Goal: Task Accomplishment & Management: Manage account settings

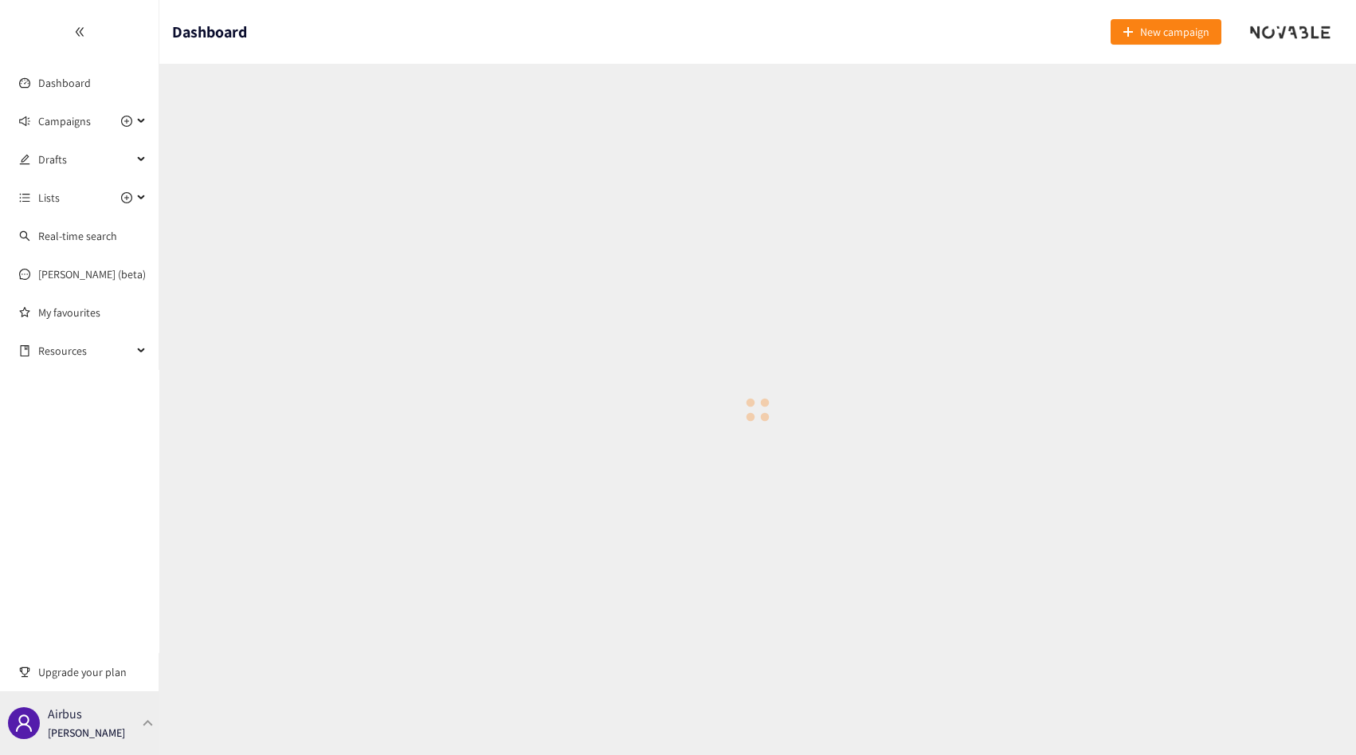
click at [96, 708] on div "Airbus Thibaut Jacobs" at bounding box center [79, 723] width 159 height 64
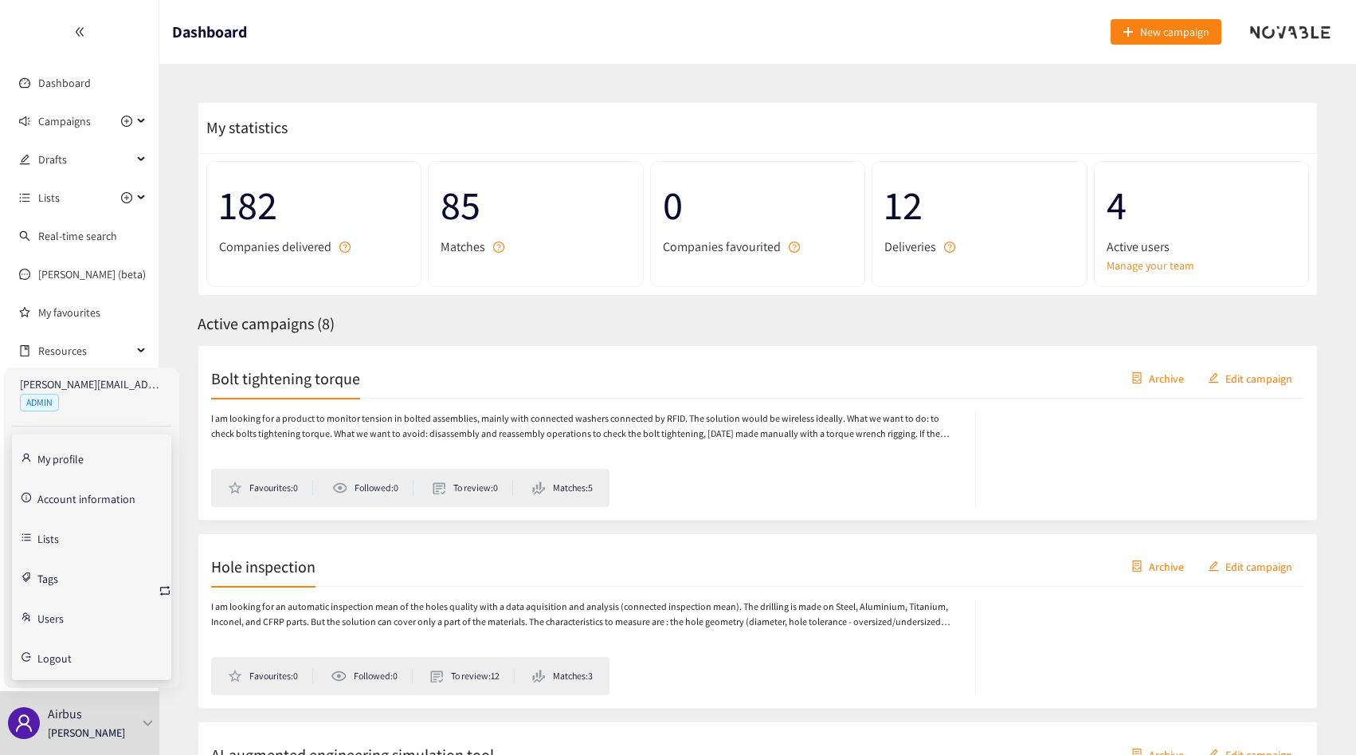
click at [64, 657] on span "Logout" at bounding box center [54, 658] width 34 height 11
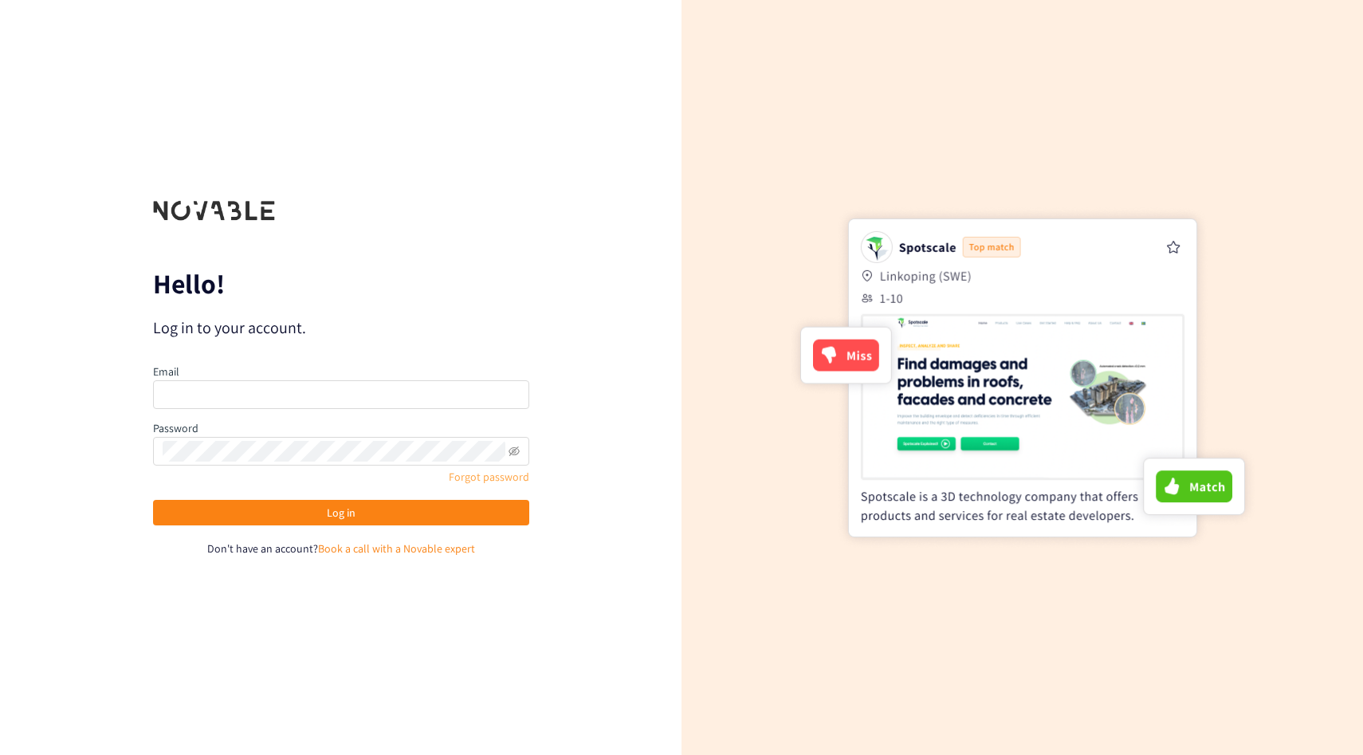
click at [470, 480] on link "Forgot password" at bounding box center [489, 476] width 80 height 14
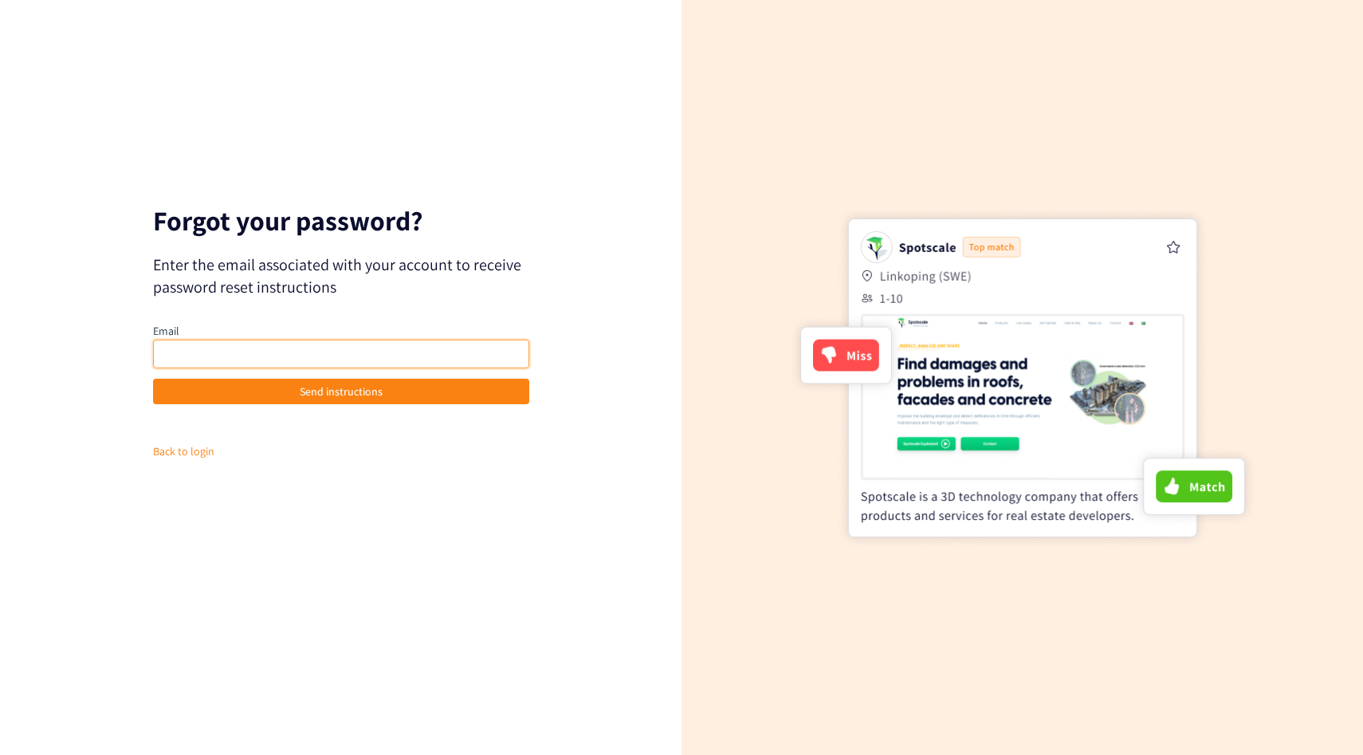
click at [294, 347] on input "email" at bounding box center [341, 353] width 376 height 29
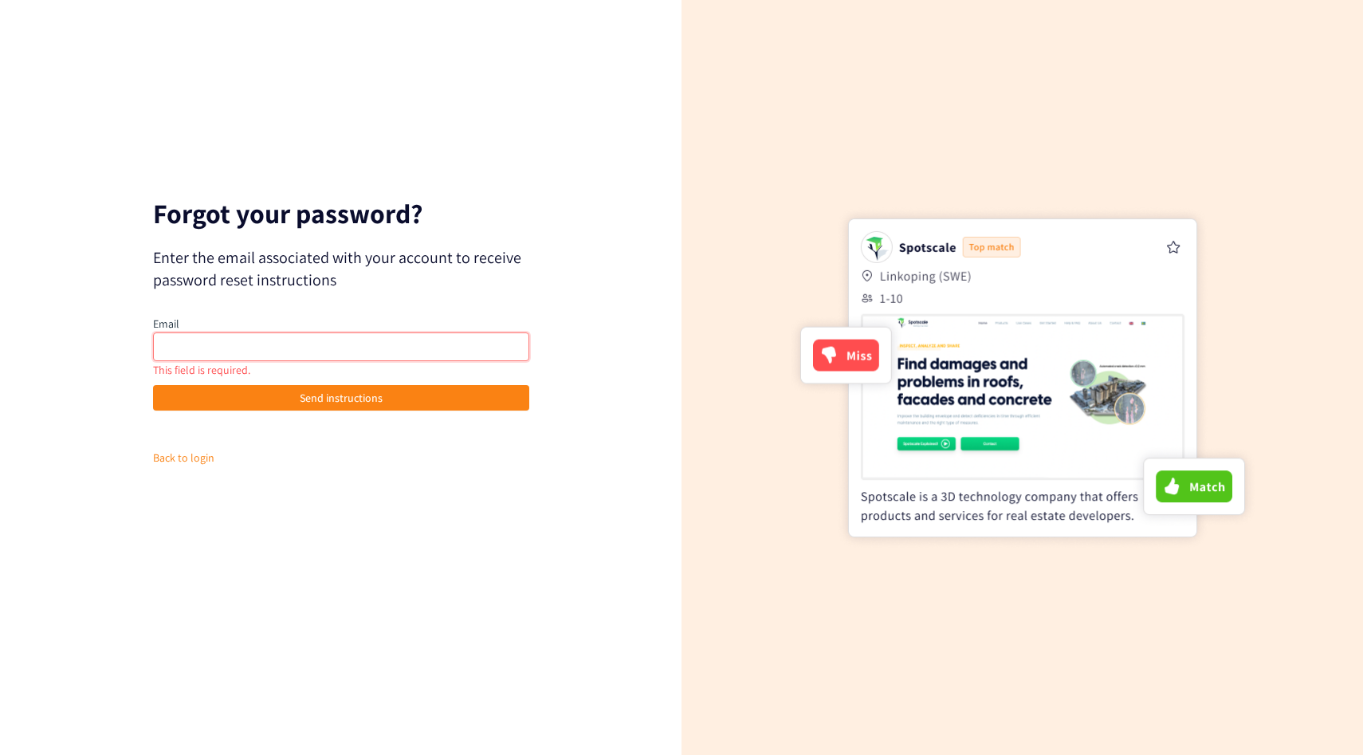
click at [240, 354] on input "email" at bounding box center [341, 346] width 376 height 29
paste input "mowen.li@airbus.com"
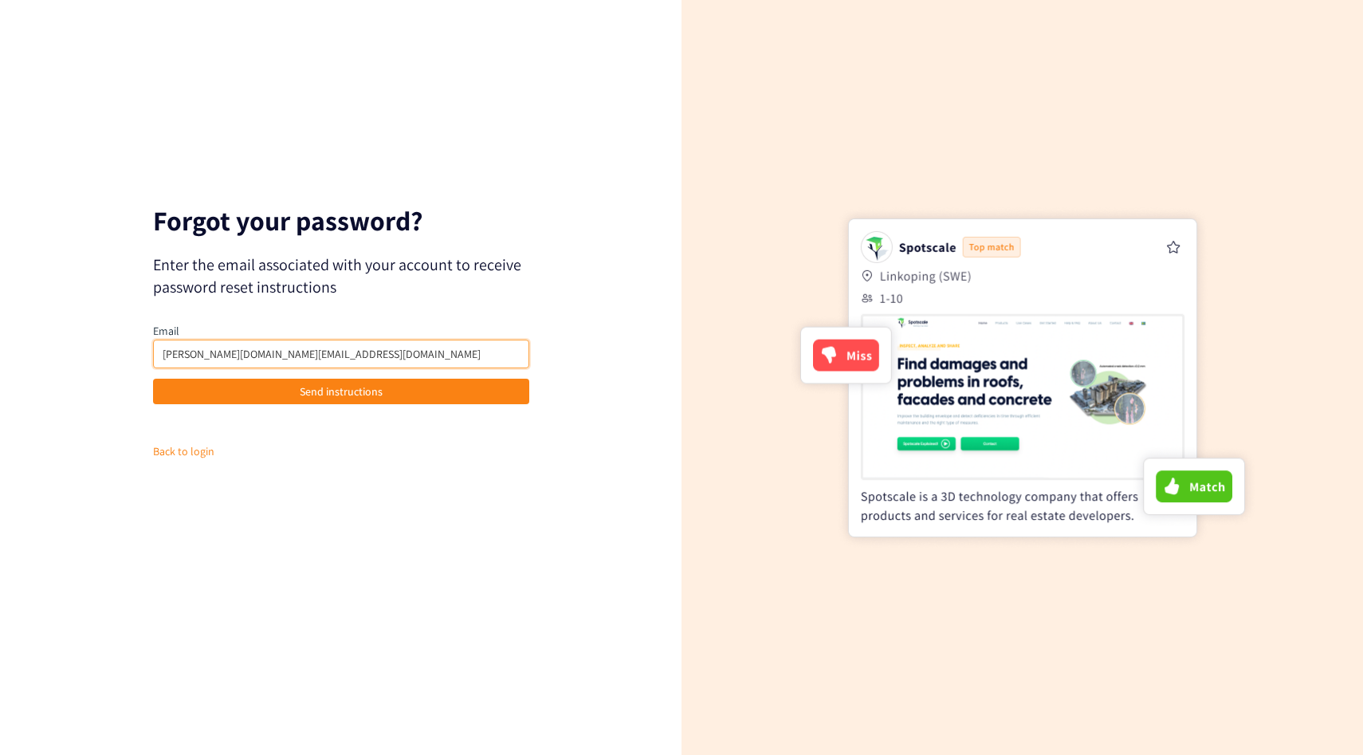
click at [156, 358] on input "mowen.li@airbus.com" at bounding box center [341, 353] width 376 height 29
click at [295, 346] on input "mowen.li@airbus.com" at bounding box center [341, 353] width 376 height 29
type input "mowen.li@airbus.com"
click at [621, 343] on div "Forgot your password? Enter the email associated with your account to receive p…" at bounding box center [340, 377] width 681 height 755
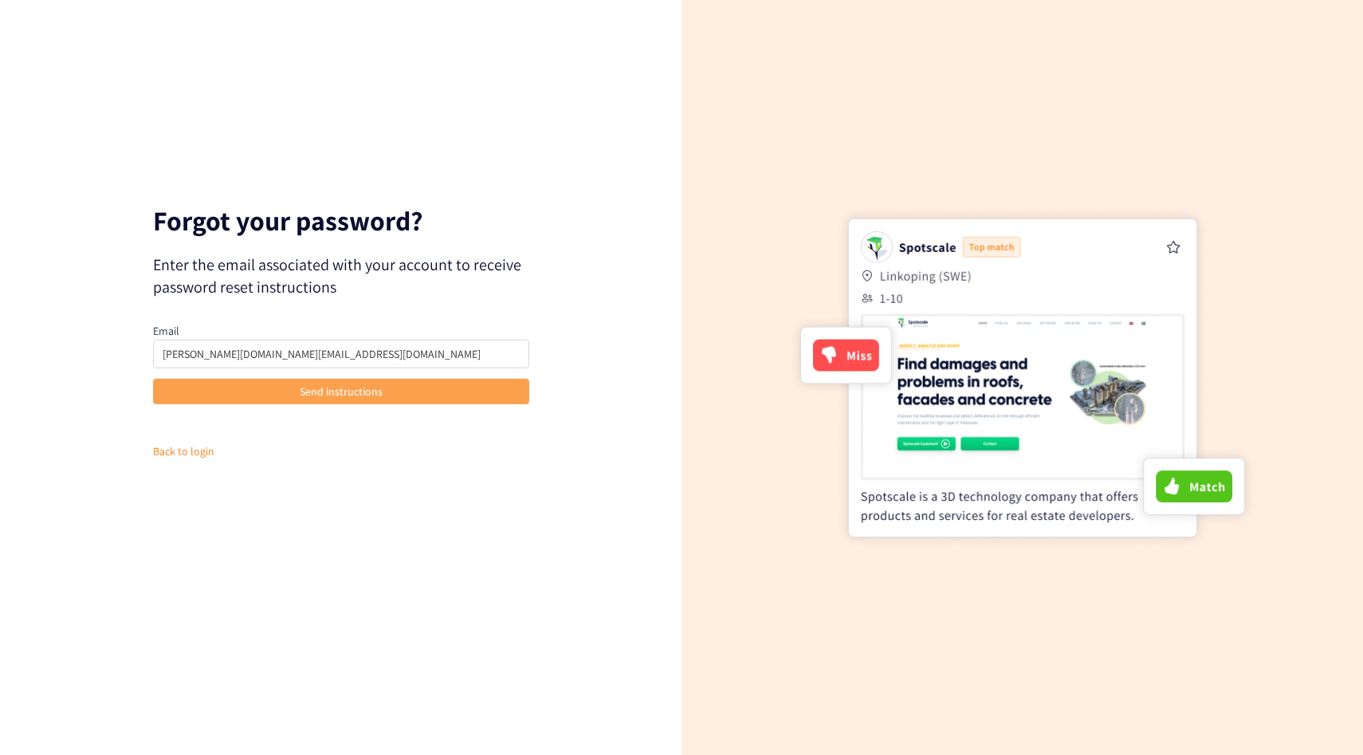
click at [410, 393] on button "Send instructions" at bounding box center [341, 392] width 376 height 26
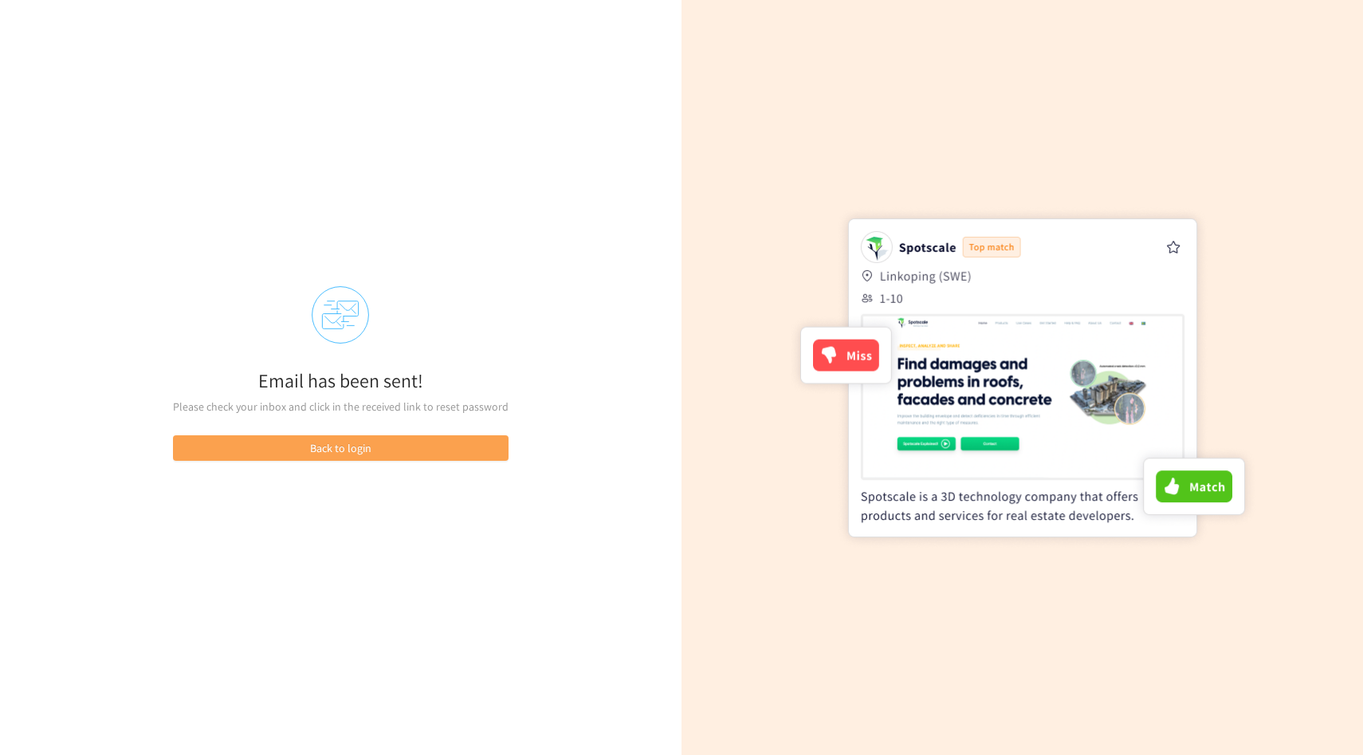
click at [384, 446] on button "Back to login" at bounding box center [341, 448] width 336 height 26
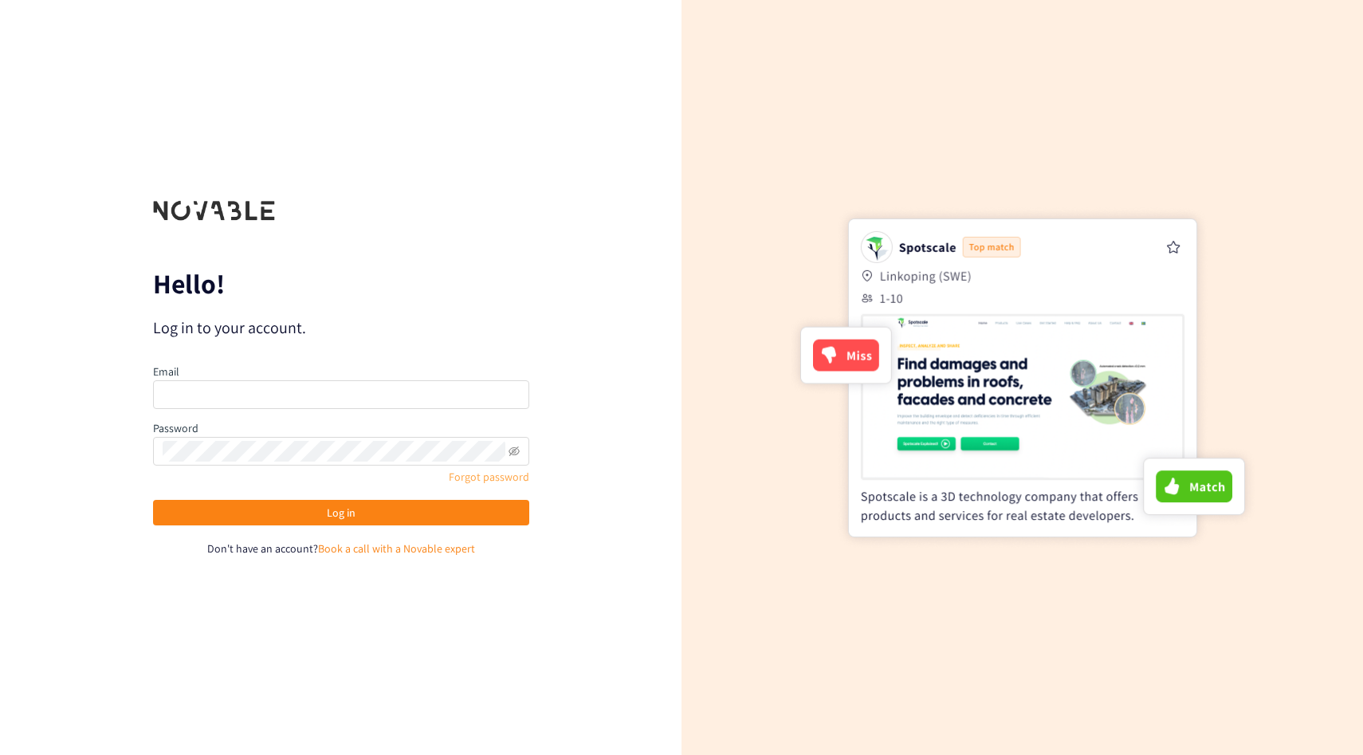
click at [512, 482] on link "Forgot password" at bounding box center [489, 476] width 80 height 14
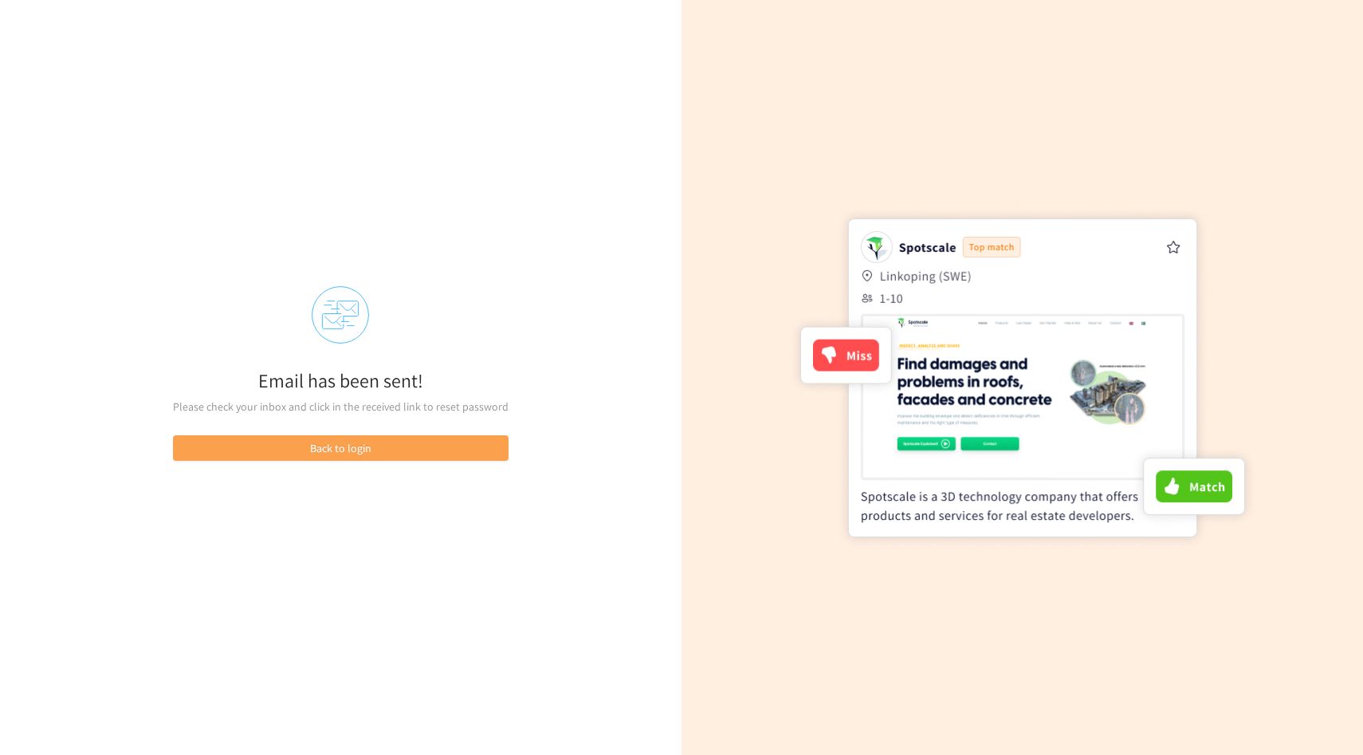
click at [356, 442] on span "Back to login" at bounding box center [340, 448] width 61 height 18
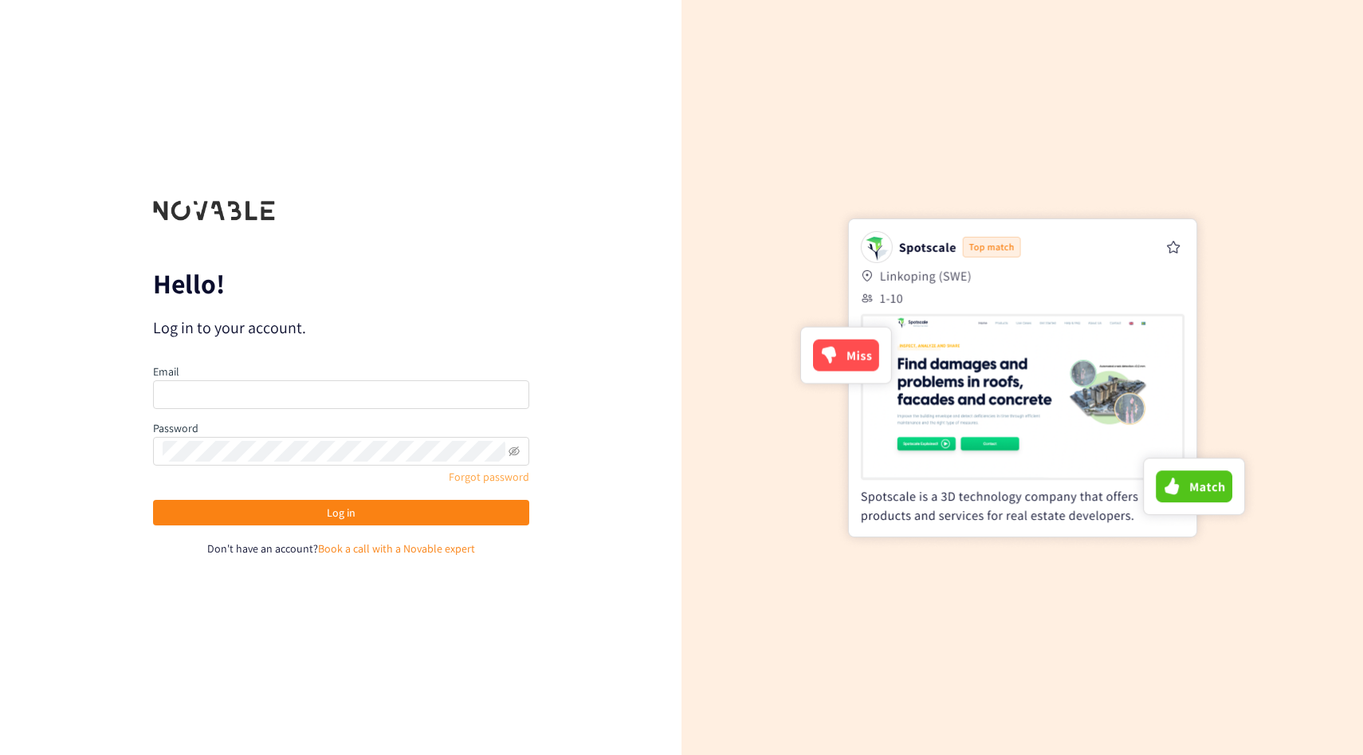
click at [476, 472] on link "Forgot password" at bounding box center [489, 476] width 80 height 14
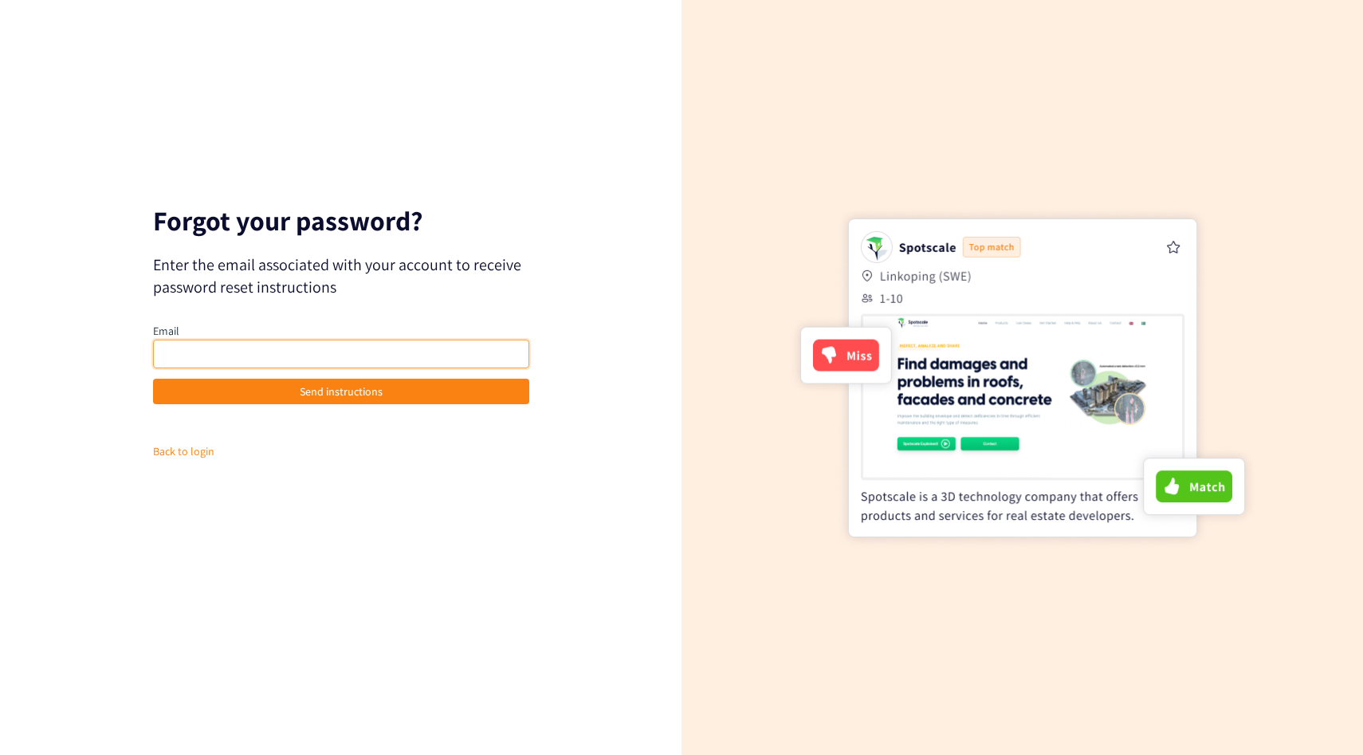
click at [317, 355] on input "email" at bounding box center [341, 353] width 376 height 29
paste input "mowen.li@airbus.com"
click at [159, 354] on input "mowen.li@airbus.com" at bounding box center [341, 353] width 376 height 29
type input "mowen.li@airbus.com"
click at [358, 334] on div "Email mowen.li@airbus.com" at bounding box center [341, 345] width 376 height 46
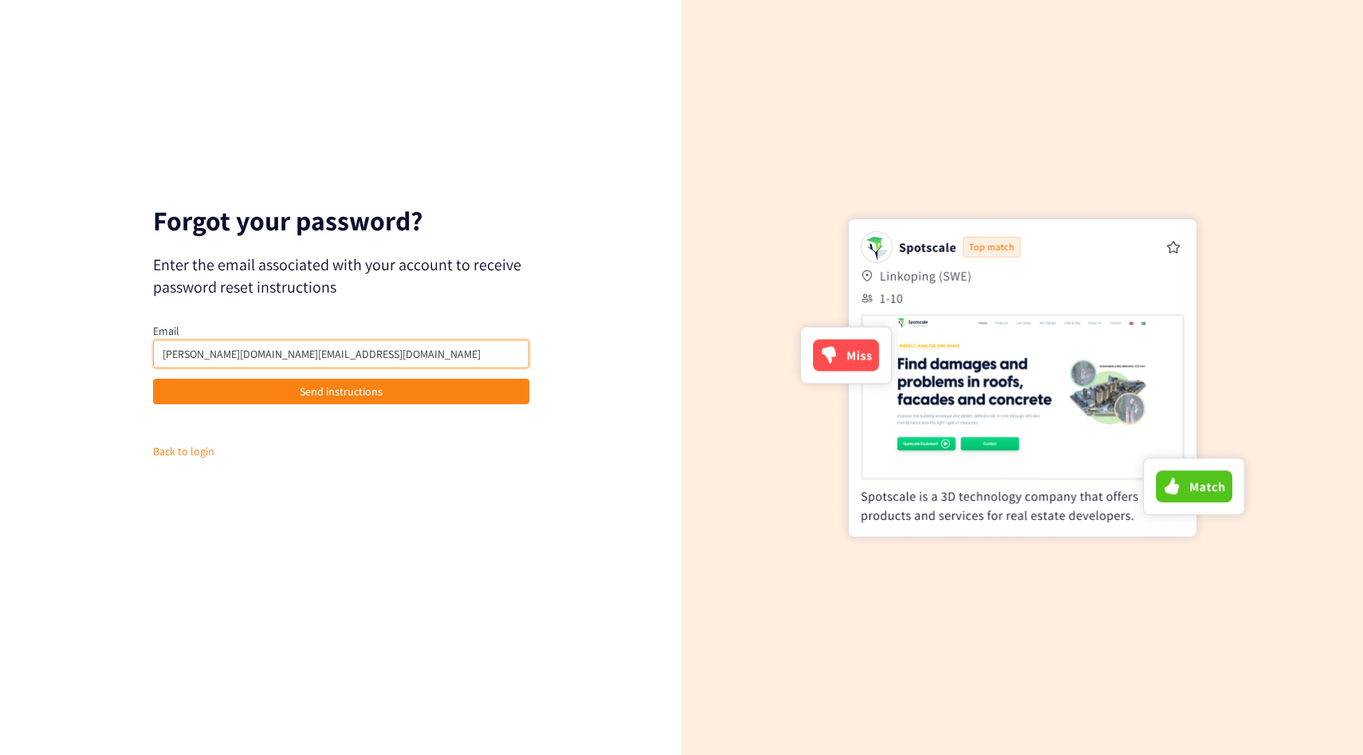
click at [358, 346] on input "mowen.li@airbus.com" at bounding box center [341, 353] width 376 height 29
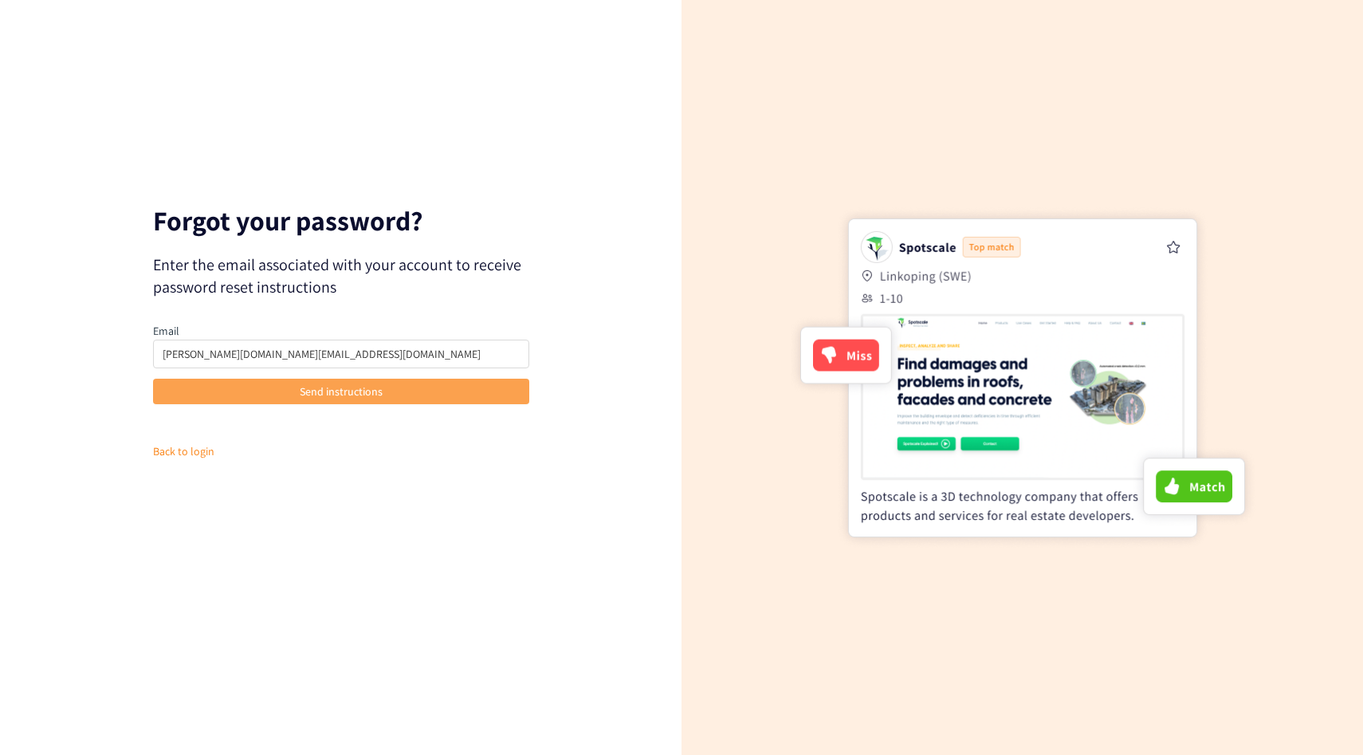
click at [291, 393] on button "Send instructions" at bounding box center [341, 392] width 376 height 26
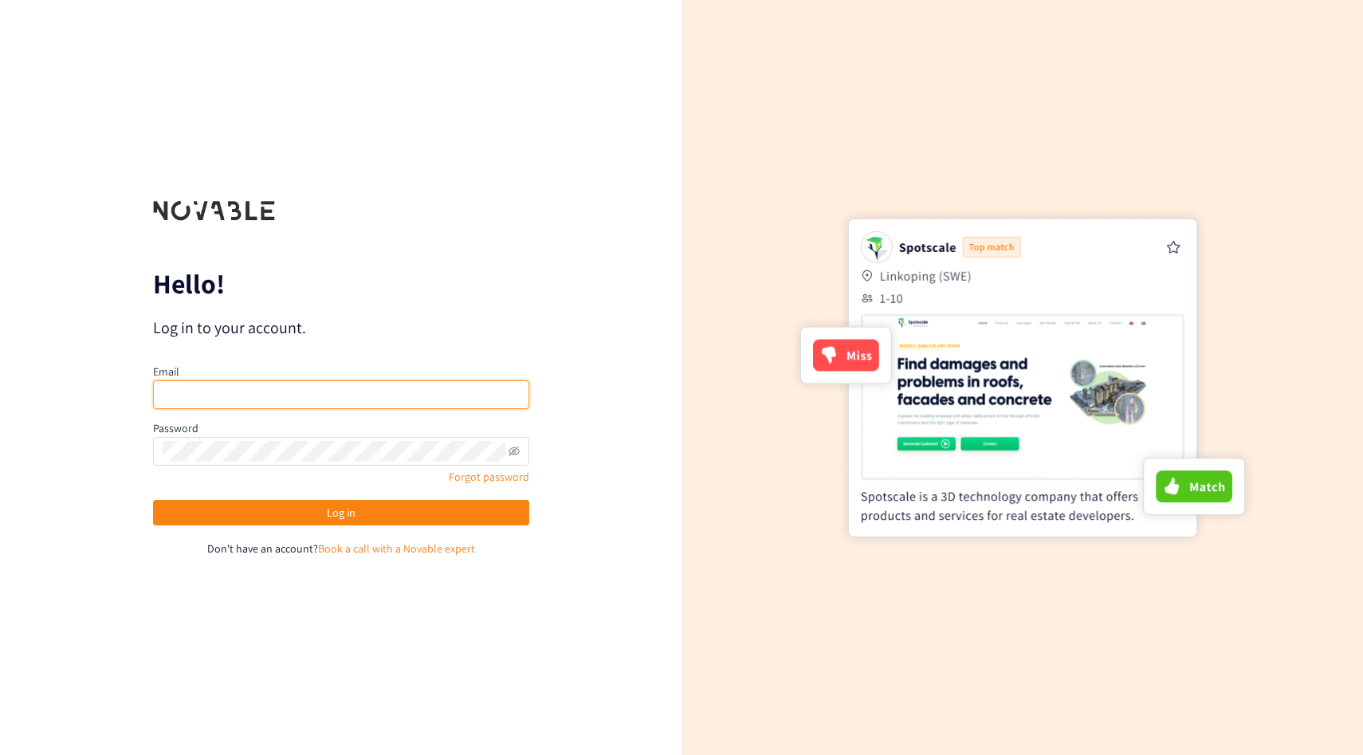
click at [190, 391] on input "email" at bounding box center [341, 394] width 376 height 29
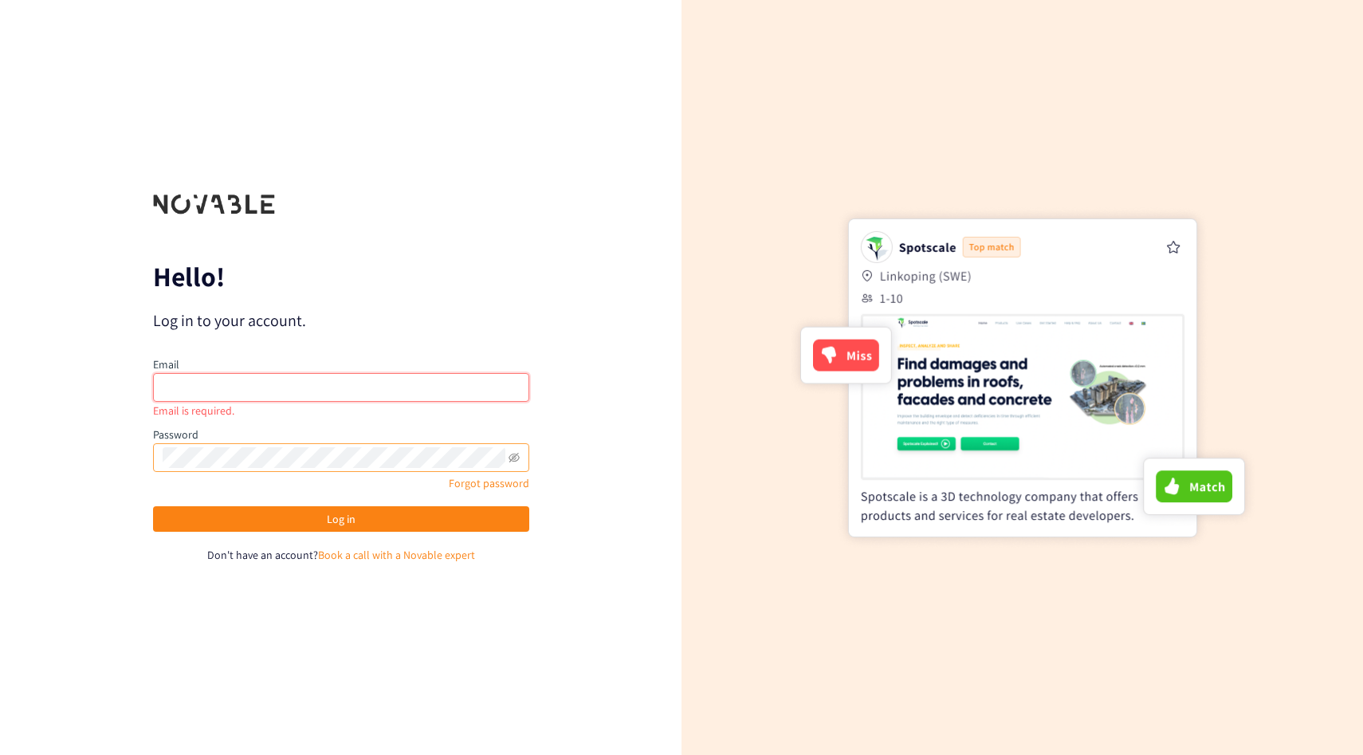
type input "[PERSON_NAME][EMAIL_ADDRESS][PERSON_NAME][DOMAIN_NAME]"
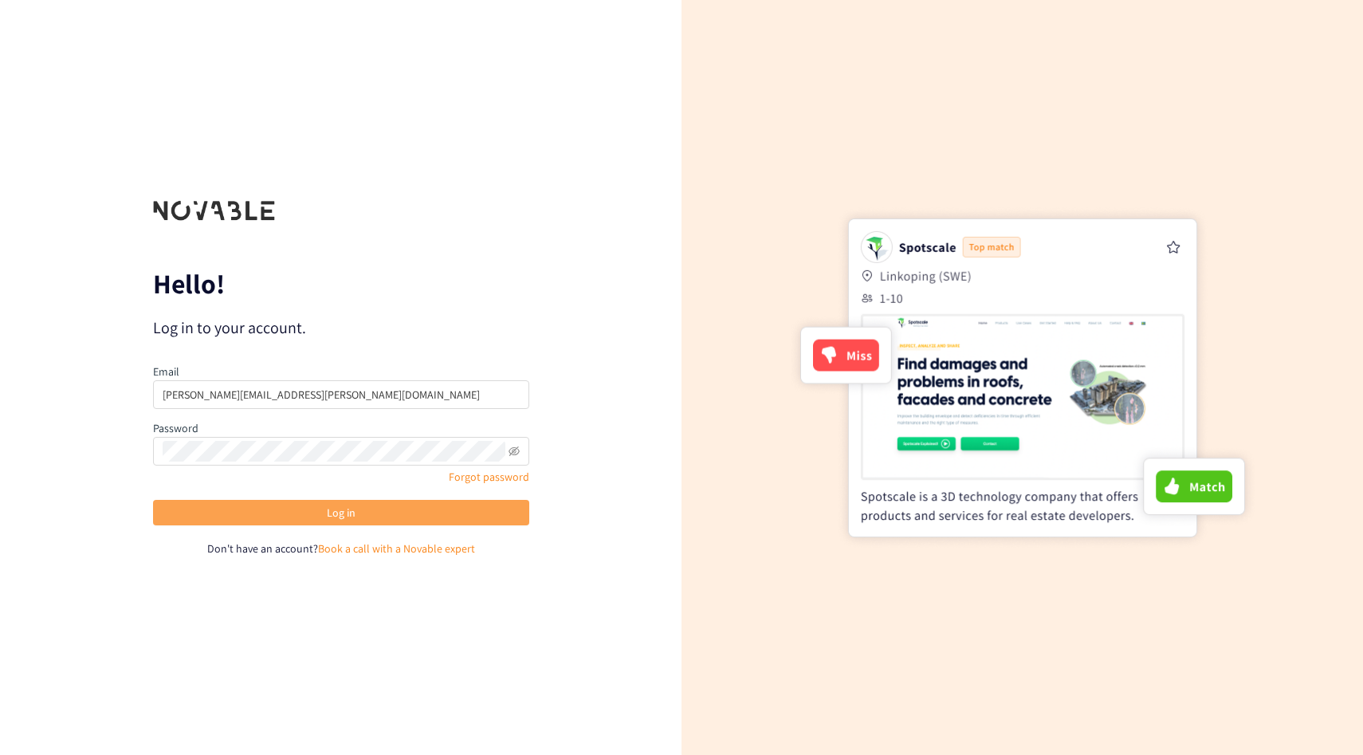
click at [343, 524] on button "Log in" at bounding box center [341, 513] width 376 height 26
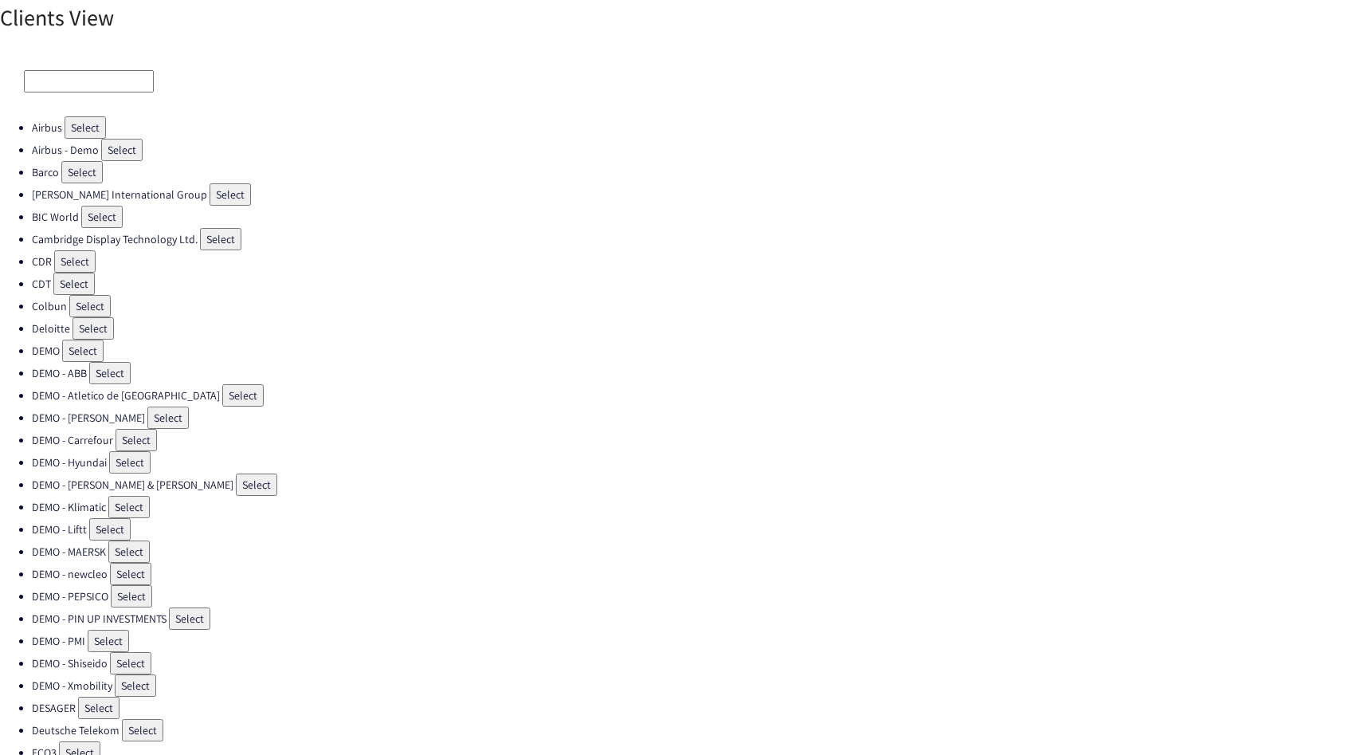
click at [88, 84] on input at bounding box center [89, 81] width 130 height 22
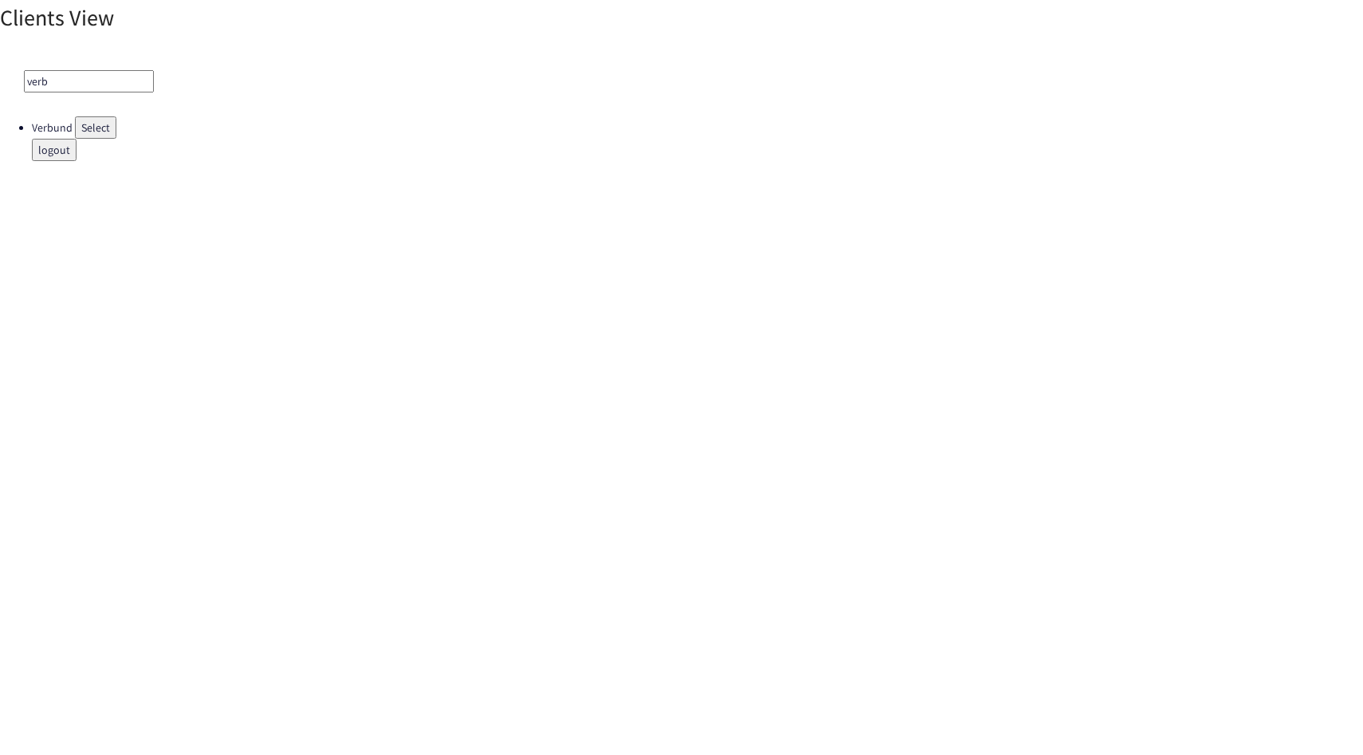
type input "verb"
click at [108, 125] on button "Select" at bounding box center [95, 127] width 41 height 22
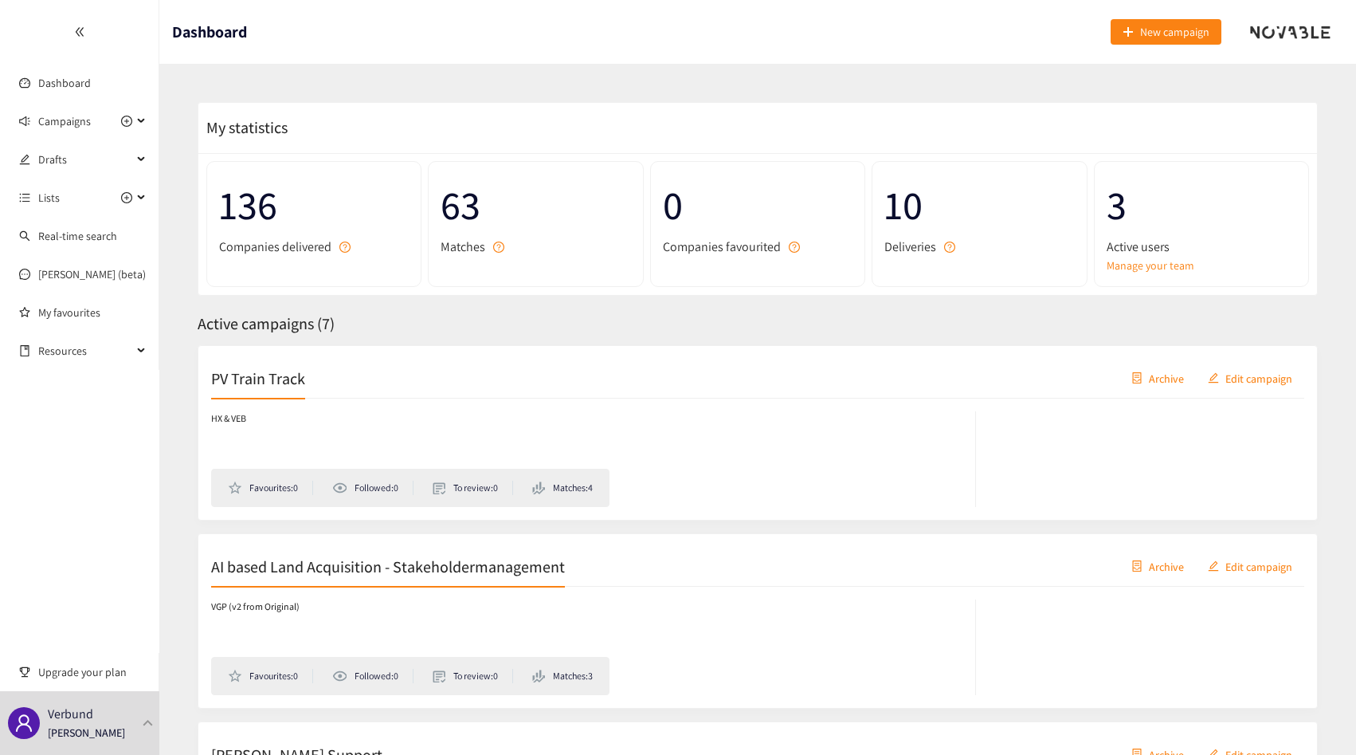
click at [404, 372] on div "PV Train Track Archive Edit campaign" at bounding box center [757, 379] width 1093 height 40
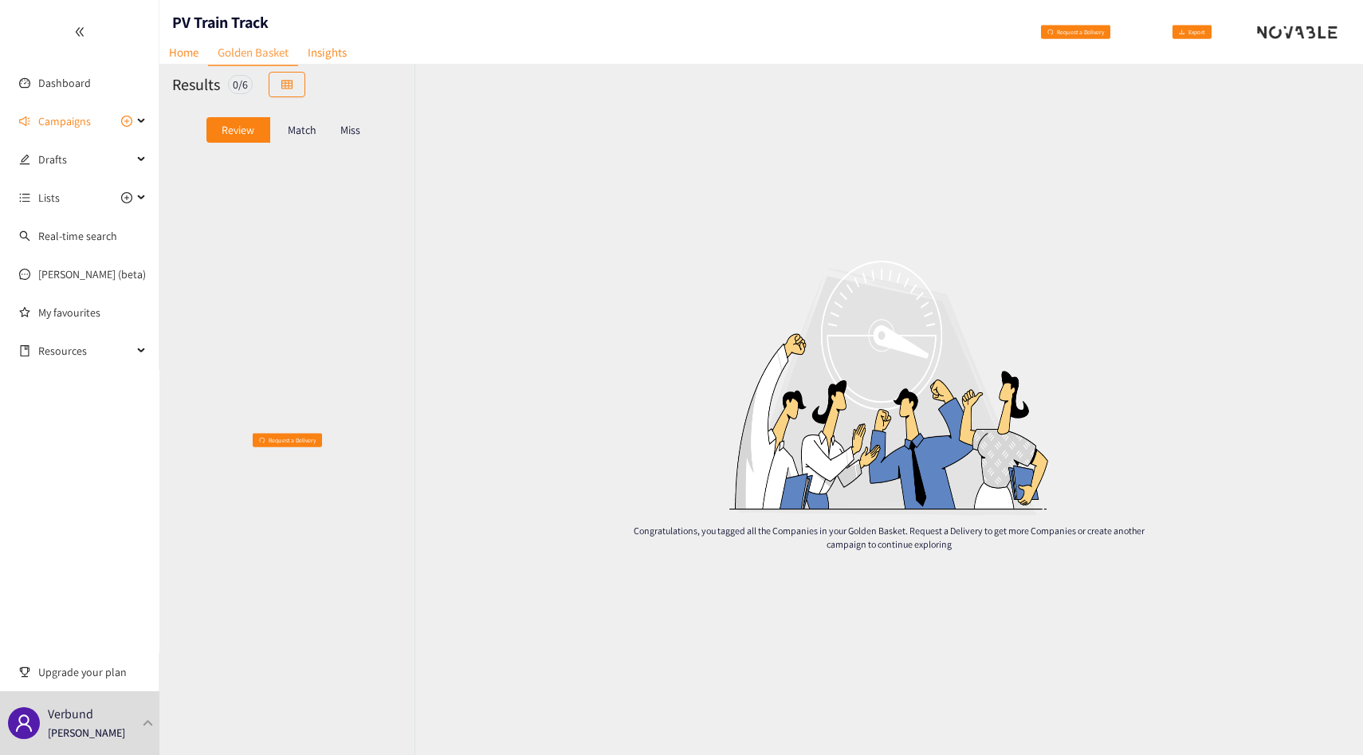
click at [300, 130] on p "Match" at bounding box center [302, 130] width 29 height 13
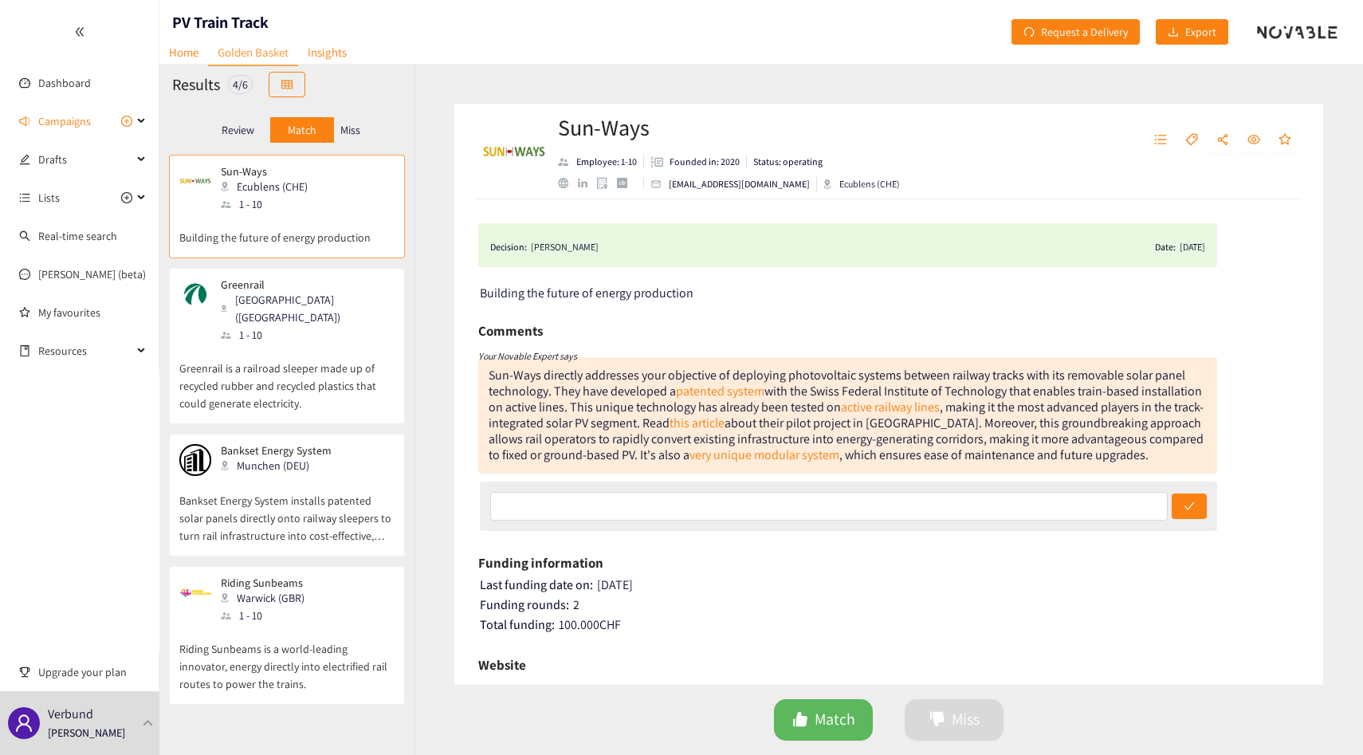
click at [279, 343] on p "Greenrail is a railroad sleeper made up of recycled rubber and recycled plastic…" at bounding box center [286, 377] width 215 height 69
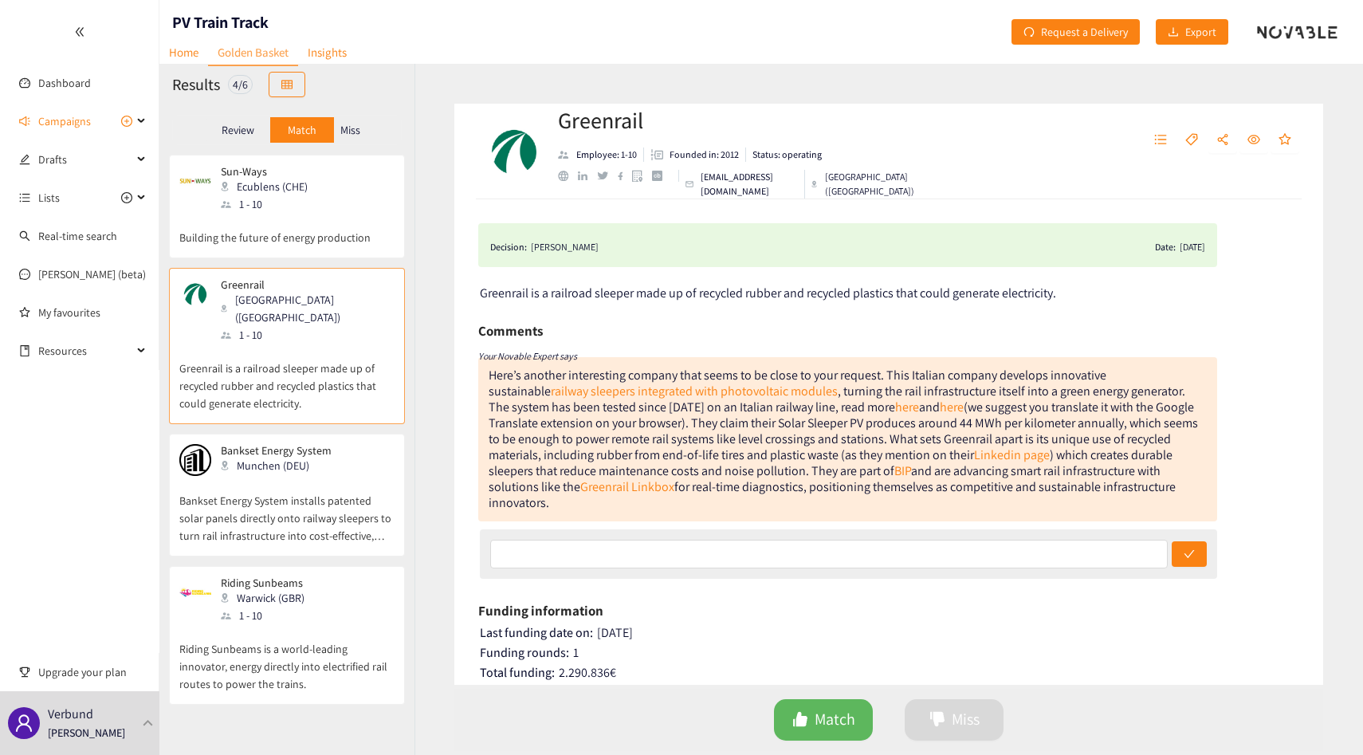
click at [713, 470] on div "Here’s another interesting company that seems to be close to your request. This…" at bounding box center [843, 439] width 709 height 144
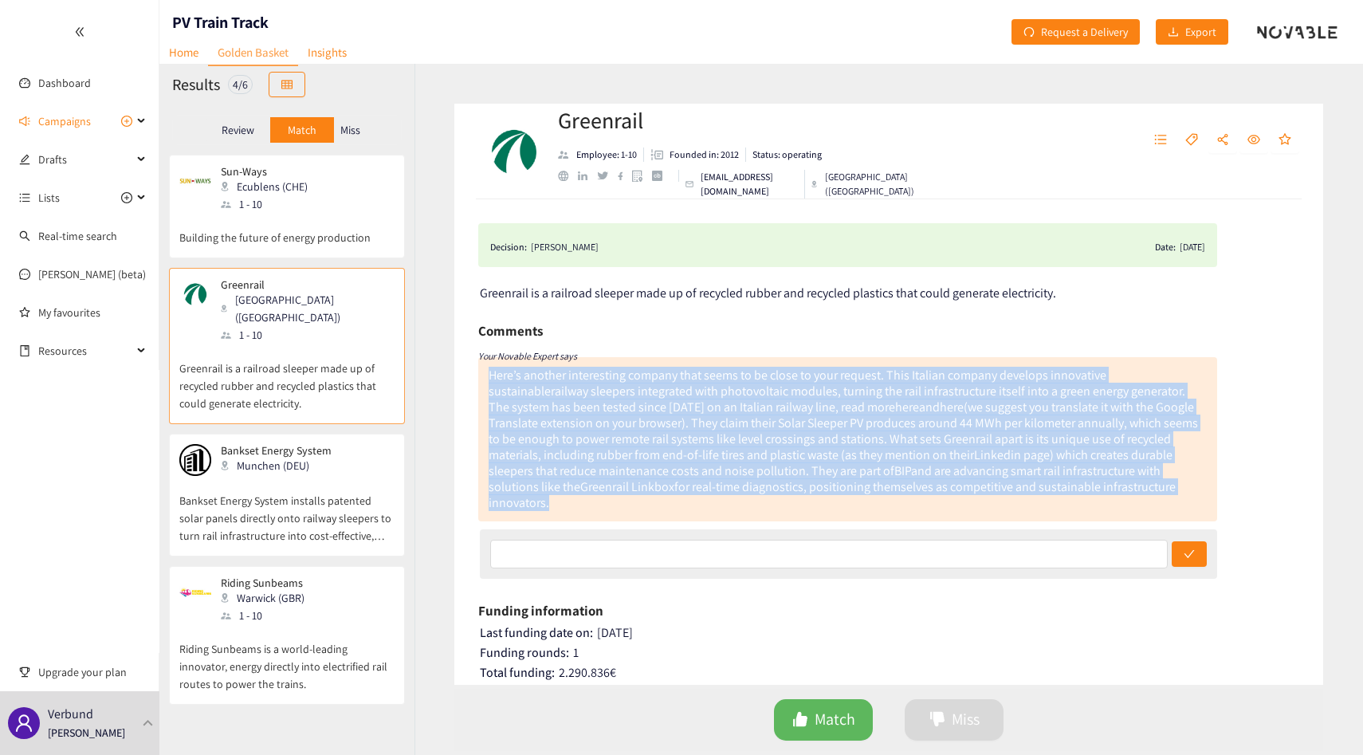
click at [713, 470] on div "Here’s another interesting company that seems to be close to your request. This…" at bounding box center [843, 439] width 709 height 144
click at [720, 457] on div "Here’s another interesting company that seems to be close to your request. This…" at bounding box center [843, 439] width 709 height 144
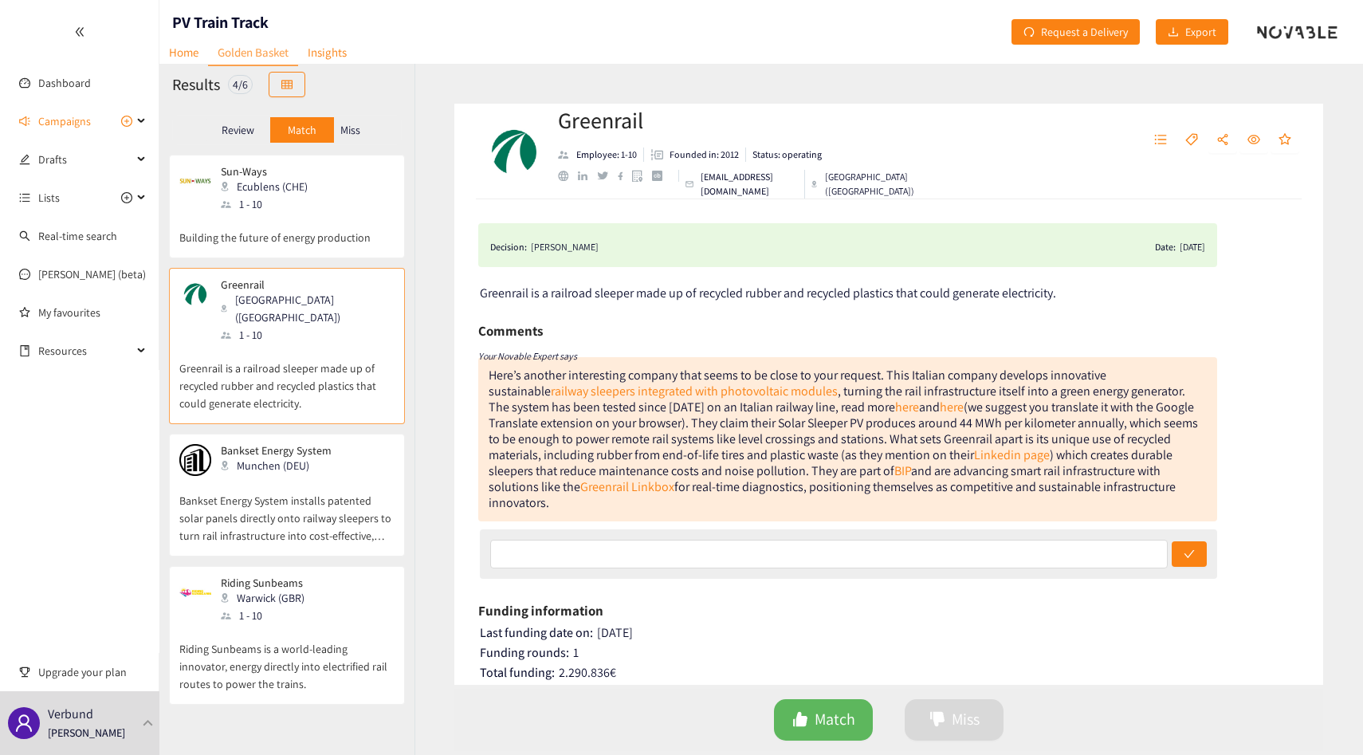
click at [222, 496] on p "Bankset Energy System installs patented solar panels directly onto railway slee…" at bounding box center [286, 510] width 215 height 69
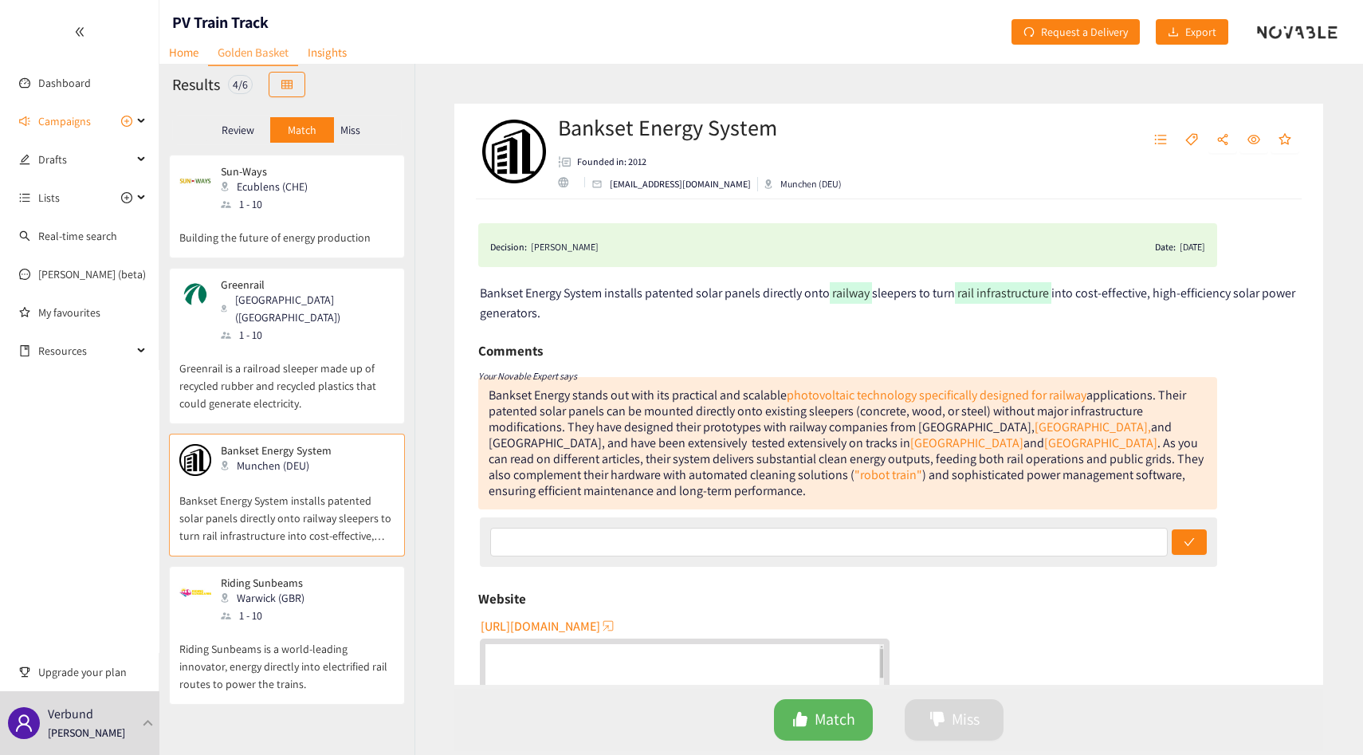
click at [267, 624] on p "Riding Sunbeams is a world-leading innovator, energy directly into electrified …" at bounding box center [286, 658] width 215 height 69
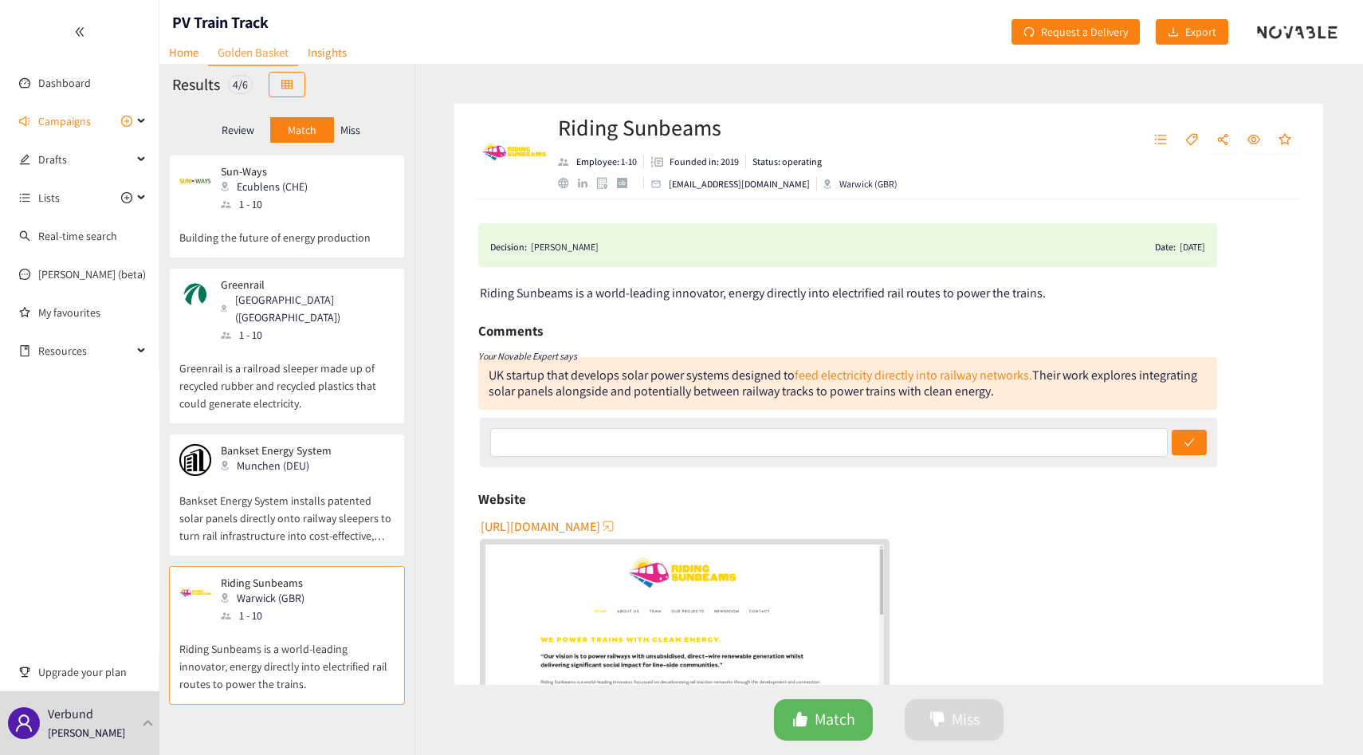
click at [344, 127] on p "Miss" at bounding box center [350, 130] width 20 height 13
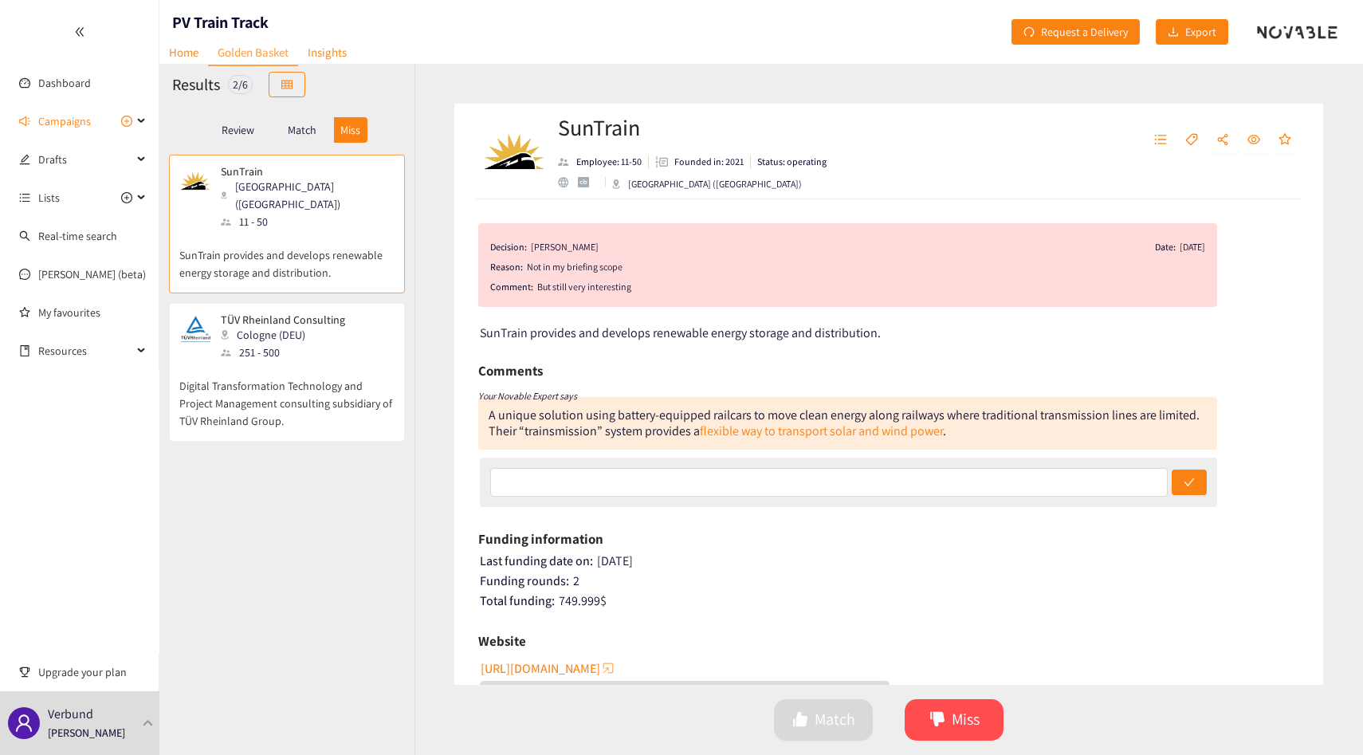
click at [307, 128] on p "Match" at bounding box center [302, 130] width 29 height 13
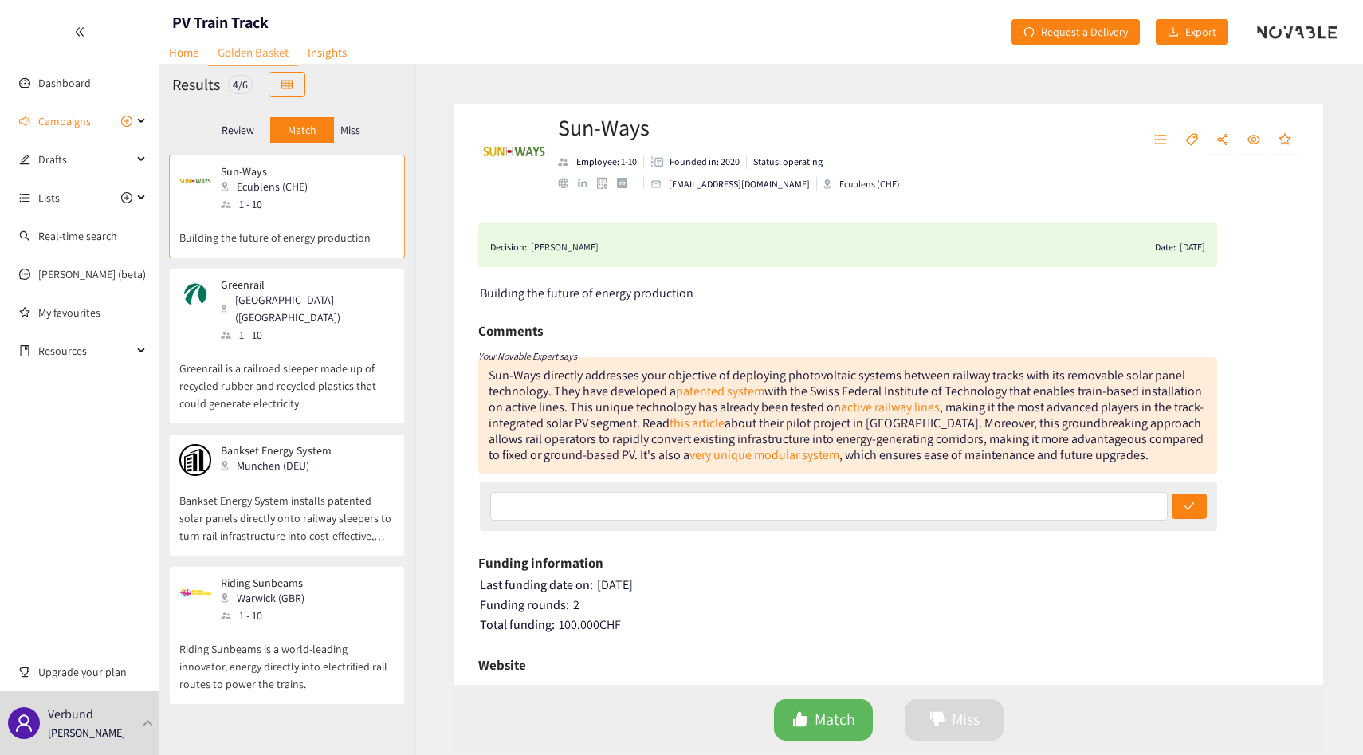
click at [308, 343] on p "Greenrail is a railroad sleeper made up of recycled rubber and recycled plastic…" at bounding box center [286, 377] width 215 height 69
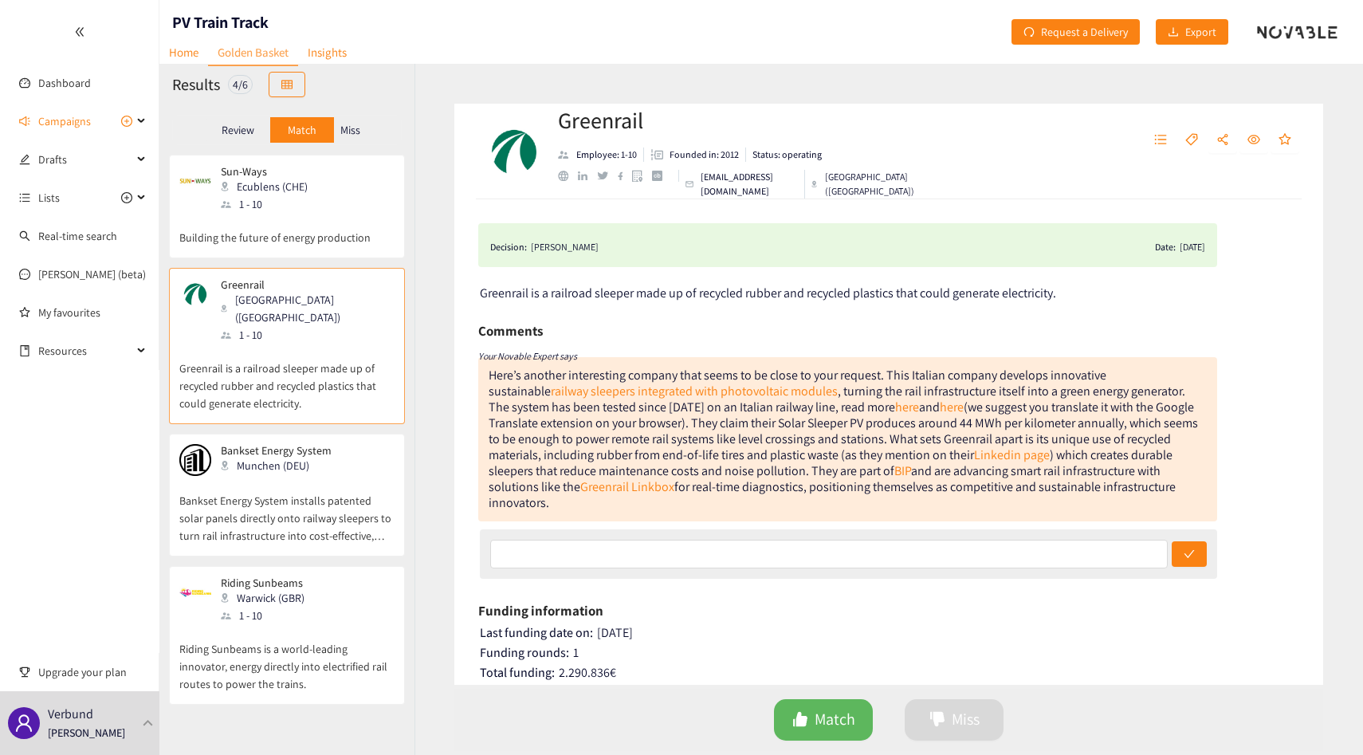
click at [298, 476] on p "Bankset Energy System installs patented solar panels directly onto railway slee…" at bounding box center [286, 510] width 215 height 69
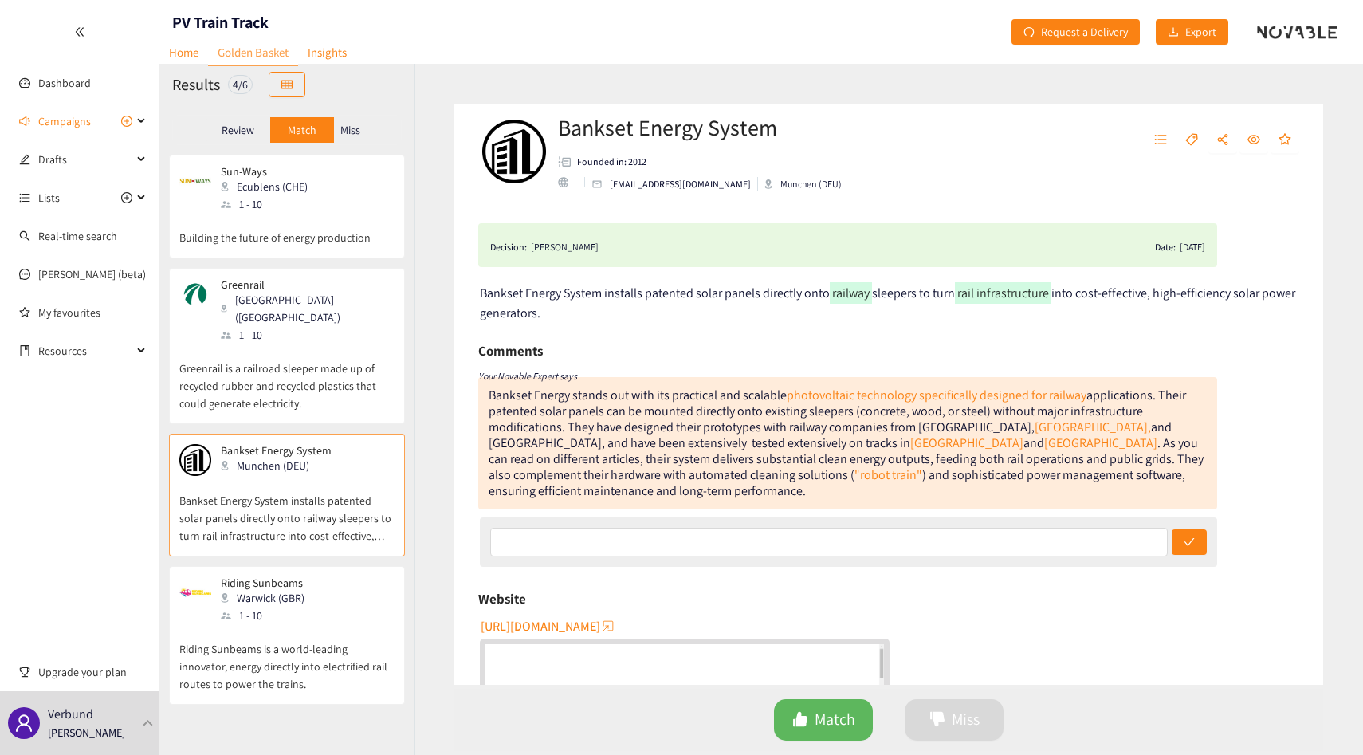
click at [308, 624] on p "Riding Sunbeams is a world-leading innovator, energy directly into electrified …" at bounding box center [286, 658] width 215 height 69
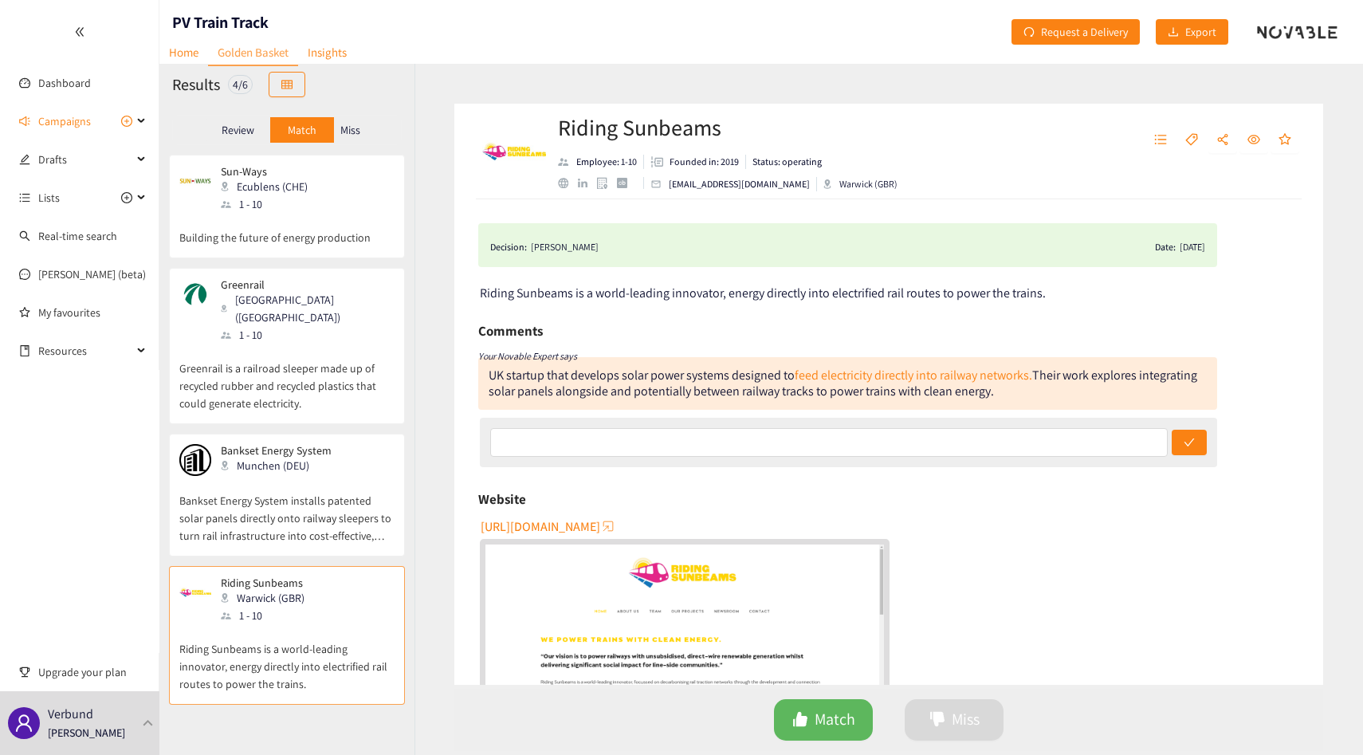
click at [347, 120] on div "Miss" at bounding box center [350, 130] width 33 height 26
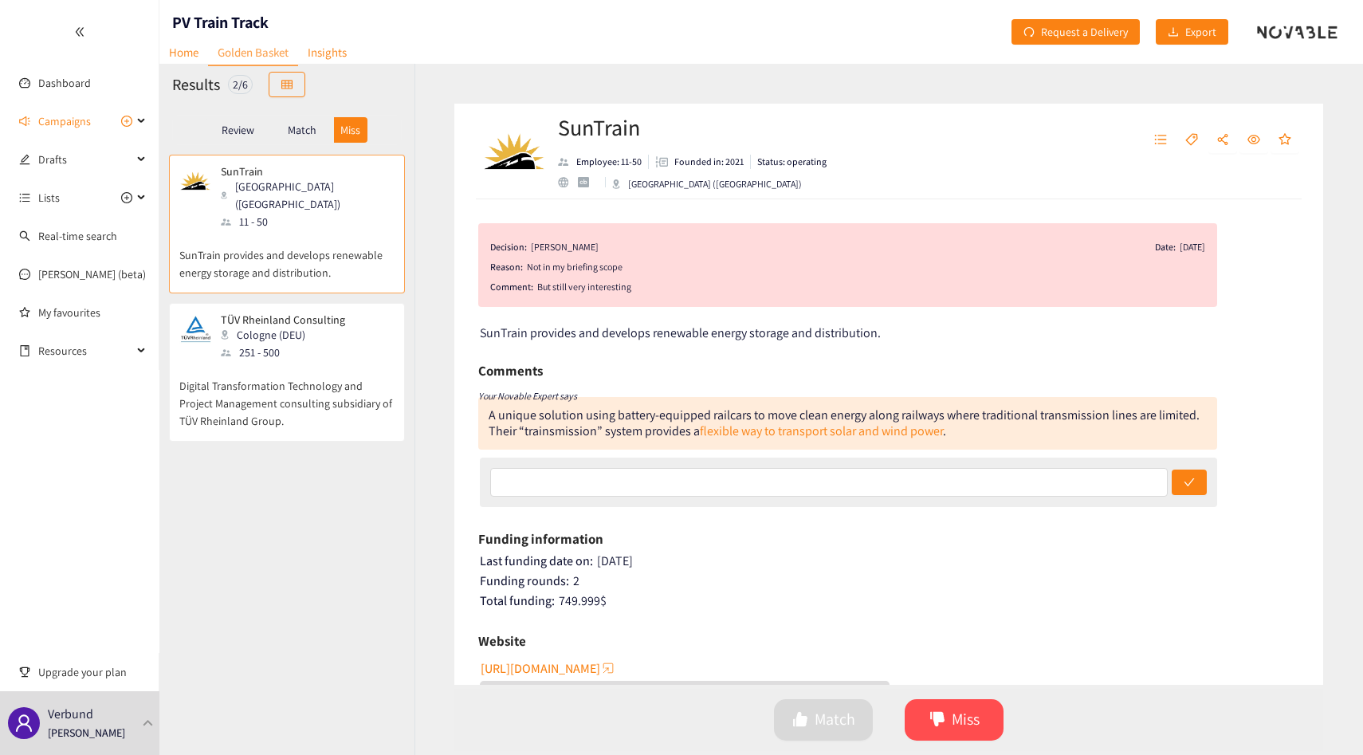
click at [310, 135] on p "Match" at bounding box center [302, 130] width 29 height 13
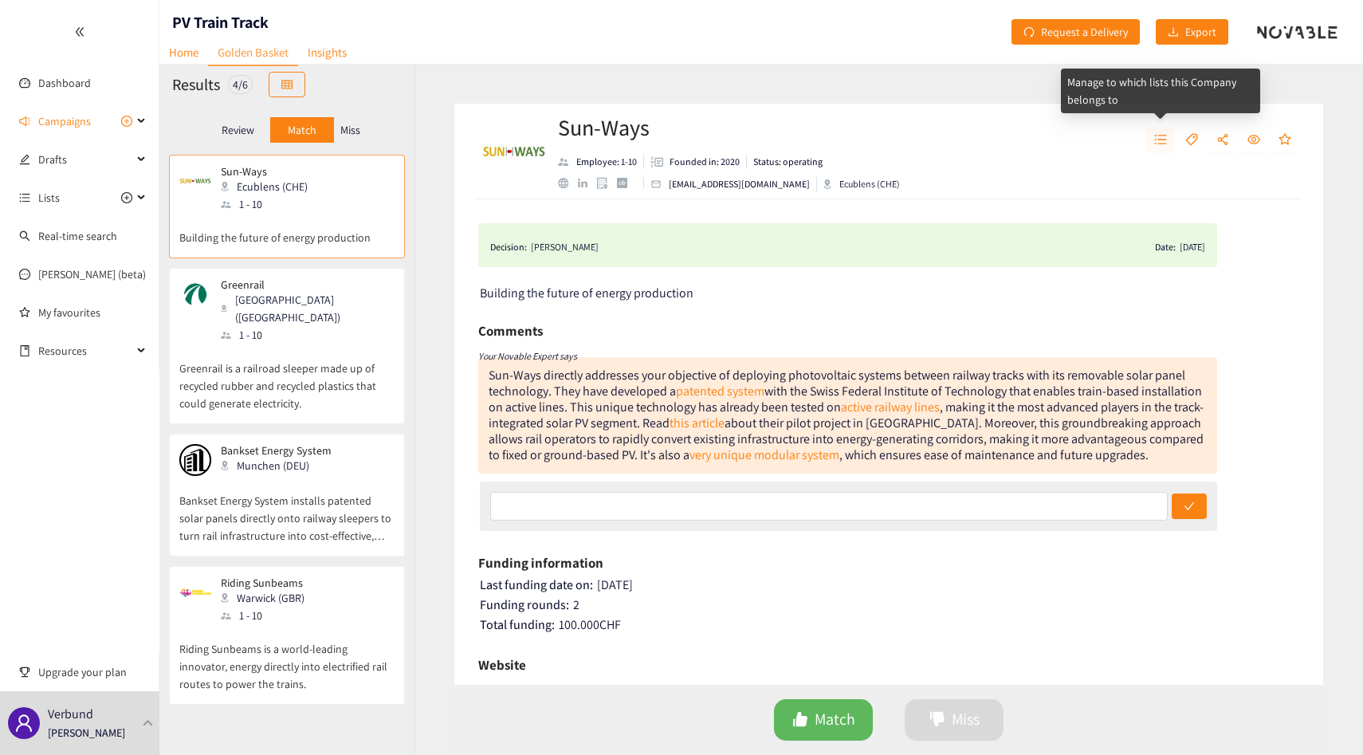
click at [1158, 136] on icon "unordered-list" at bounding box center [1160, 139] width 13 height 13
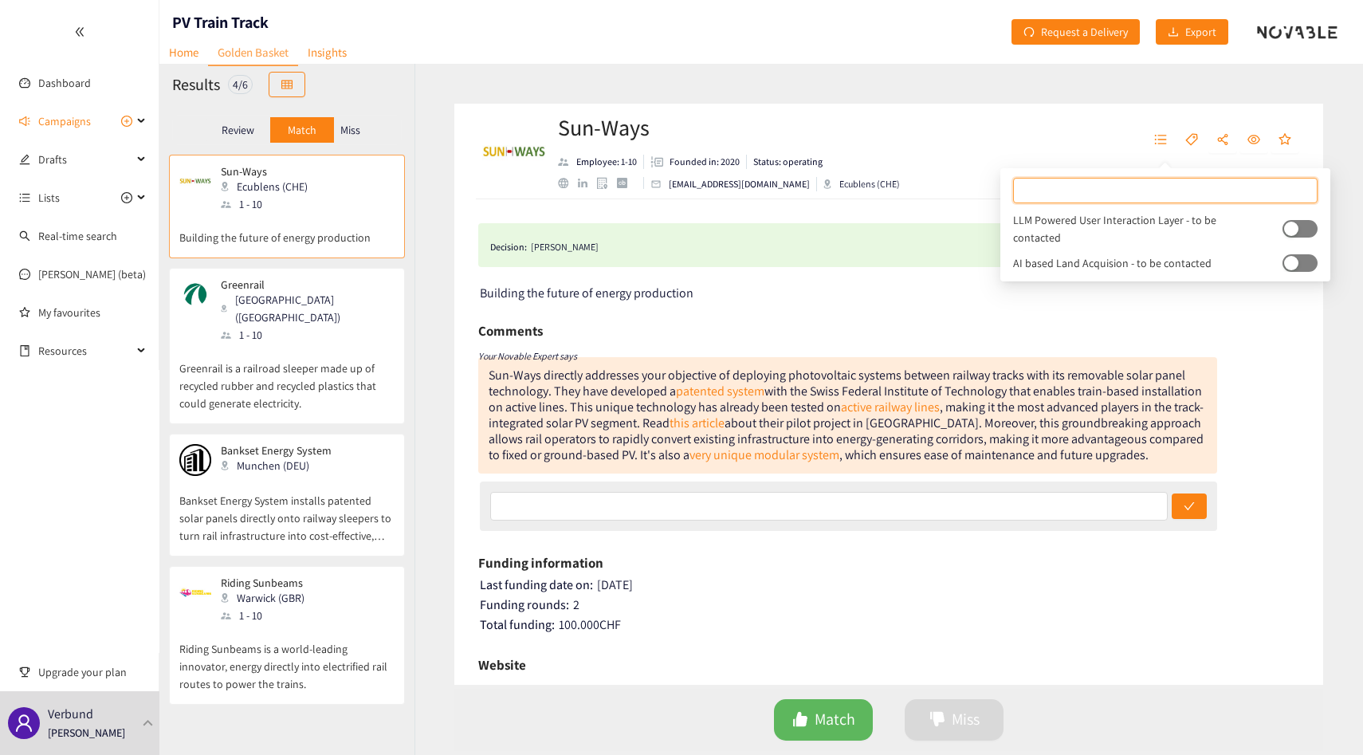
click at [1104, 135] on div "Sun-Ways Employee: 1-10 Founded in: 2020 Status: operating baptiste.danichert@s…" at bounding box center [888, 152] width 869 height 96
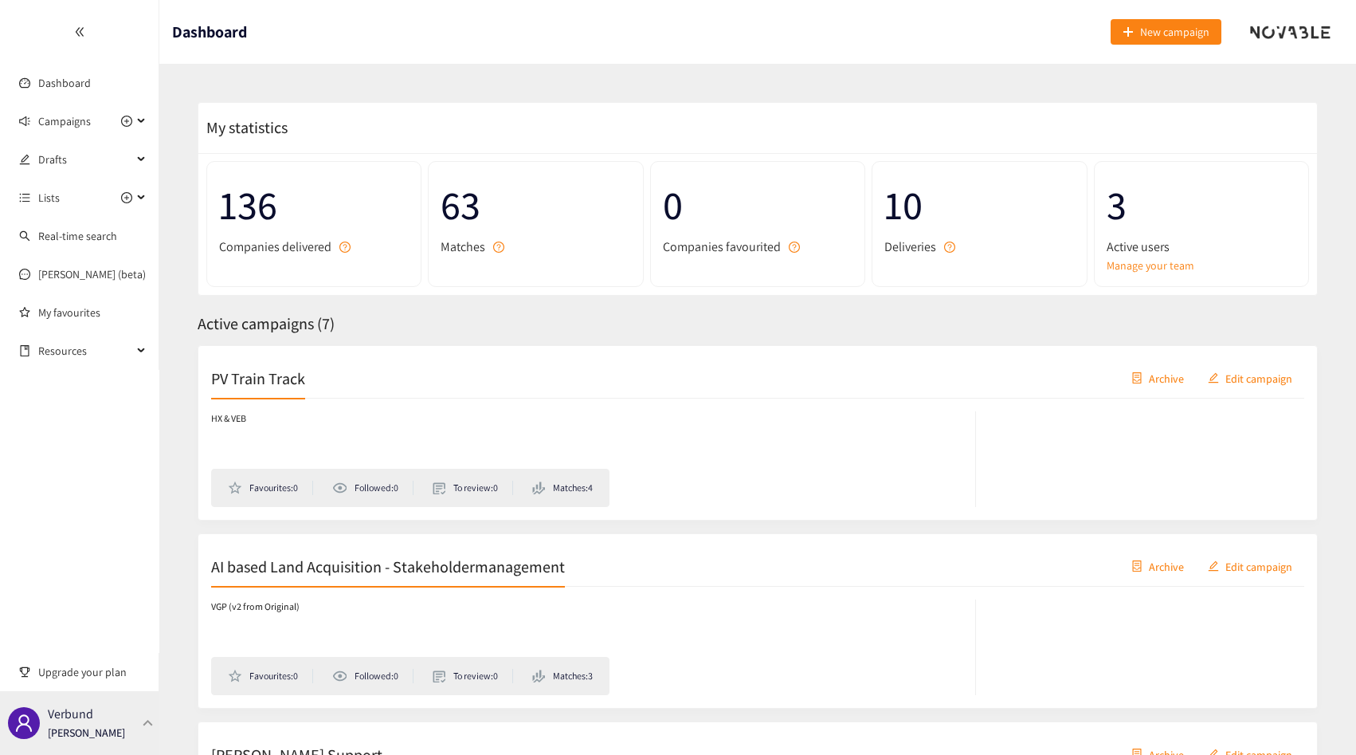
click at [108, 749] on div "Verbund [PERSON_NAME]" at bounding box center [79, 723] width 159 height 64
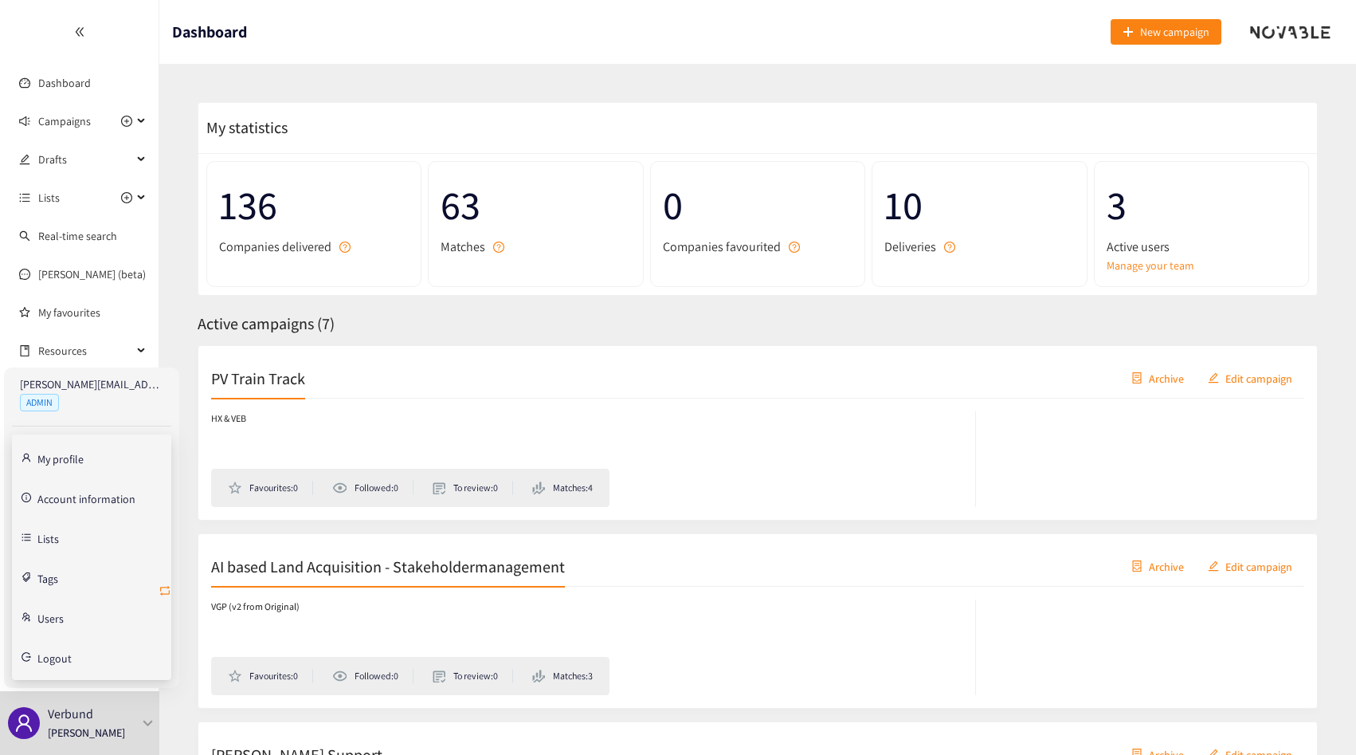
click at [165, 591] on icon "retweet" at bounding box center [165, 590] width 13 height 13
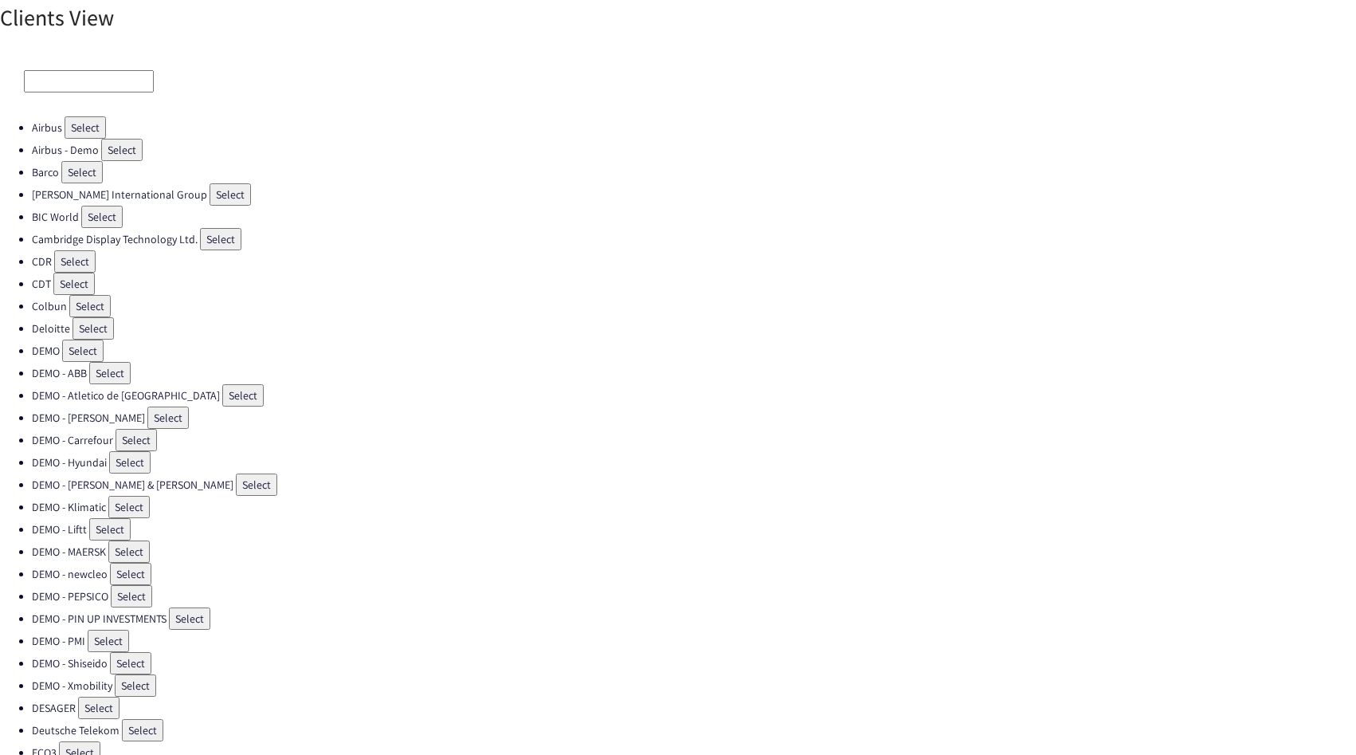
click at [80, 91] on input at bounding box center [89, 81] width 130 height 22
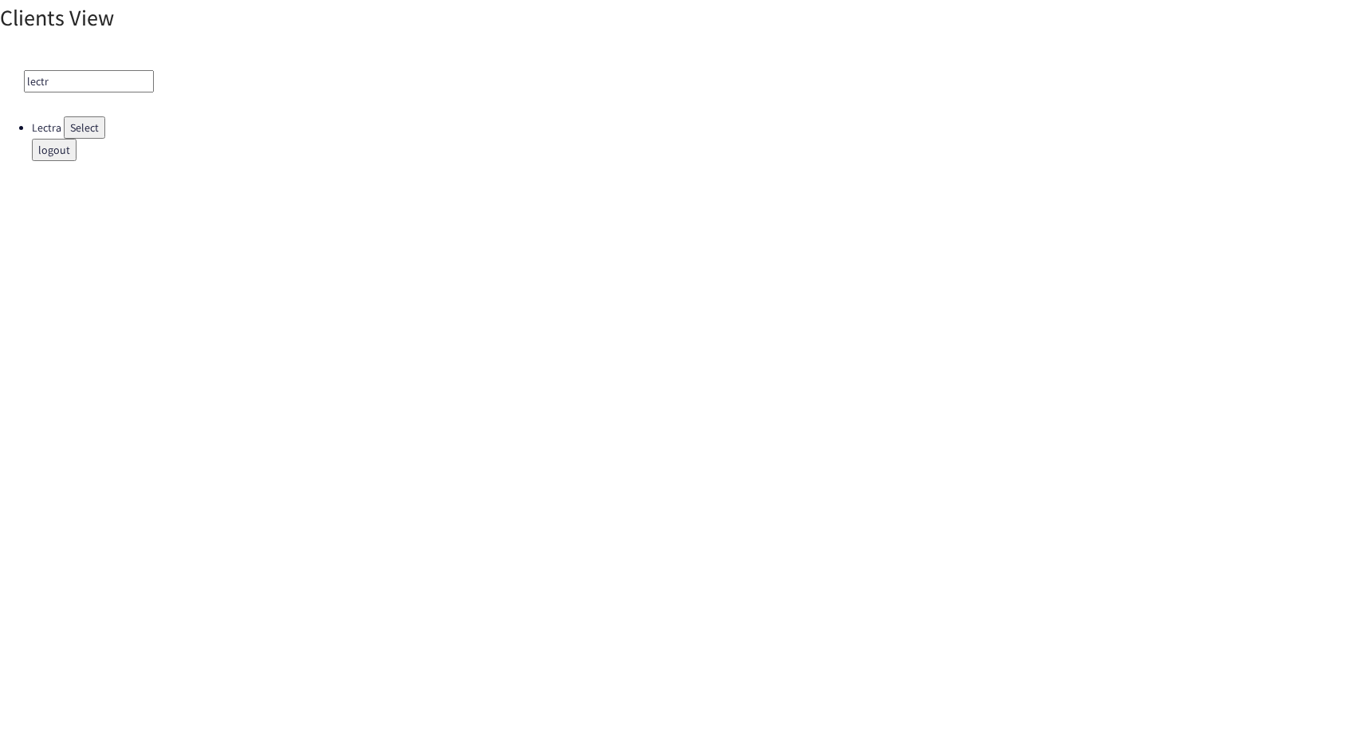
type input "lectr"
click at [77, 128] on button "Select" at bounding box center [84, 127] width 41 height 22
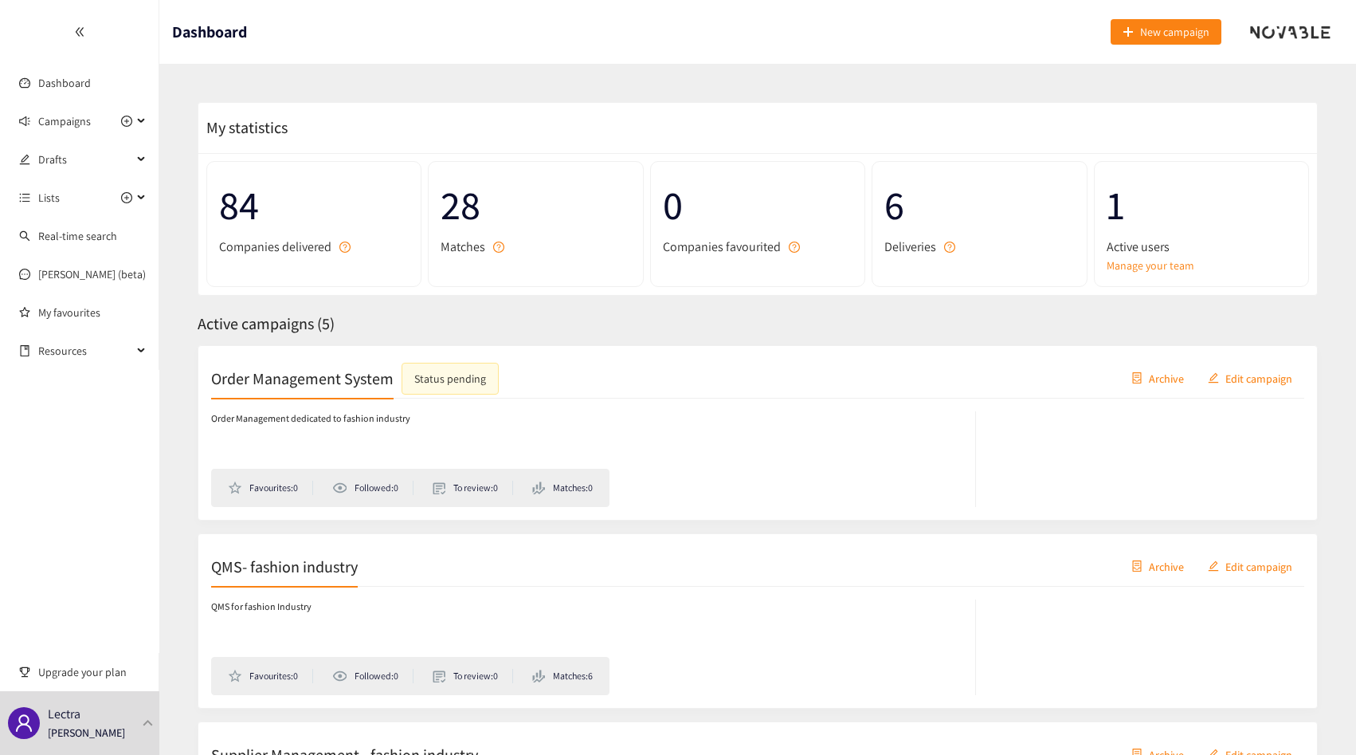
click at [323, 421] on p "Order Management dedicated to fashion industry" at bounding box center [310, 418] width 199 height 15
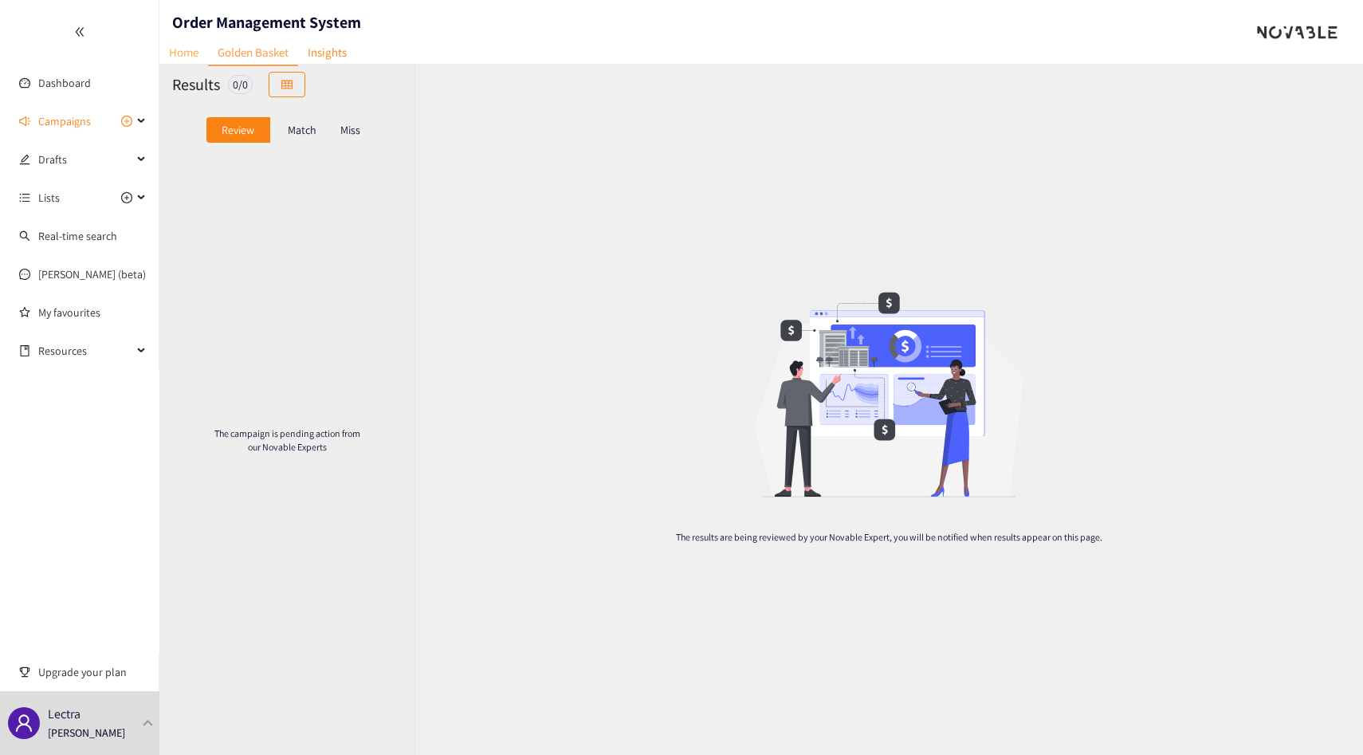
click at [188, 45] on link "Home" at bounding box center [183, 52] width 49 height 25
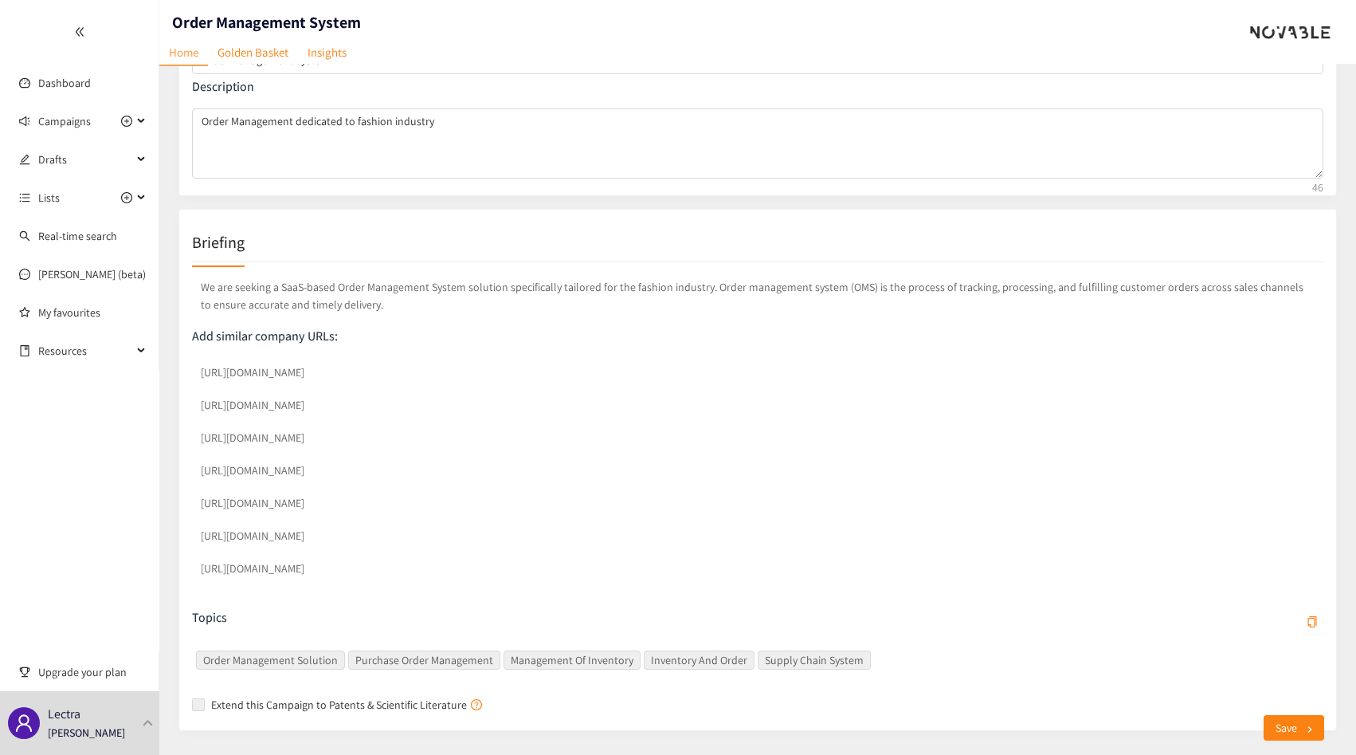
scroll to position [137, 0]
click at [411, 294] on p "We are seeking a SaaS-based Order Management System solution specifically tailo…" at bounding box center [758, 292] width 1132 height 41
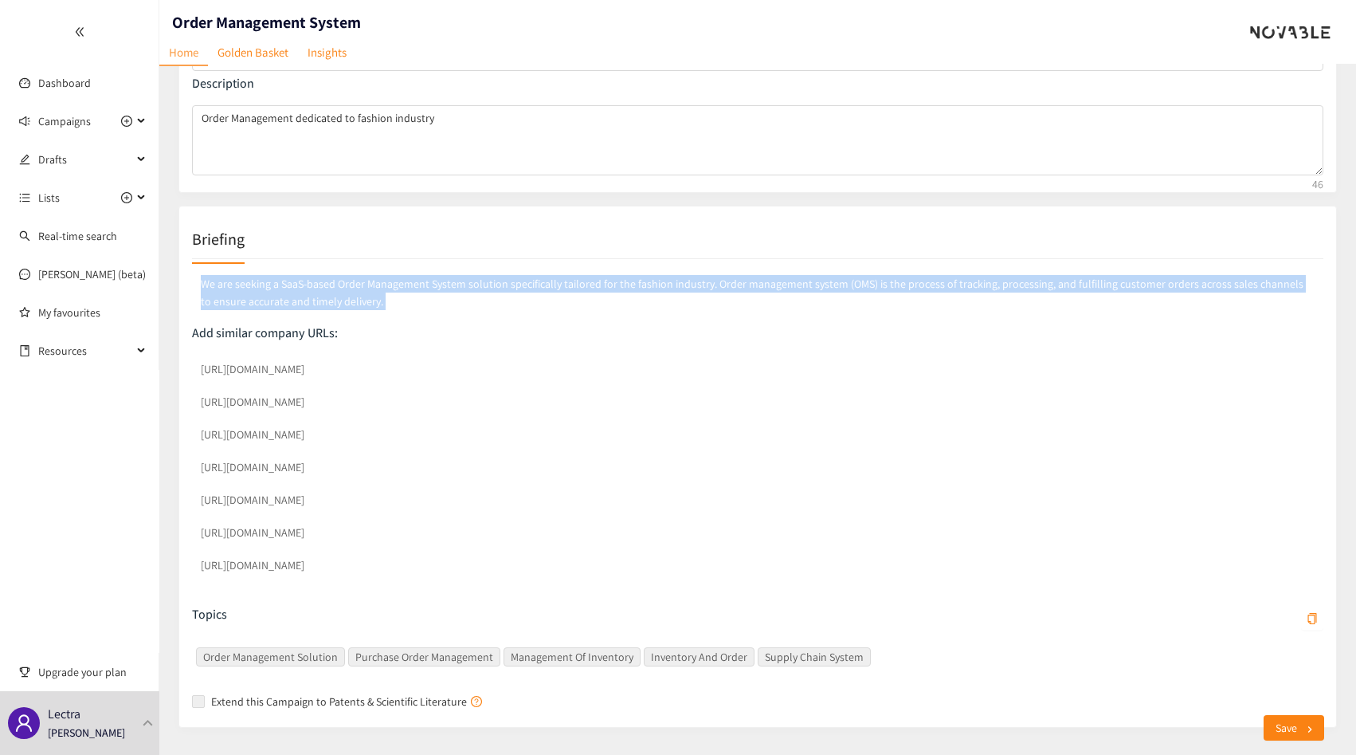
click at [411, 294] on p "We are seeking a SaaS-based Order Management System solution specifically tailo…" at bounding box center [758, 292] width 1132 height 41
click at [429, 292] on p "We are seeking a SaaS-based Order Management System solution specifically tailo…" at bounding box center [758, 292] width 1132 height 41
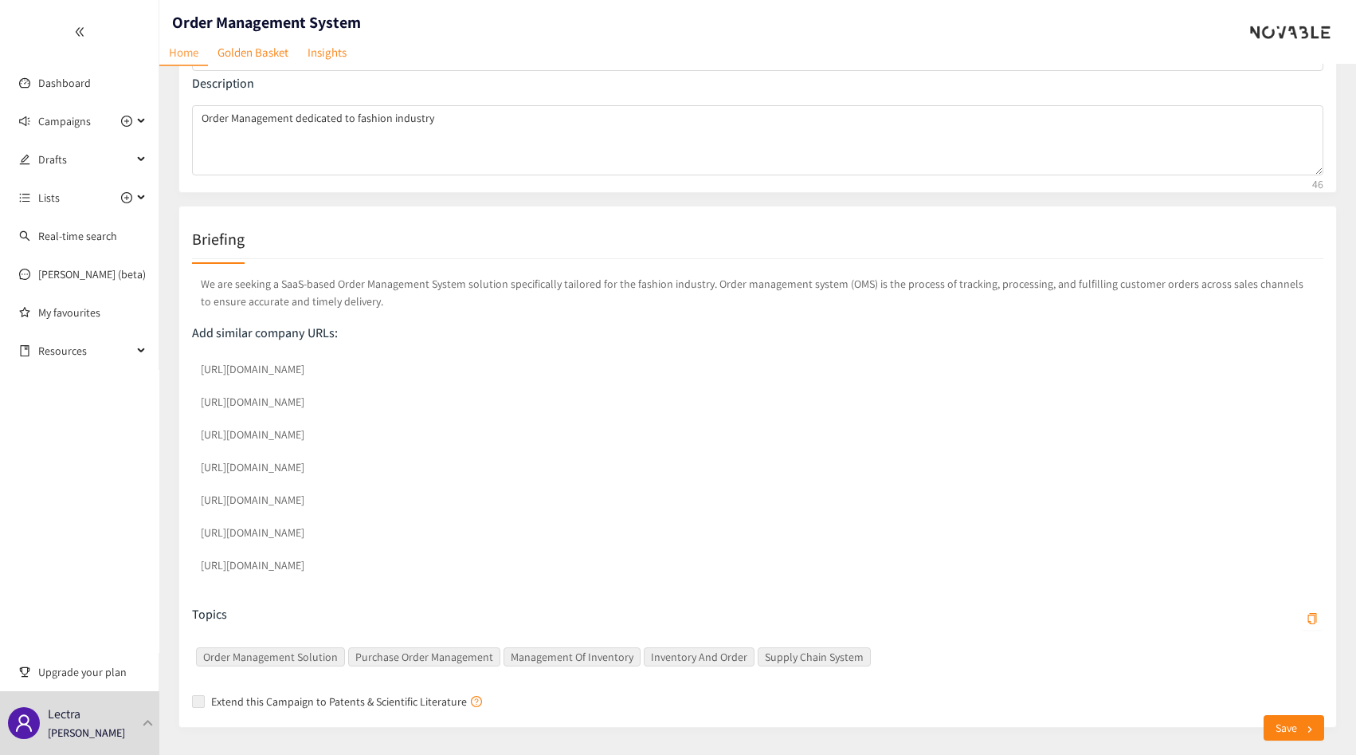
click at [429, 292] on p "We are seeking a SaaS-based Order Management System solution specifically tailo…" at bounding box center [758, 292] width 1132 height 41
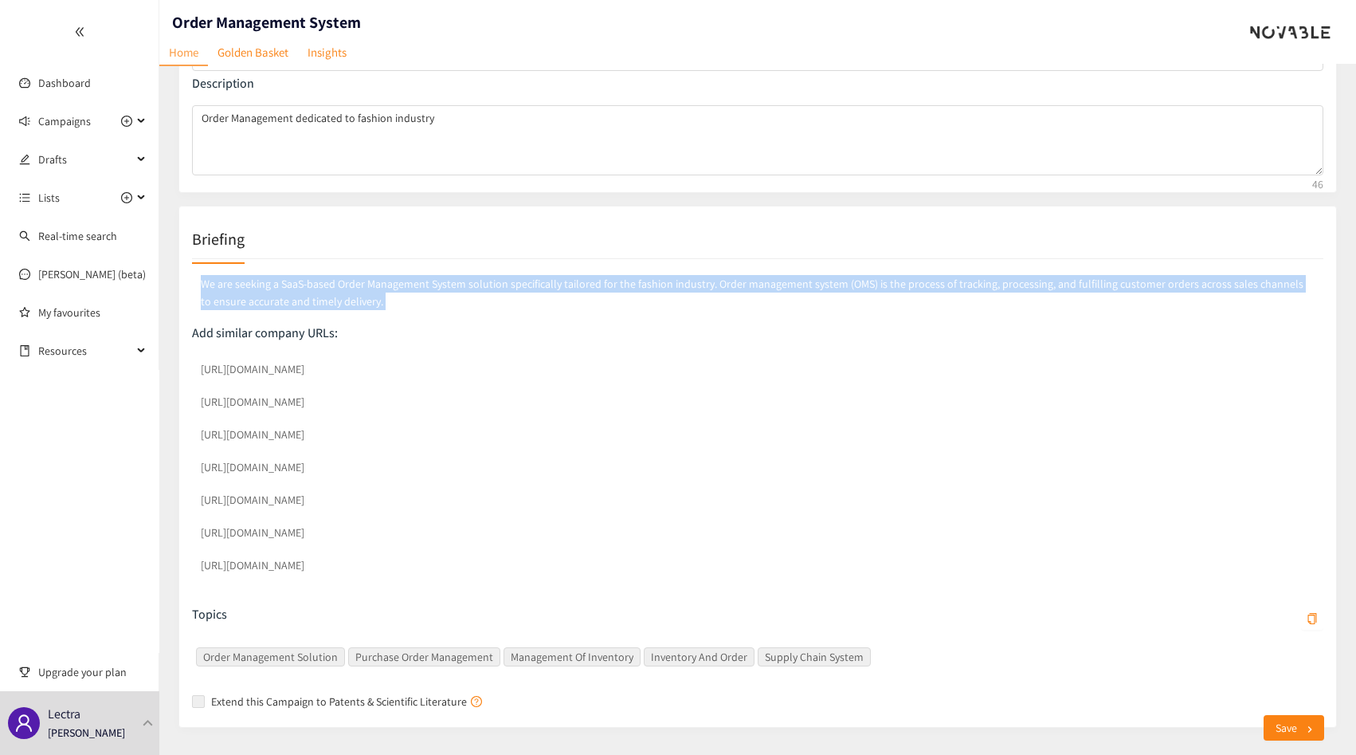
click at [429, 292] on p "We are seeking a SaaS-based Order Management System solution specifically tailo…" at bounding box center [758, 292] width 1132 height 41
click at [435, 292] on p "We are seeking a SaaS-based Order Management System solution specifically tailo…" at bounding box center [758, 292] width 1132 height 41
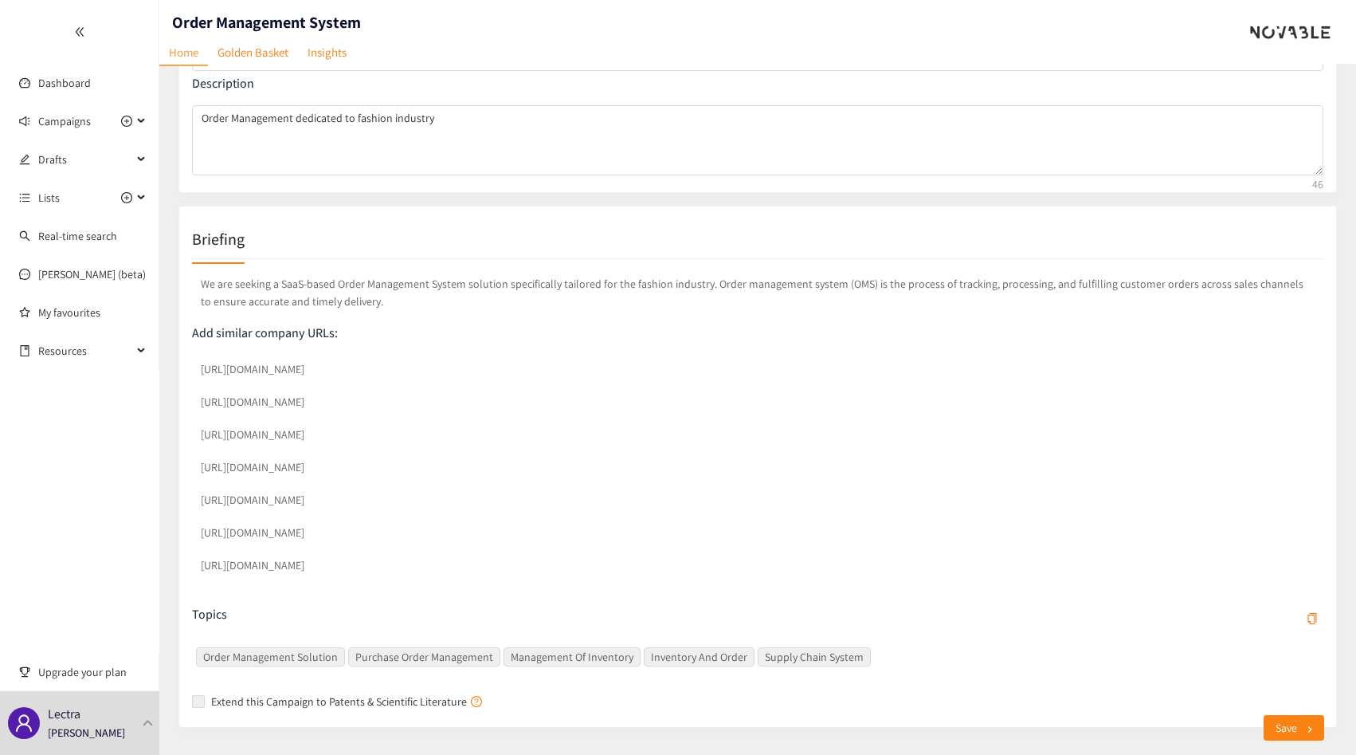
click at [435, 292] on p "We are seeking a SaaS-based Order Management System solution specifically tailo…" at bounding box center [758, 292] width 1132 height 41
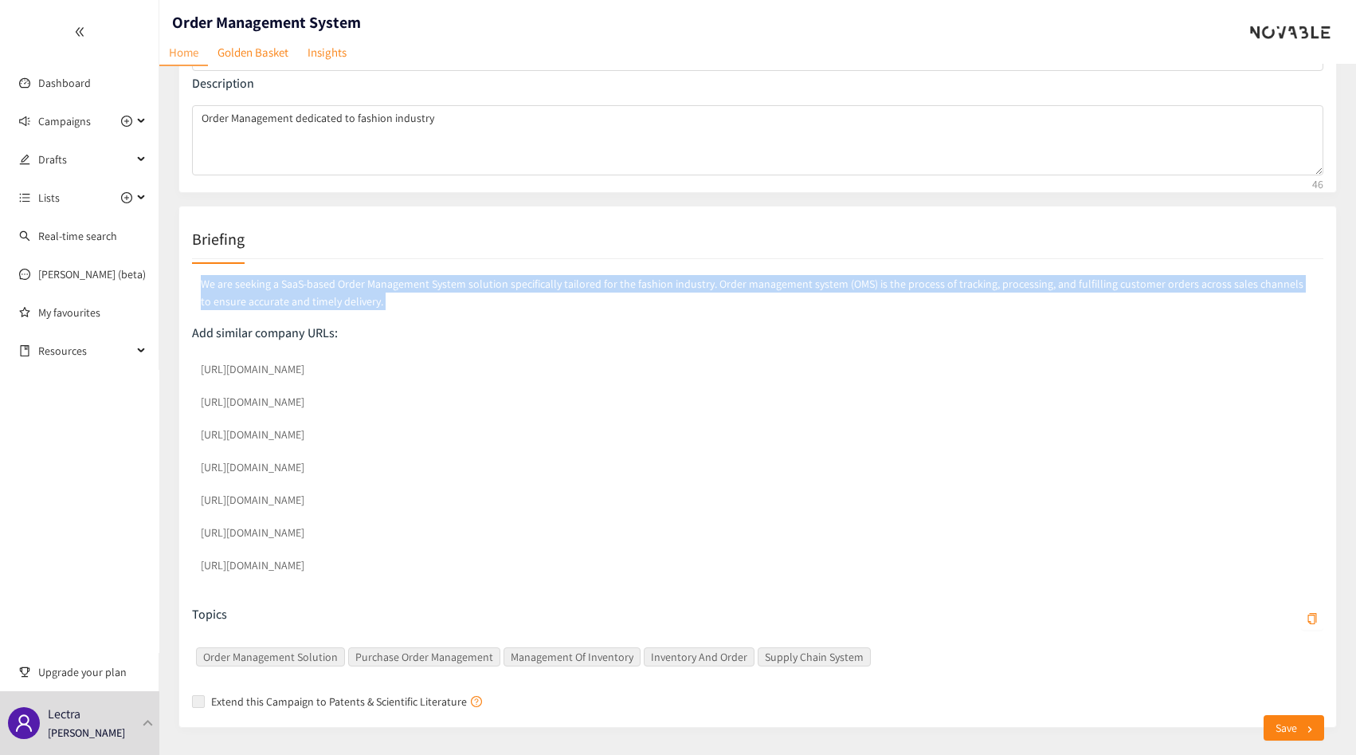
click at [435, 292] on p "We are seeking a SaaS-based Order Management System solution specifically tailo…" at bounding box center [758, 292] width 1132 height 41
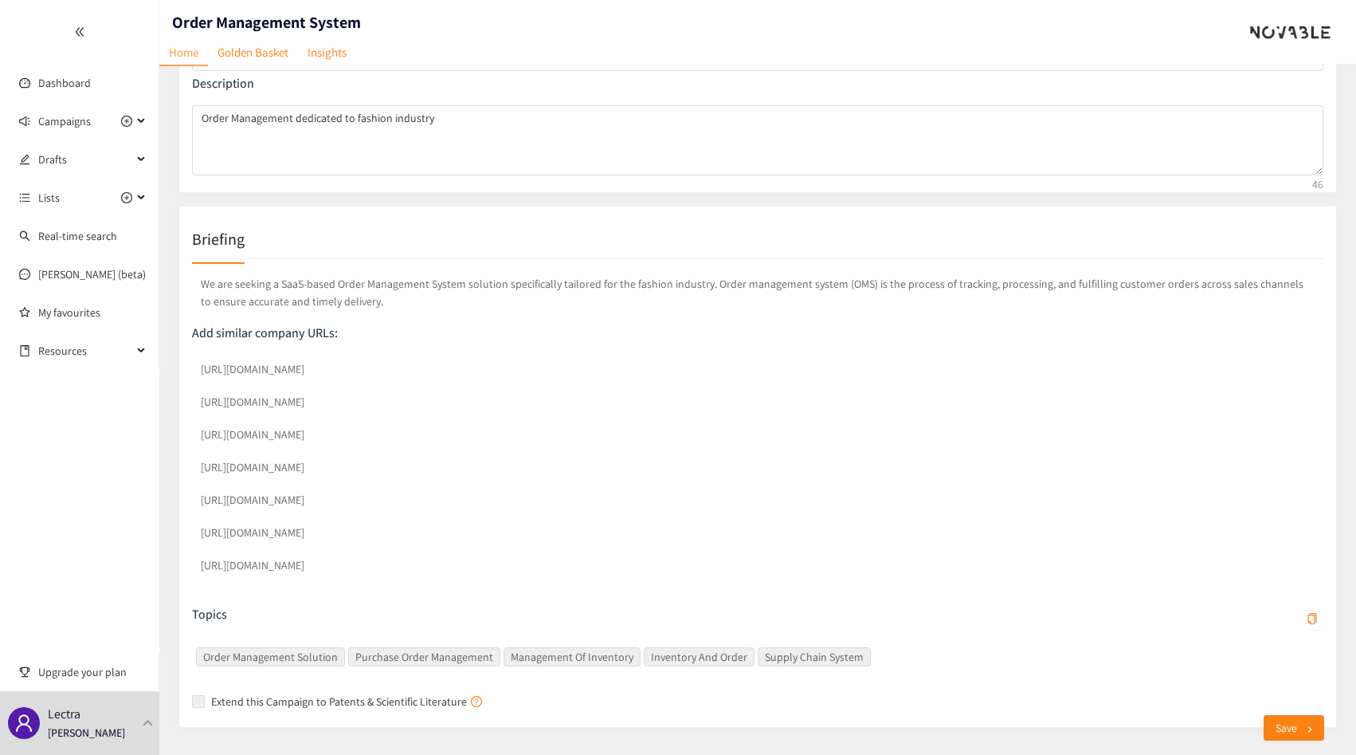
click at [401, 292] on p "We are seeking a SaaS-based Order Management System solution specifically tailo…" at bounding box center [758, 292] width 1132 height 41
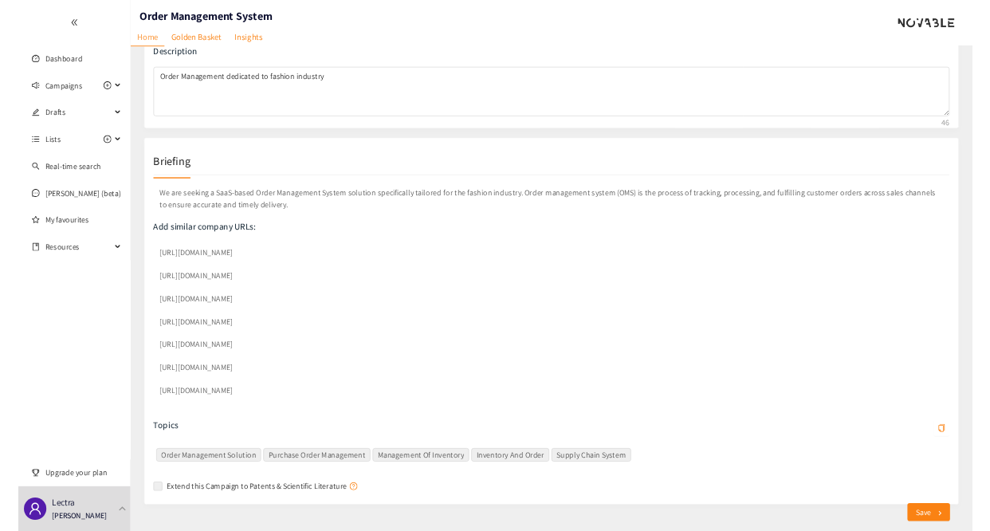
scroll to position [153, 0]
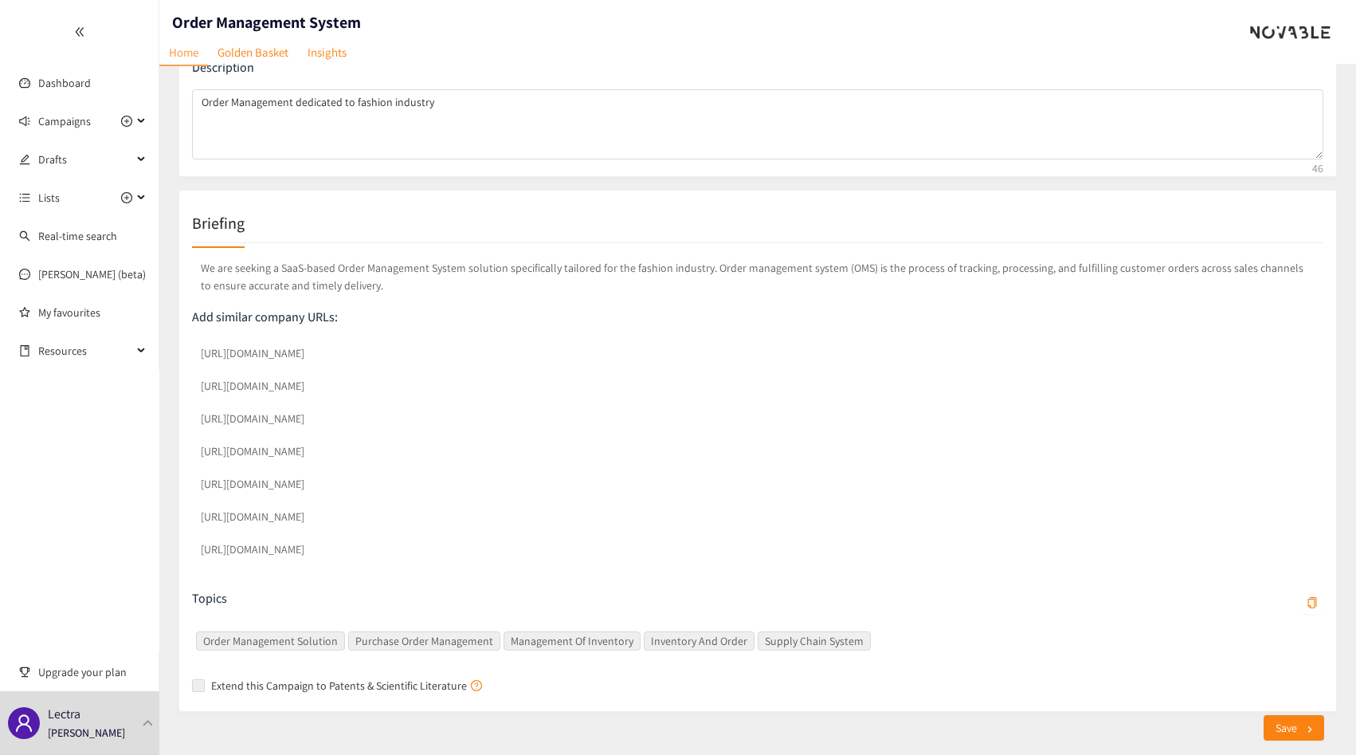
click at [574, 279] on p "We are seeking a SaaS-based Order Management System solution specifically tailo…" at bounding box center [758, 276] width 1132 height 41
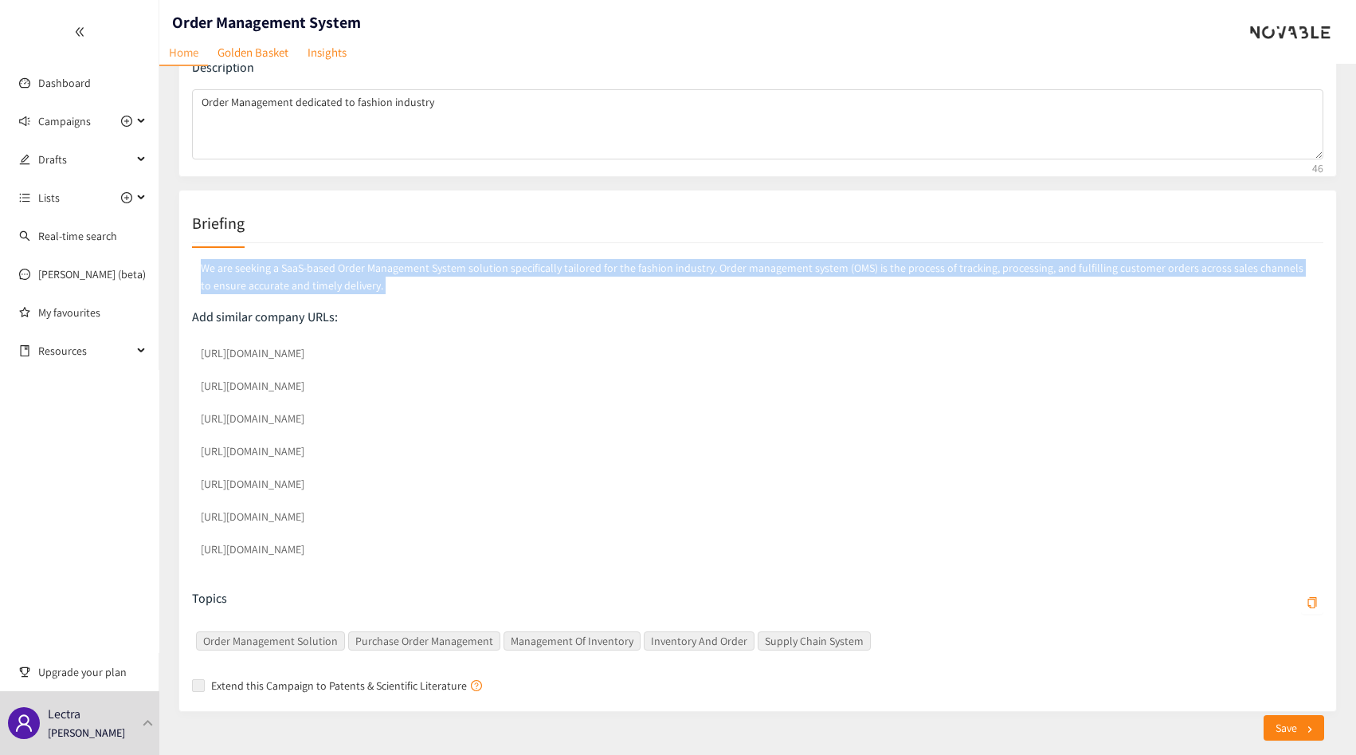
click at [574, 279] on p "We are seeking a SaaS-based Order Management System solution specifically tailo…" at bounding box center [758, 276] width 1132 height 41
click at [461, 266] on p "We are seeking a SaaS-based Order Management System solution specifically tailo…" at bounding box center [758, 276] width 1132 height 41
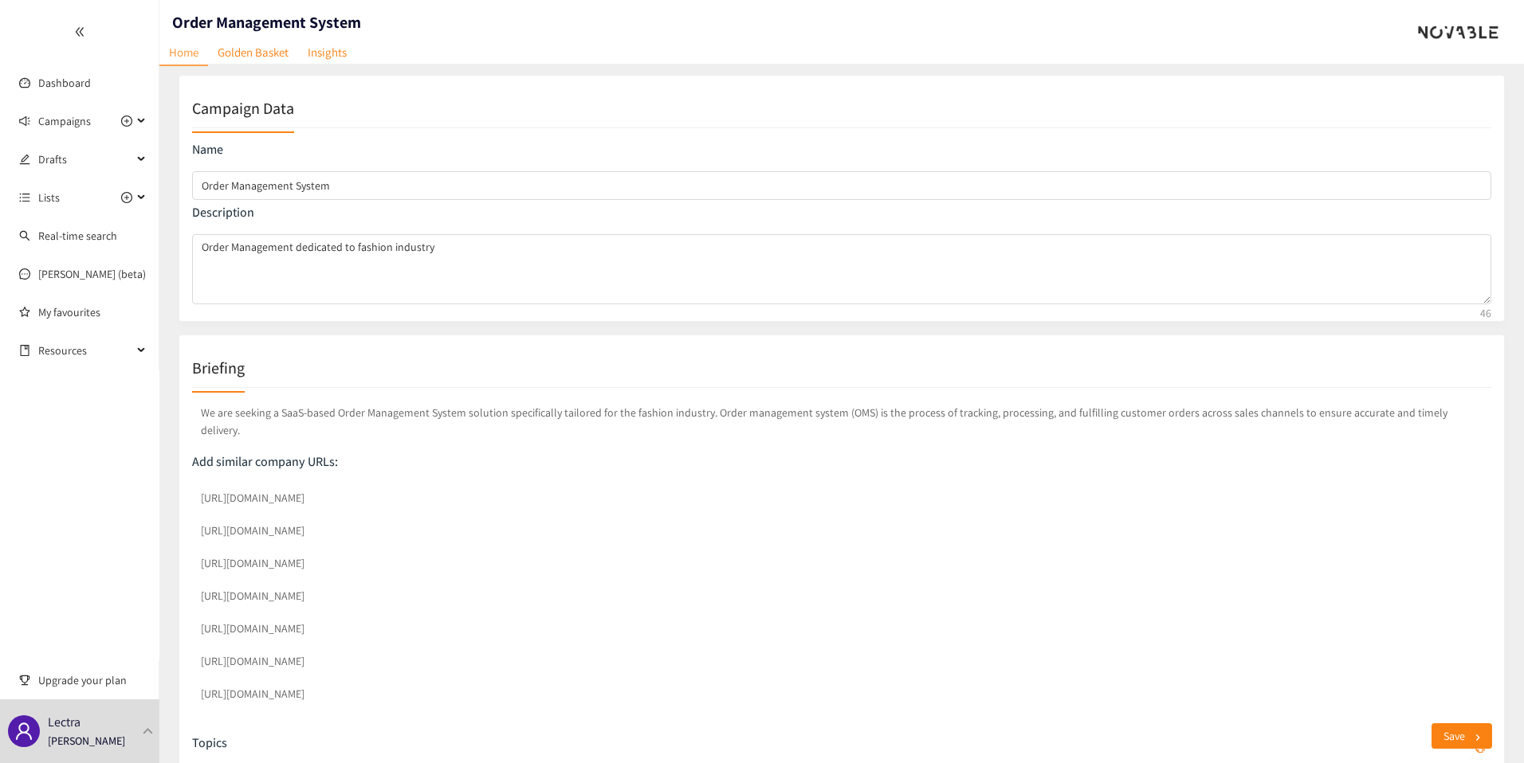
scroll to position [0, 0]
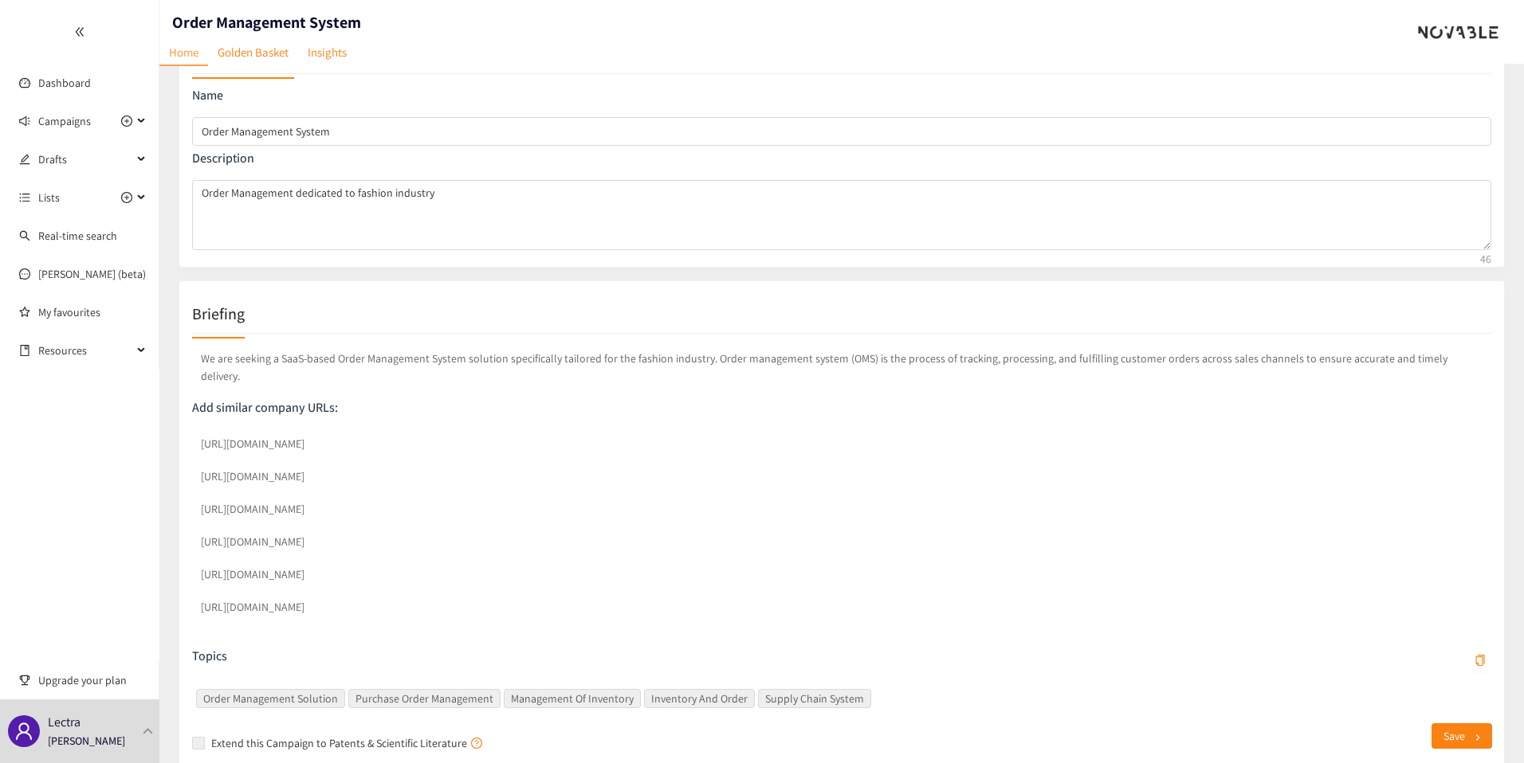
scroll to position [64, 0]
click at [443, 616] on div "We are seeking a SaaS-based Order Management System solution specifically tailo…" at bounding box center [841, 543] width 1299 height 422
click at [56, 127] on span "Campaigns" at bounding box center [64, 121] width 53 height 32
click at [93, 190] on link "QMS- fashion industry" at bounding box center [89, 197] width 103 height 14
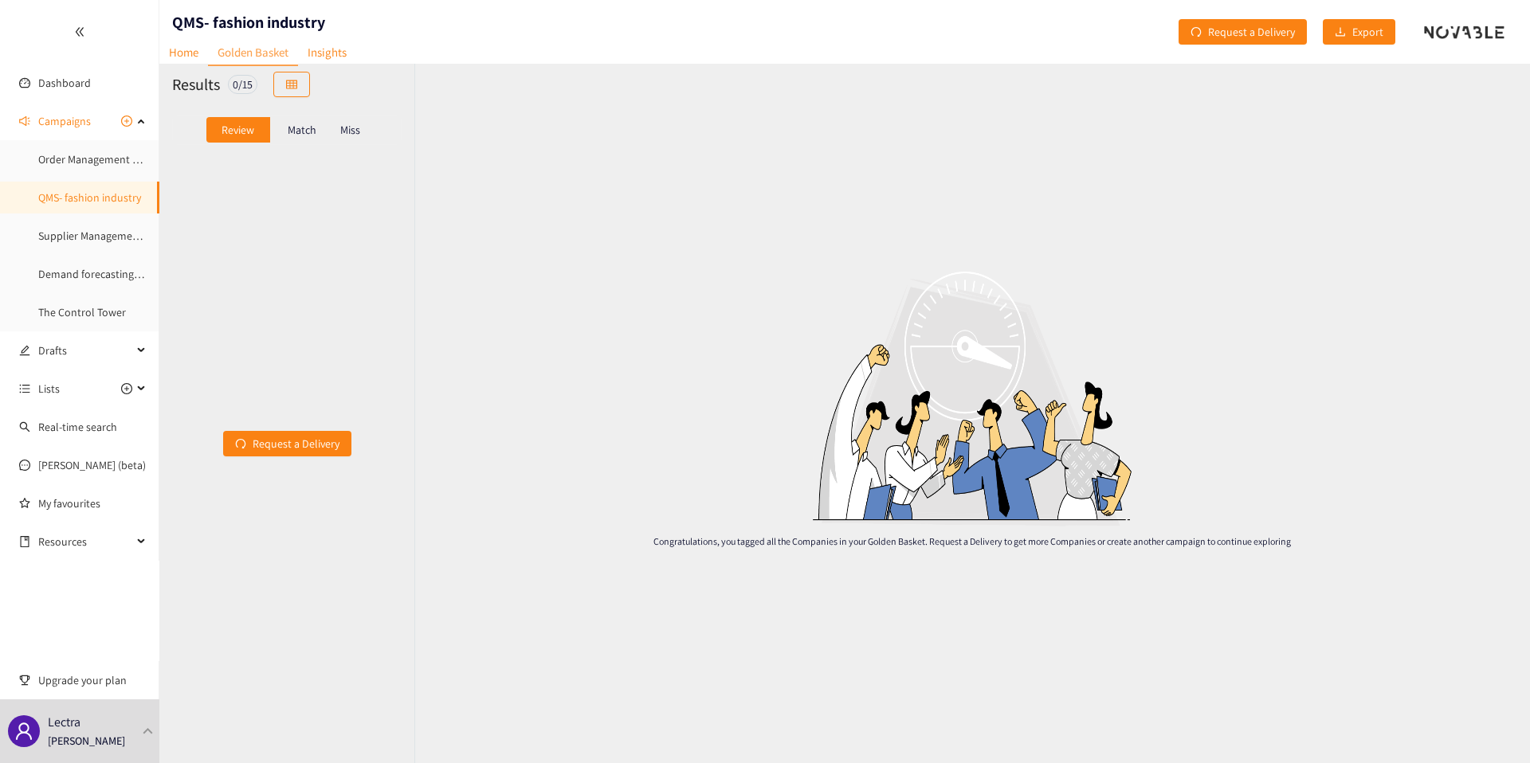
click at [326, 128] on div "Match" at bounding box center [302, 130] width 64 height 26
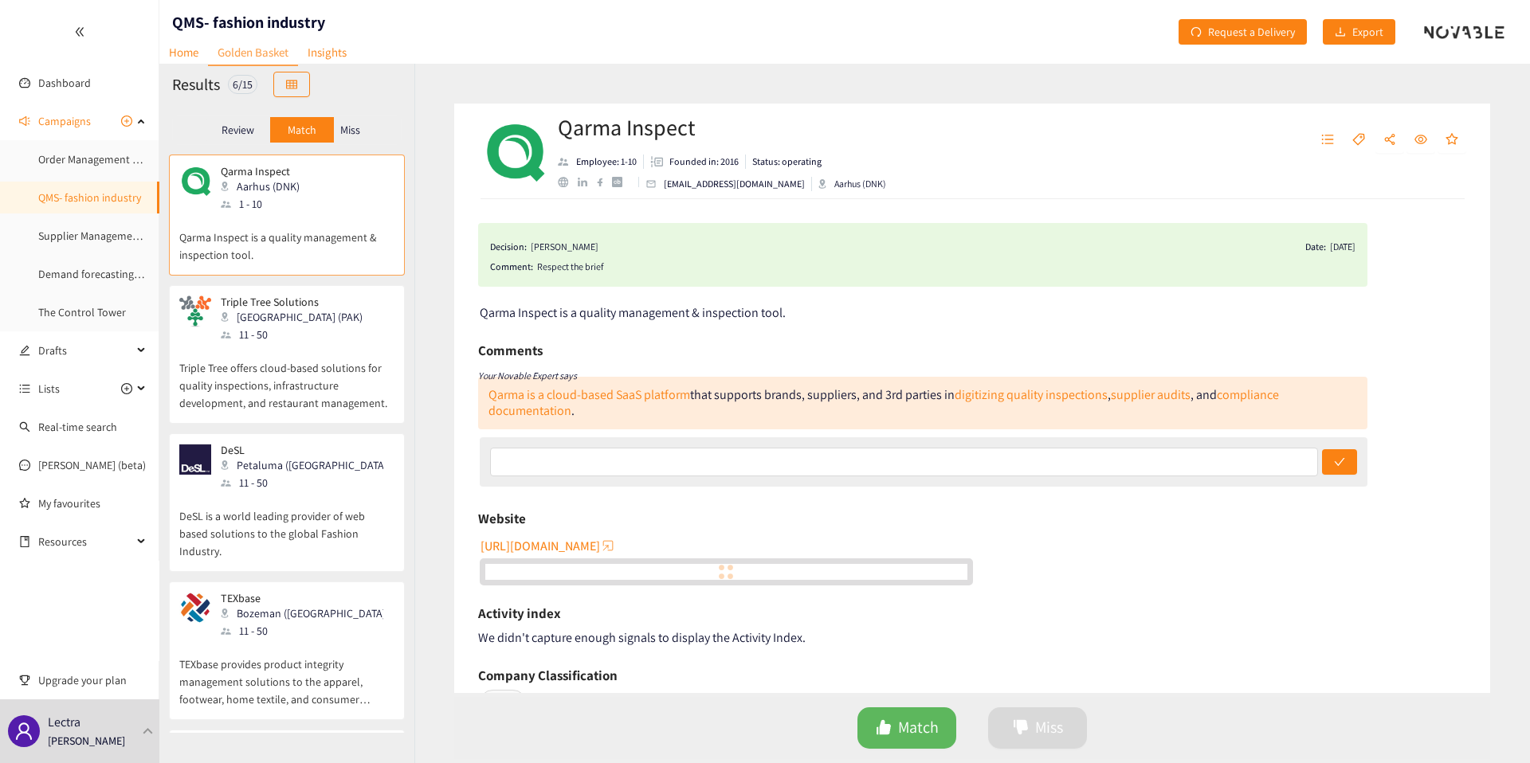
click at [302, 300] on p "Triple Tree Solutions" at bounding box center [292, 302] width 142 height 13
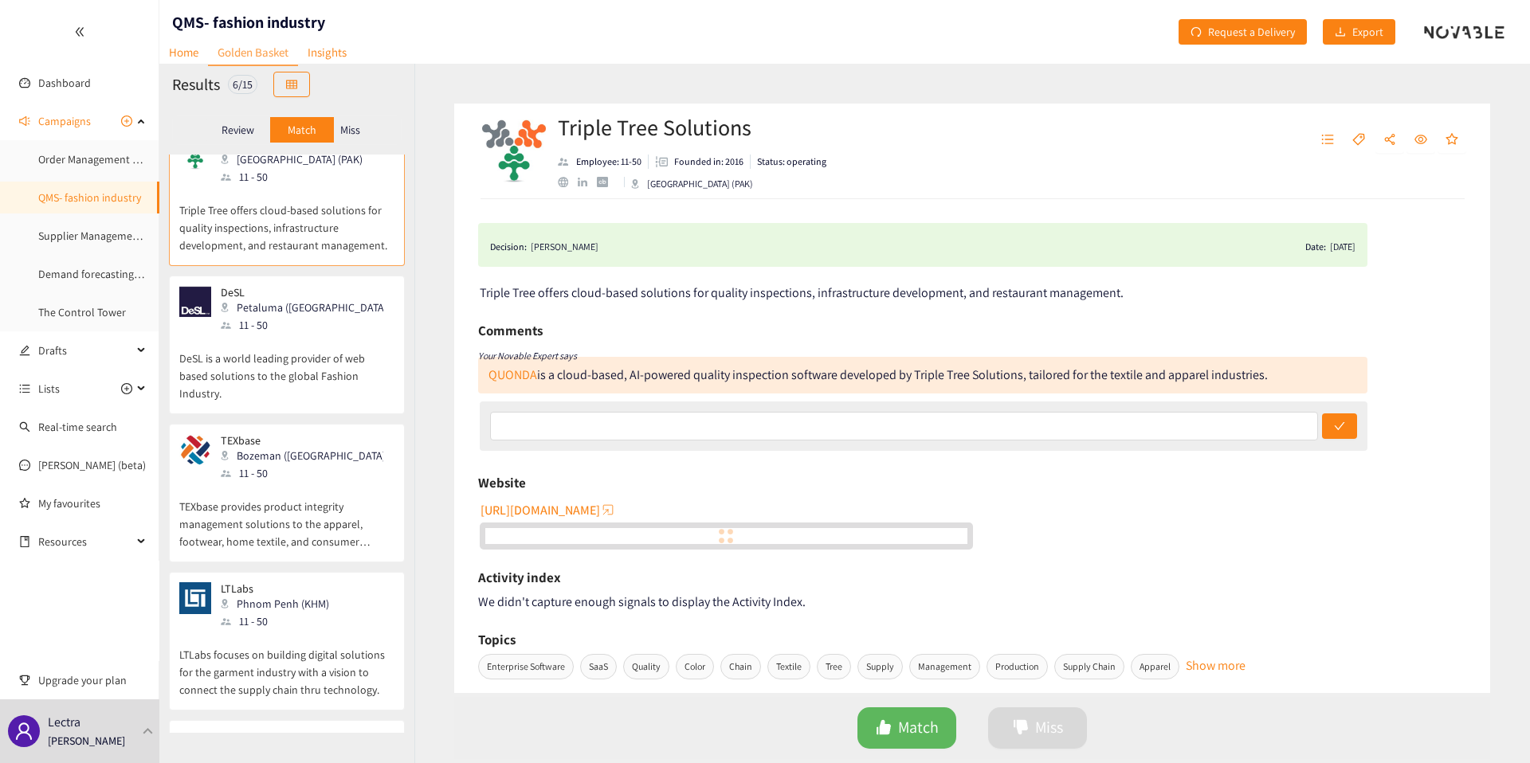
scroll to position [161, 0]
click at [290, 332] on p "DeSL is a world leading provider of web based solutions to the global Fashion I…" at bounding box center [286, 365] width 215 height 69
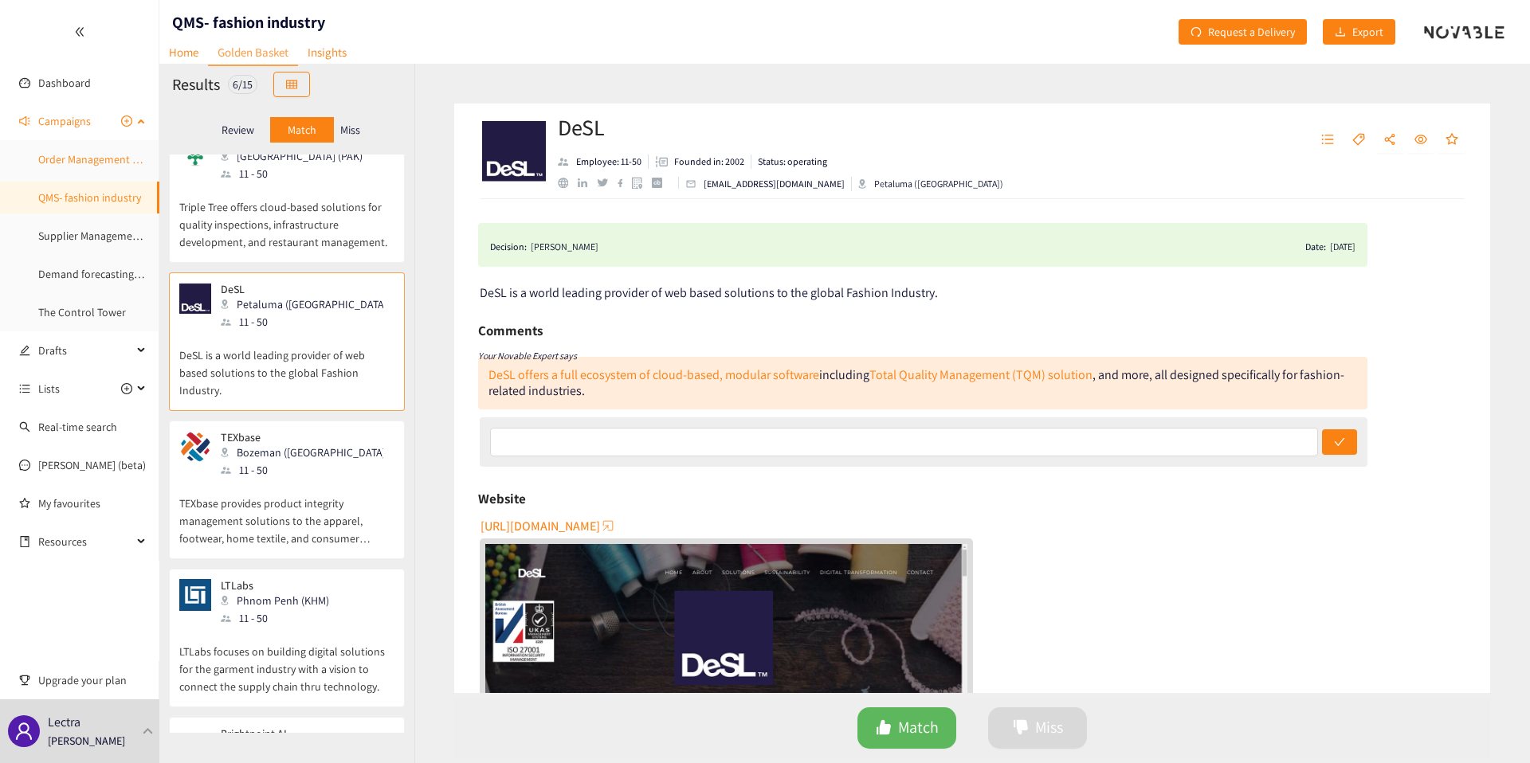
click at [92, 155] on link "Order Management System" at bounding box center [102, 159] width 128 height 14
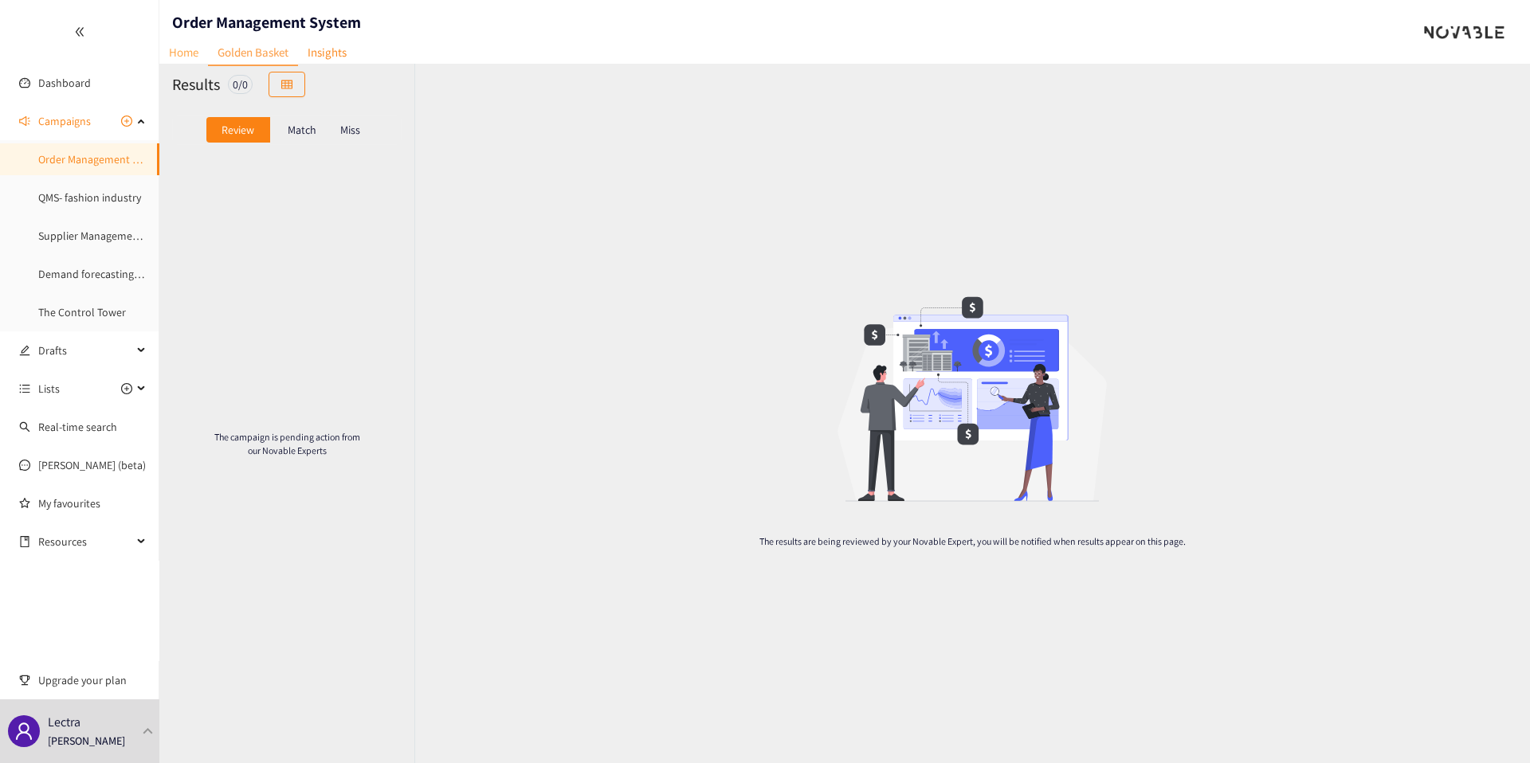
click at [183, 61] on link "Home" at bounding box center [183, 52] width 49 height 25
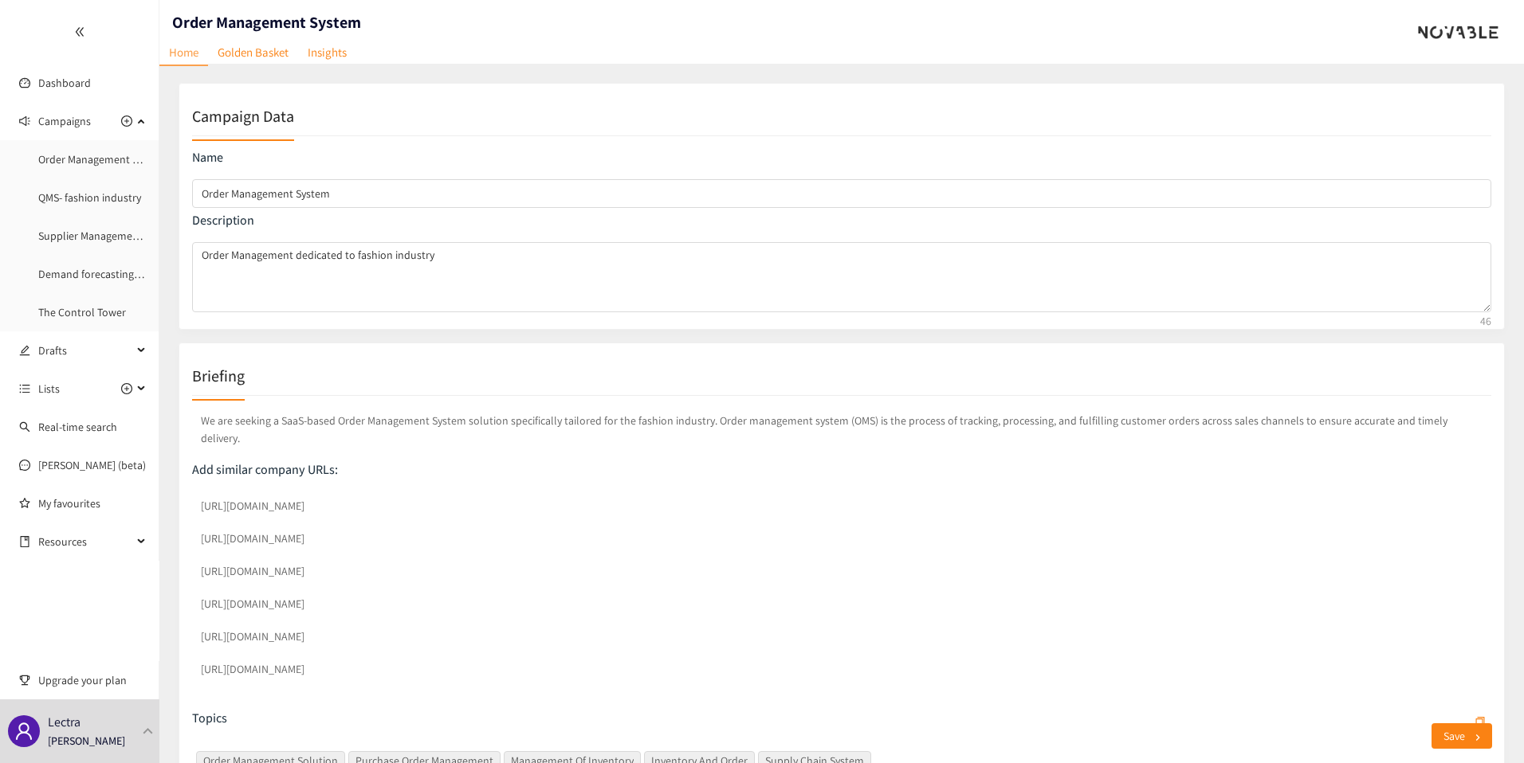
scroll to position [118, 0]
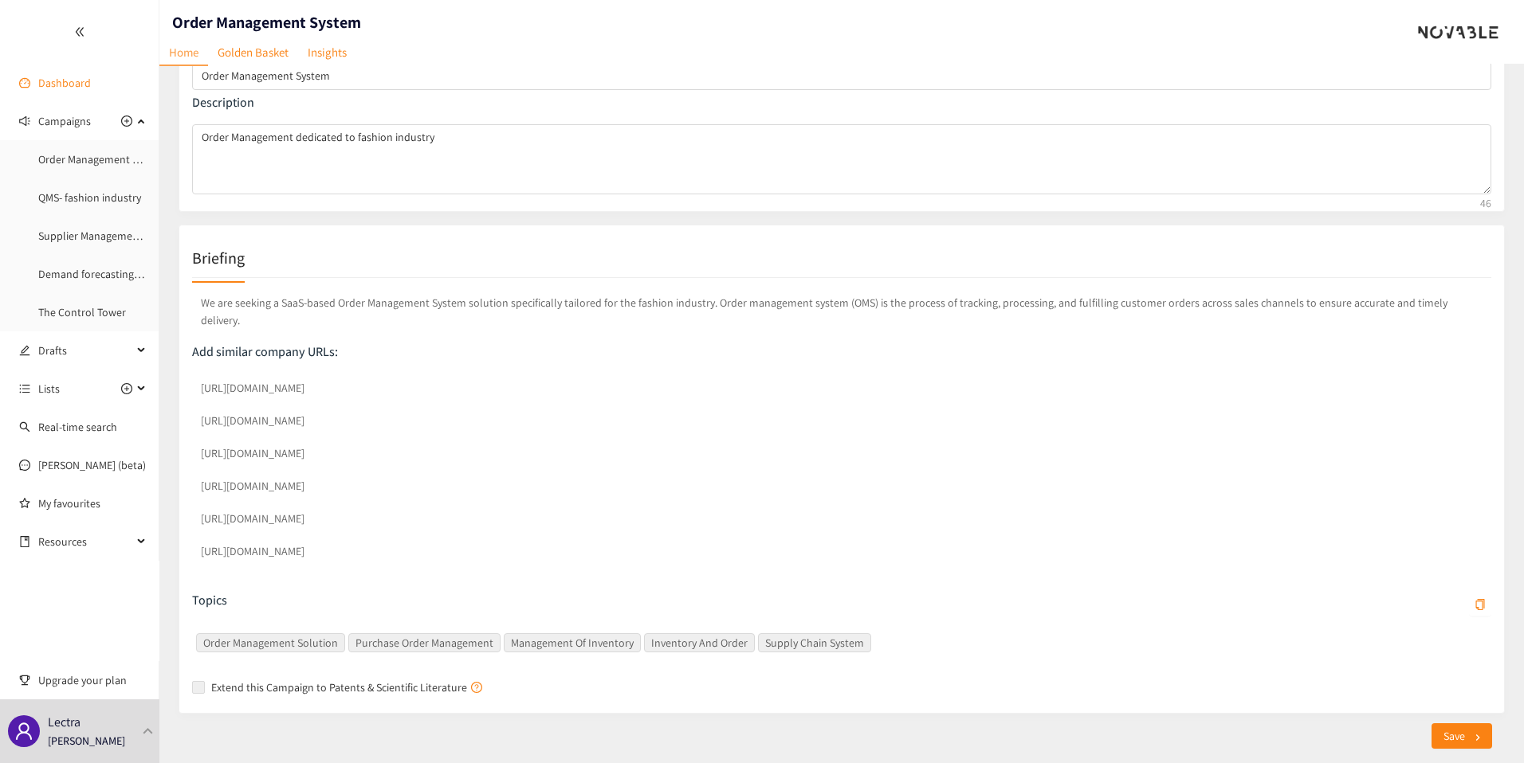
click at [60, 78] on link "Dashboard" at bounding box center [64, 83] width 53 height 14
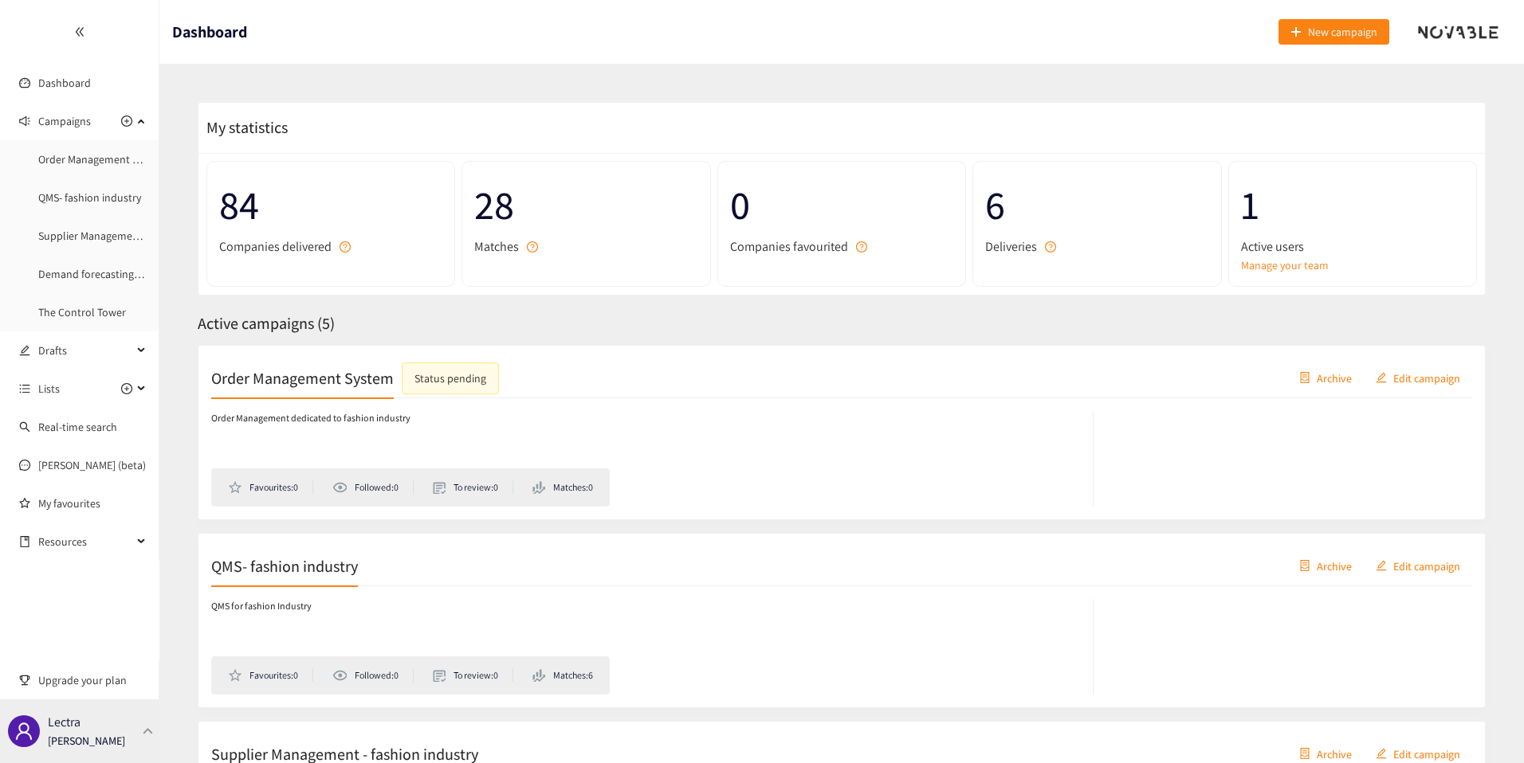
click at [104, 733] on p "[PERSON_NAME]" at bounding box center [86, 741] width 77 height 18
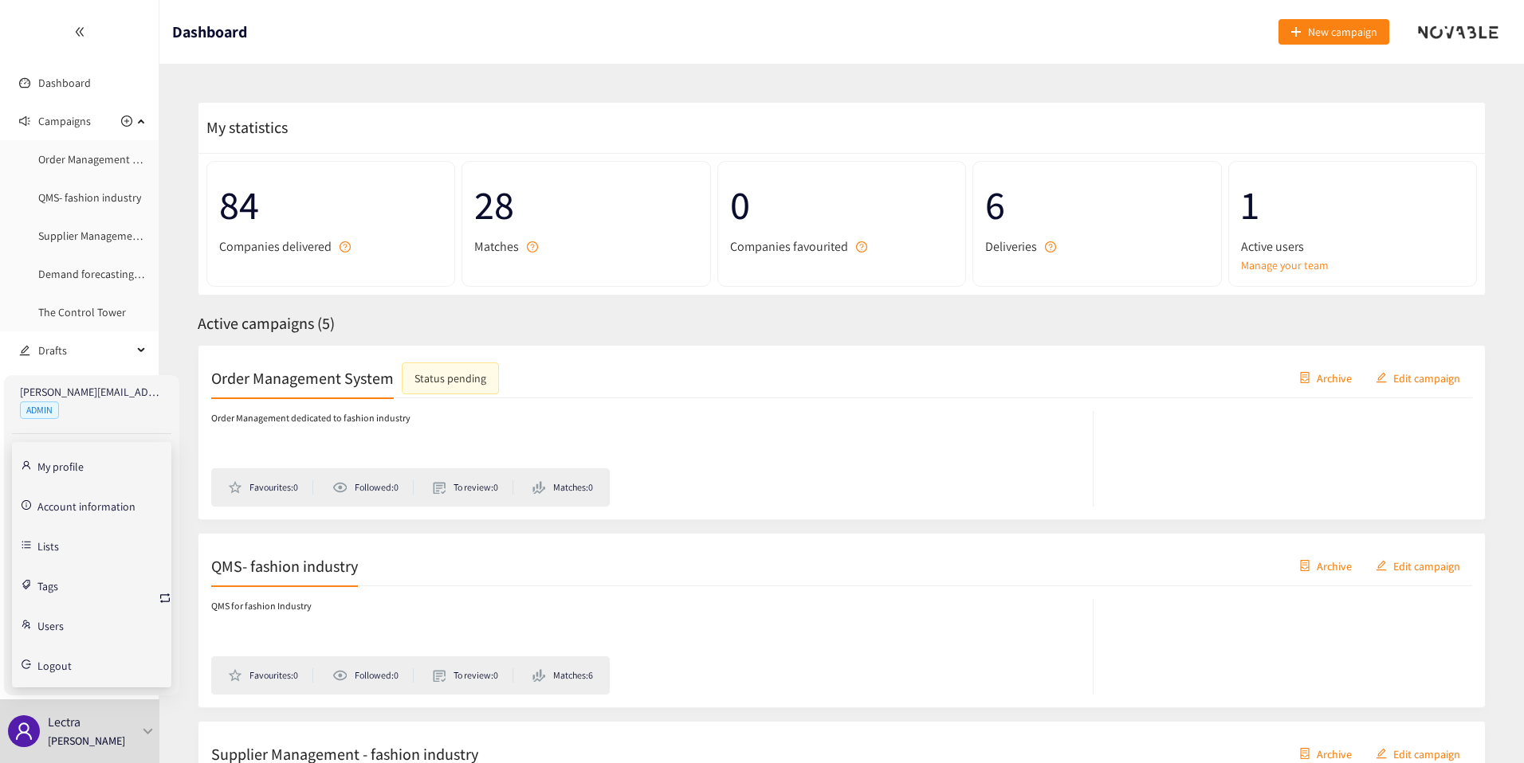
click at [100, 512] on link "Account information" at bounding box center [86, 505] width 98 height 14
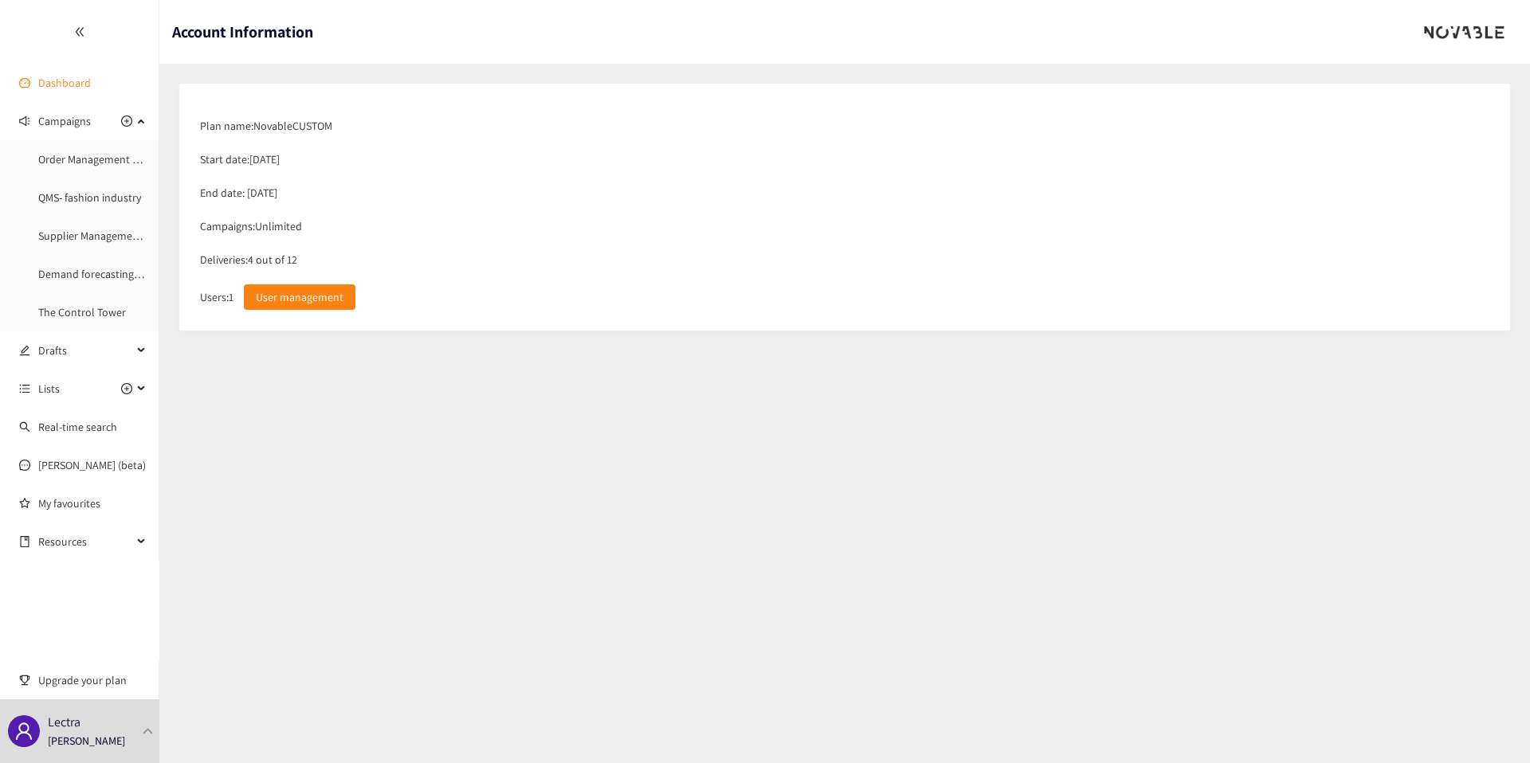
click at [80, 84] on link "Dashboard" at bounding box center [64, 83] width 53 height 14
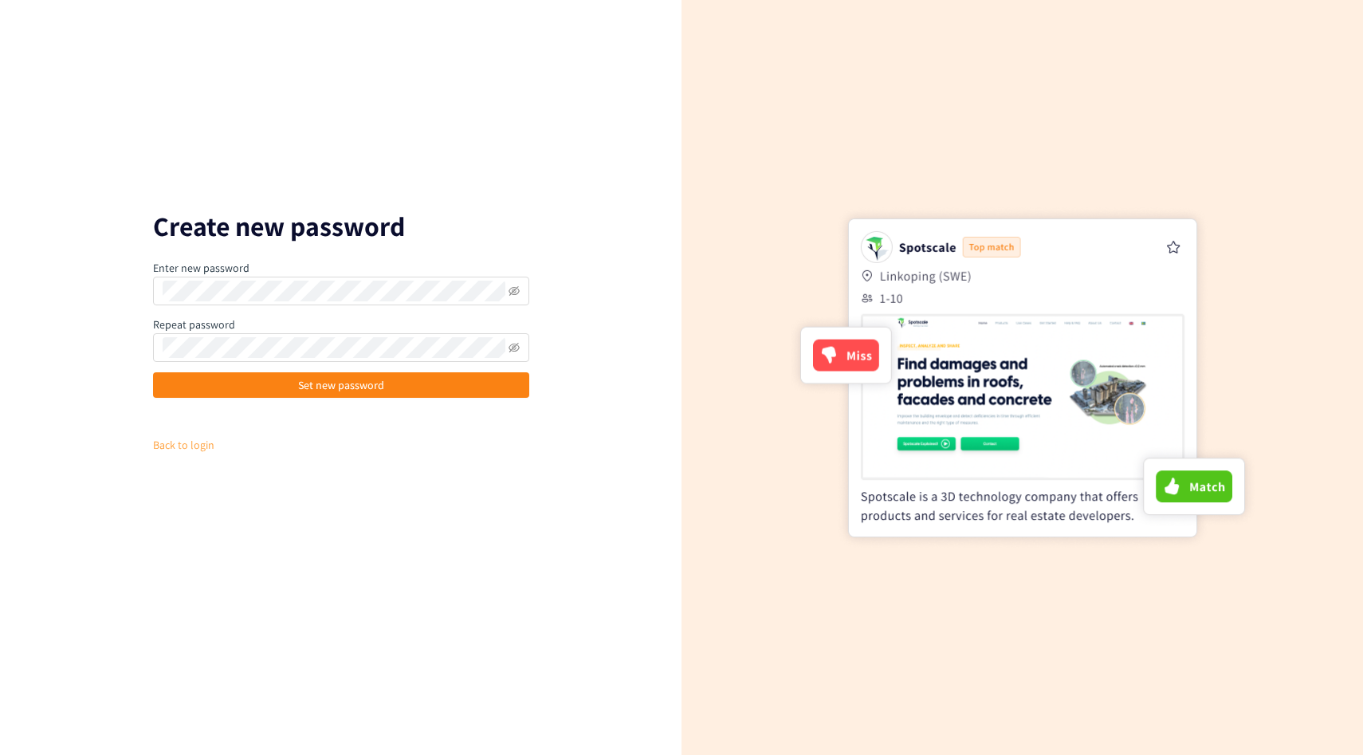
click at [186, 444] on link "Back to login" at bounding box center [183, 445] width 61 height 14
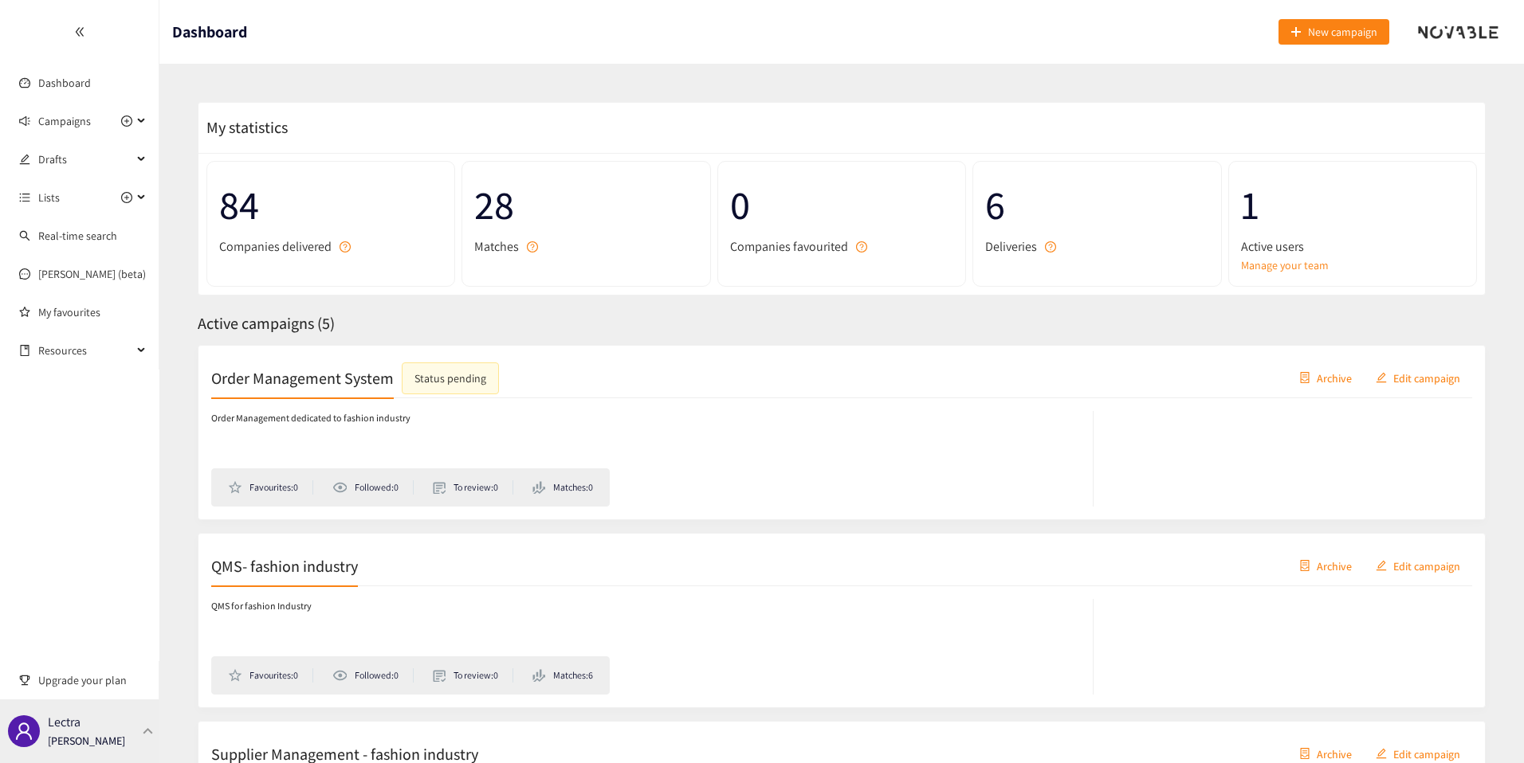
click at [80, 745] on p "[PERSON_NAME]" at bounding box center [86, 741] width 77 height 18
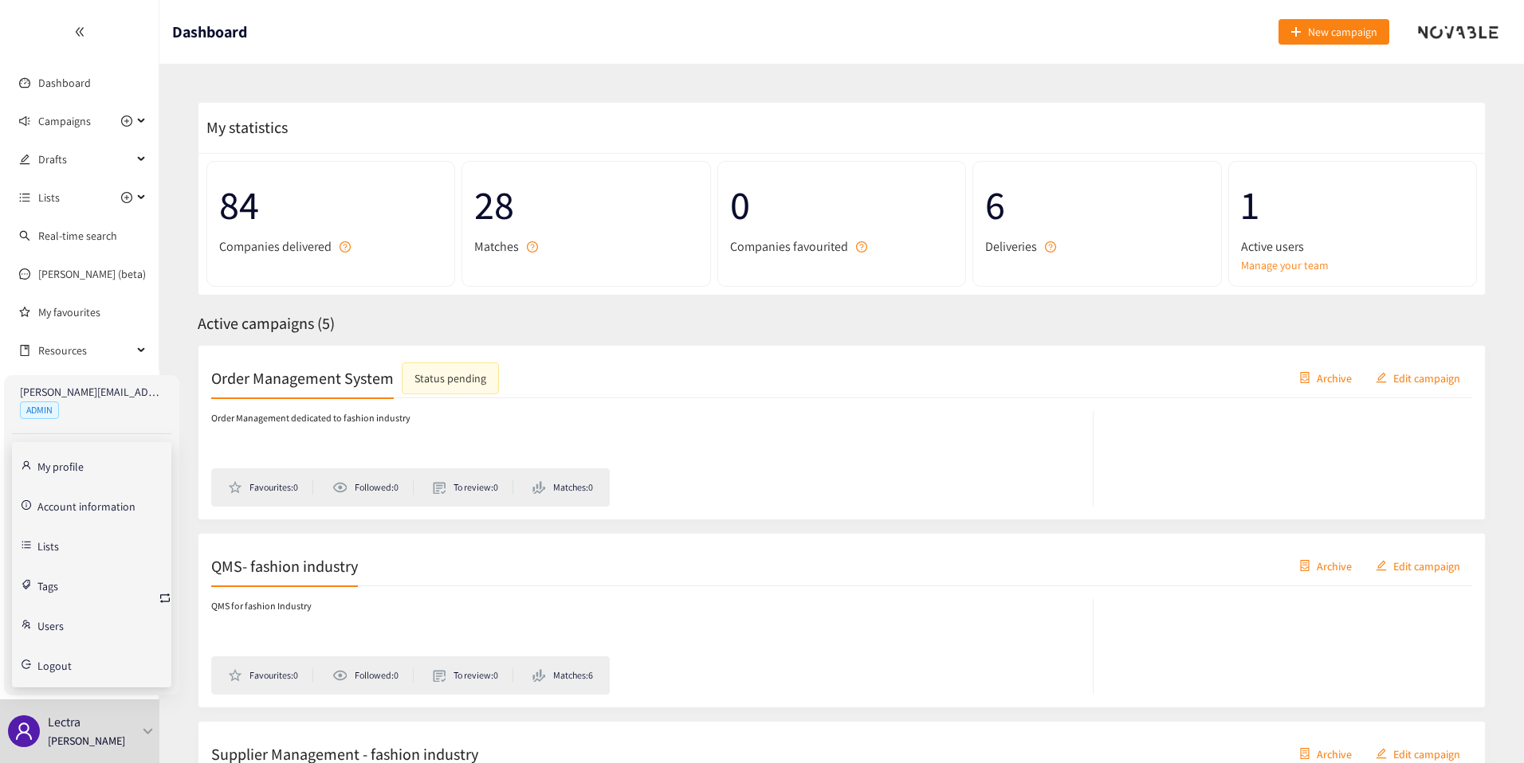
click at [69, 662] on span "Logout" at bounding box center [54, 666] width 34 height 11
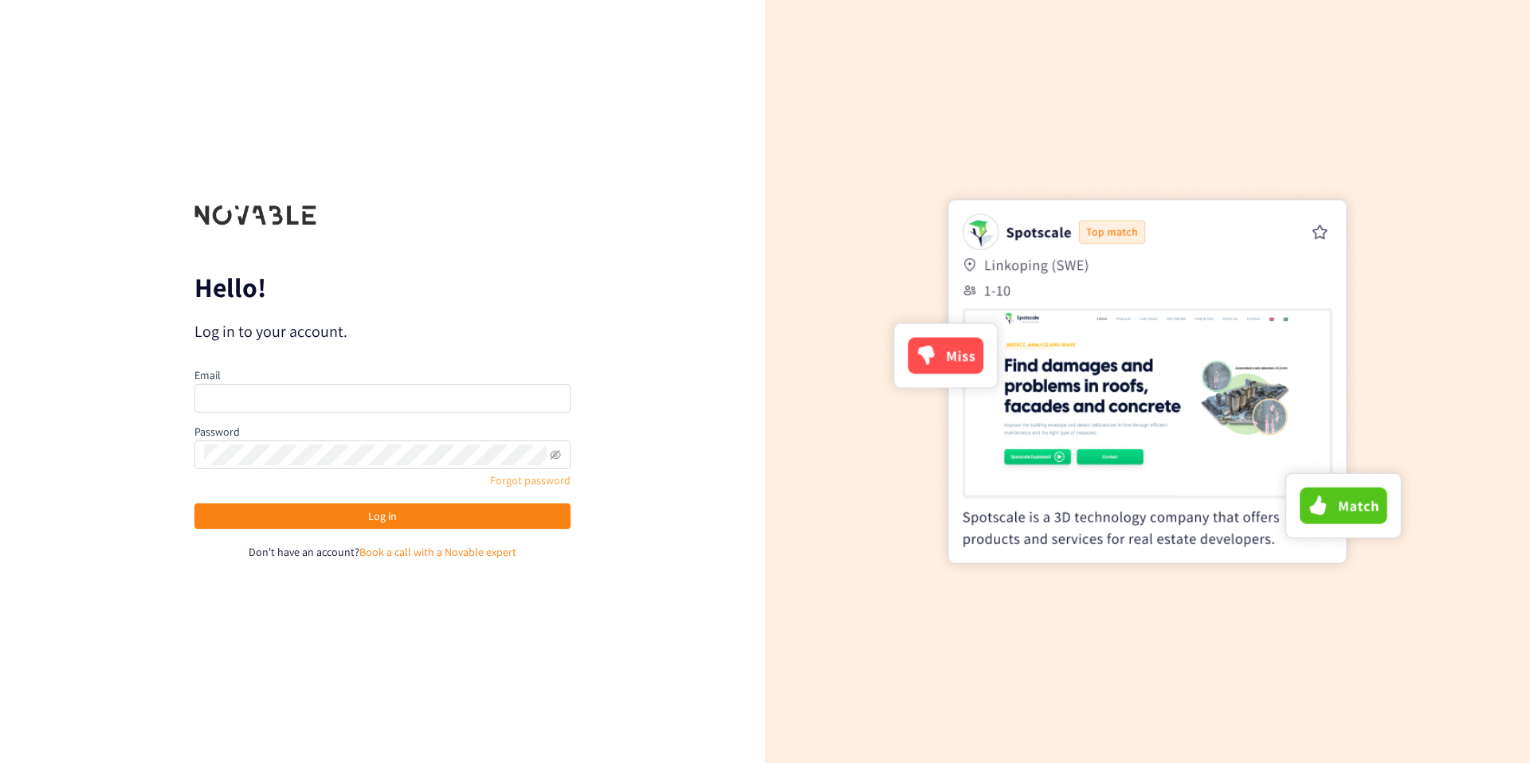
click at [516, 479] on link "Forgot password" at bounding box center [530, 480] width 80 height 14
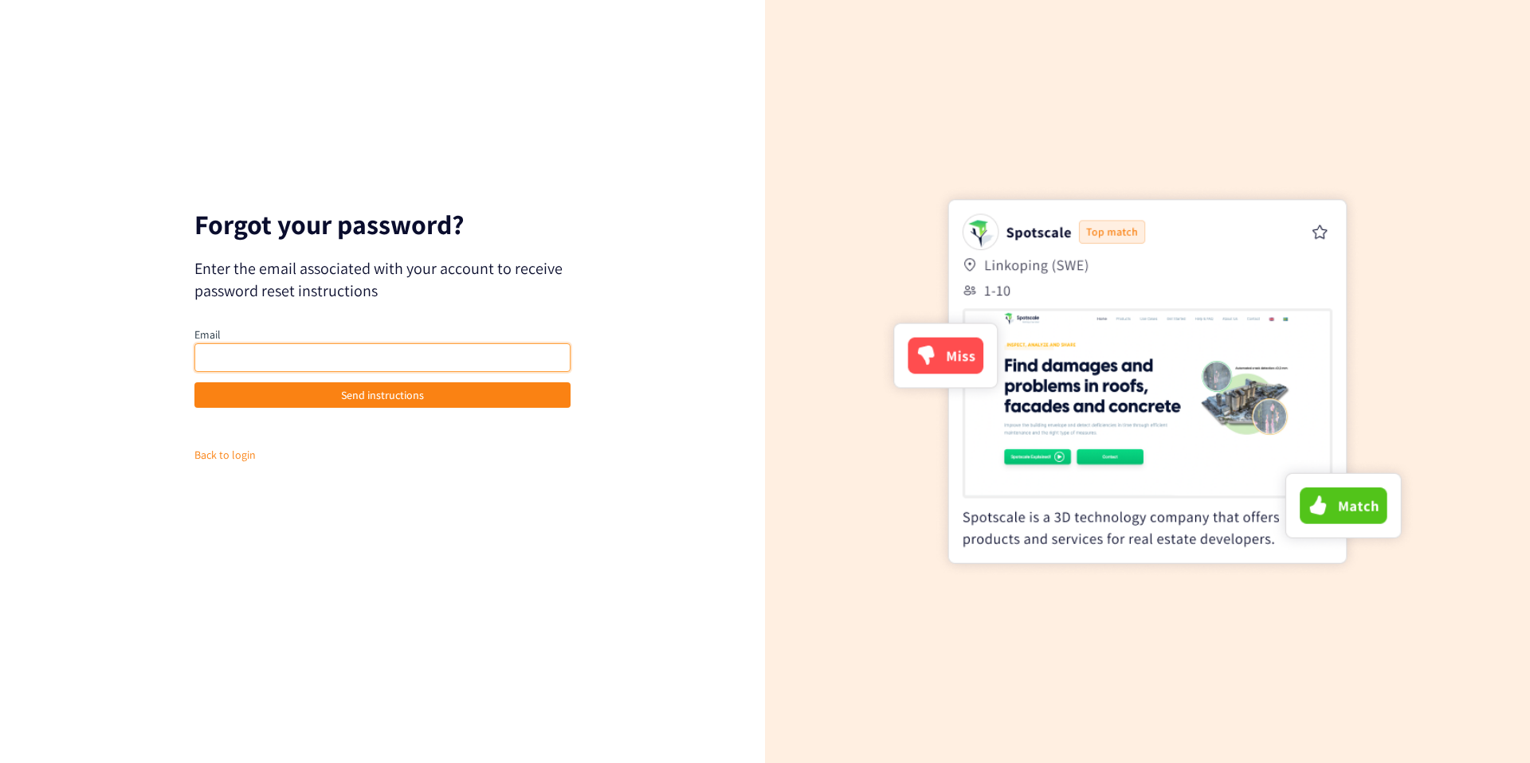
click at [354, 354] on input "email" at bounding box center [382, 357] width 376 height 29
paste input "mowen.li@airbus.com"
type input "mowen.li@airbus.com"
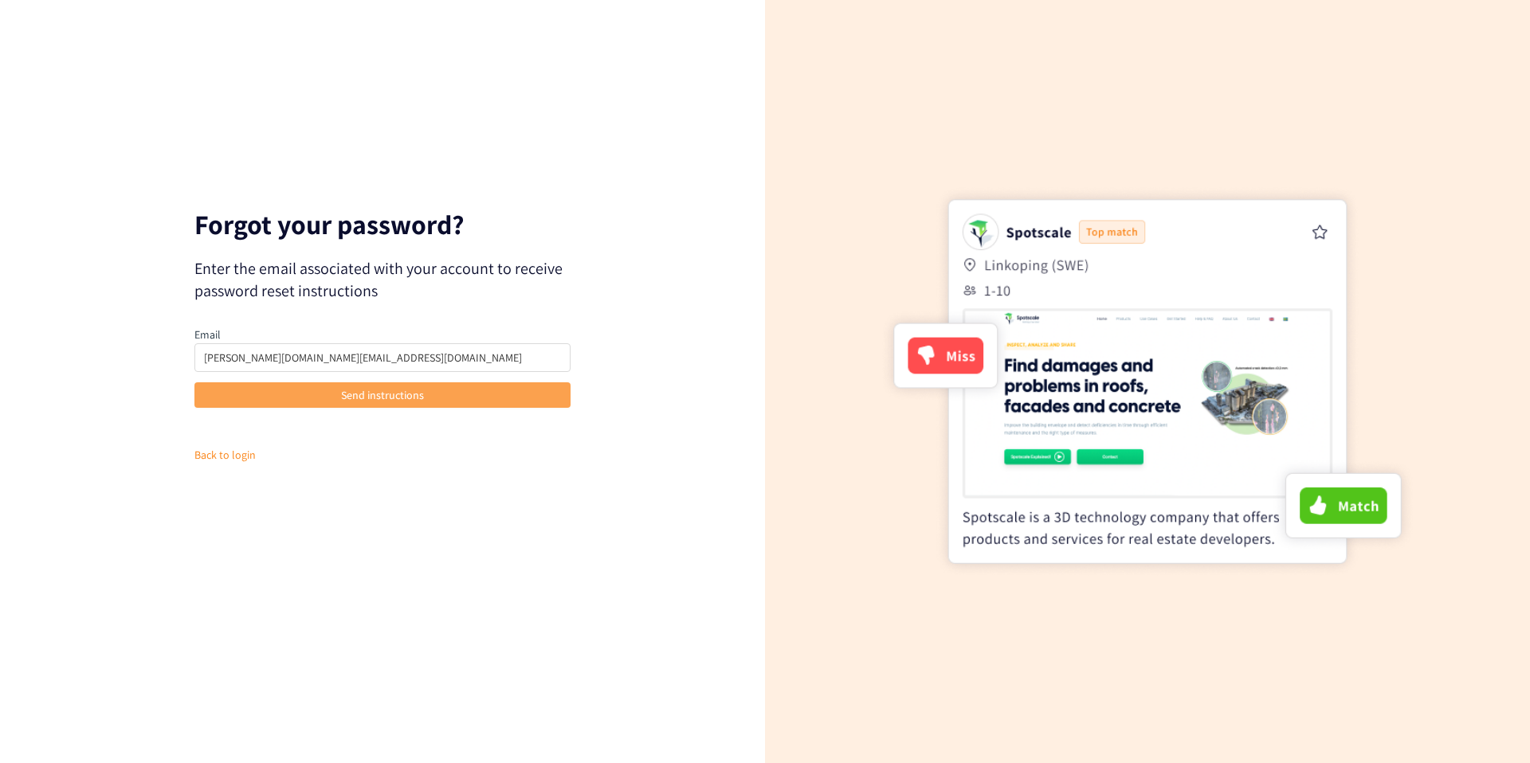
click at [374, 391] on span "Send instructions" at bounding box center [382, 396] width 83 height 18
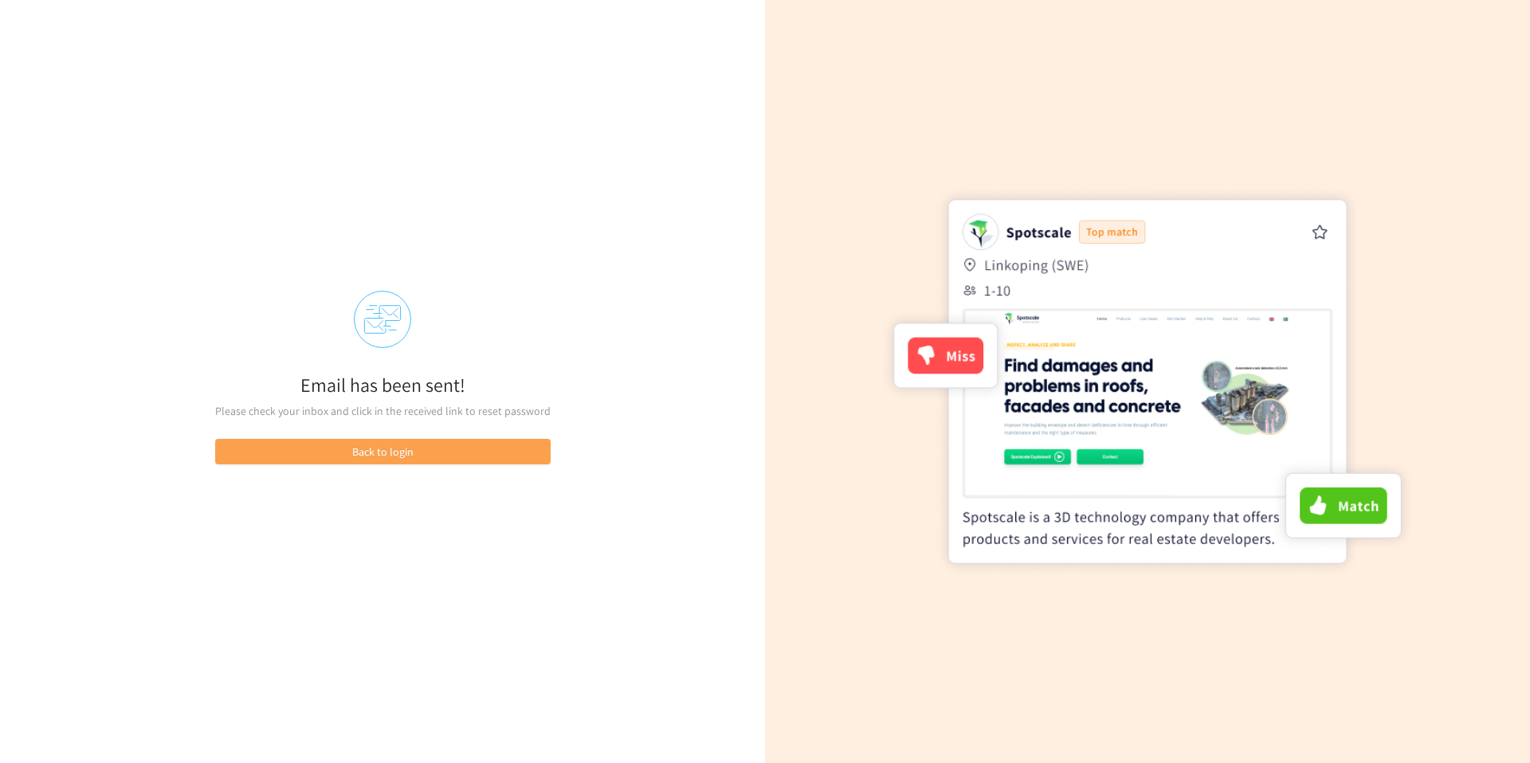
click at [447, 454] on button "Back to login" at bounding box center [383, 452] width 336 height 26
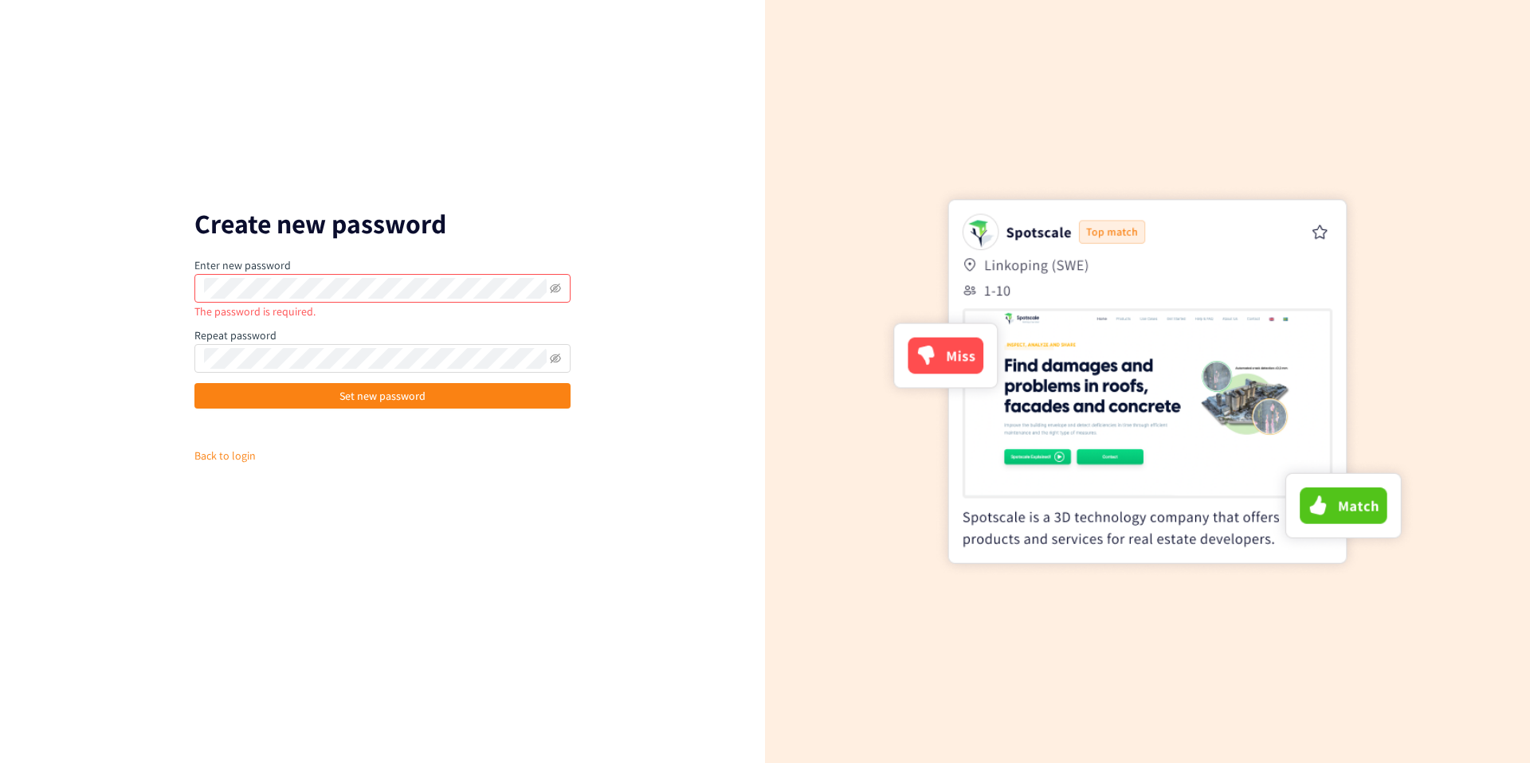
click at [114, 360] on div "Create new password Enter new password The password is required. Repeat passwor…" at bounding box center [382, 381] width 765 height 763
click at [218, 619] on div "Create new password Enter new password The password is required. Repeat passwor…" at bounding box center [382, 381] width 765 height 763
click at [219, 451] on link "Back to login" at bounding box center [224, 456] width 61 height 14
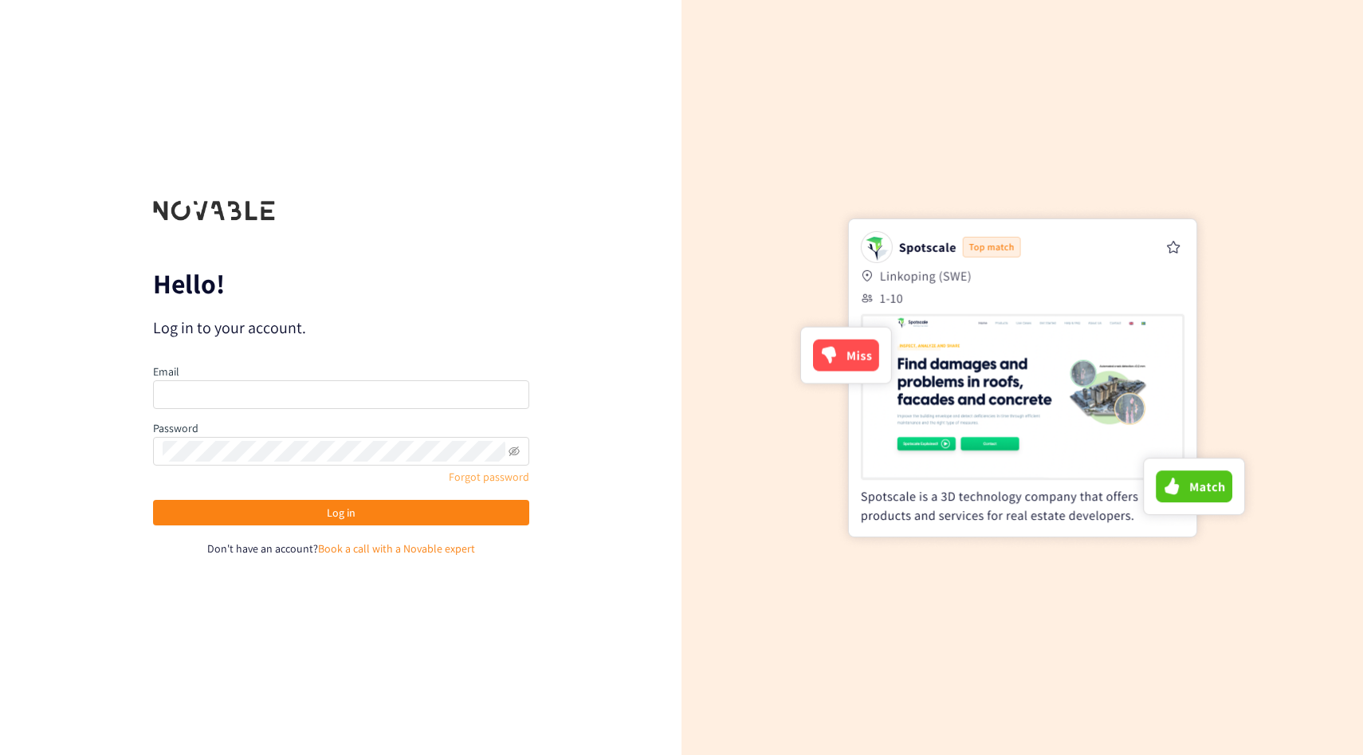
click at [638, 464] on div "Hello! Log in to your account. Email Password Forgot password Log in Don't have…" at bounding box center [340, 377] width 681 height 755
click at [624, 477] on div "Hello! Log in to your account. Email Password Forgot password Log in Don't have…" at bounding box center [340, 377] width 681 height 755
click at [607, 538] on div "Hello! Log in to your account. Email Password Forgot password Log in Don't have…" at bounding box center [340, 377] width 681 height 755
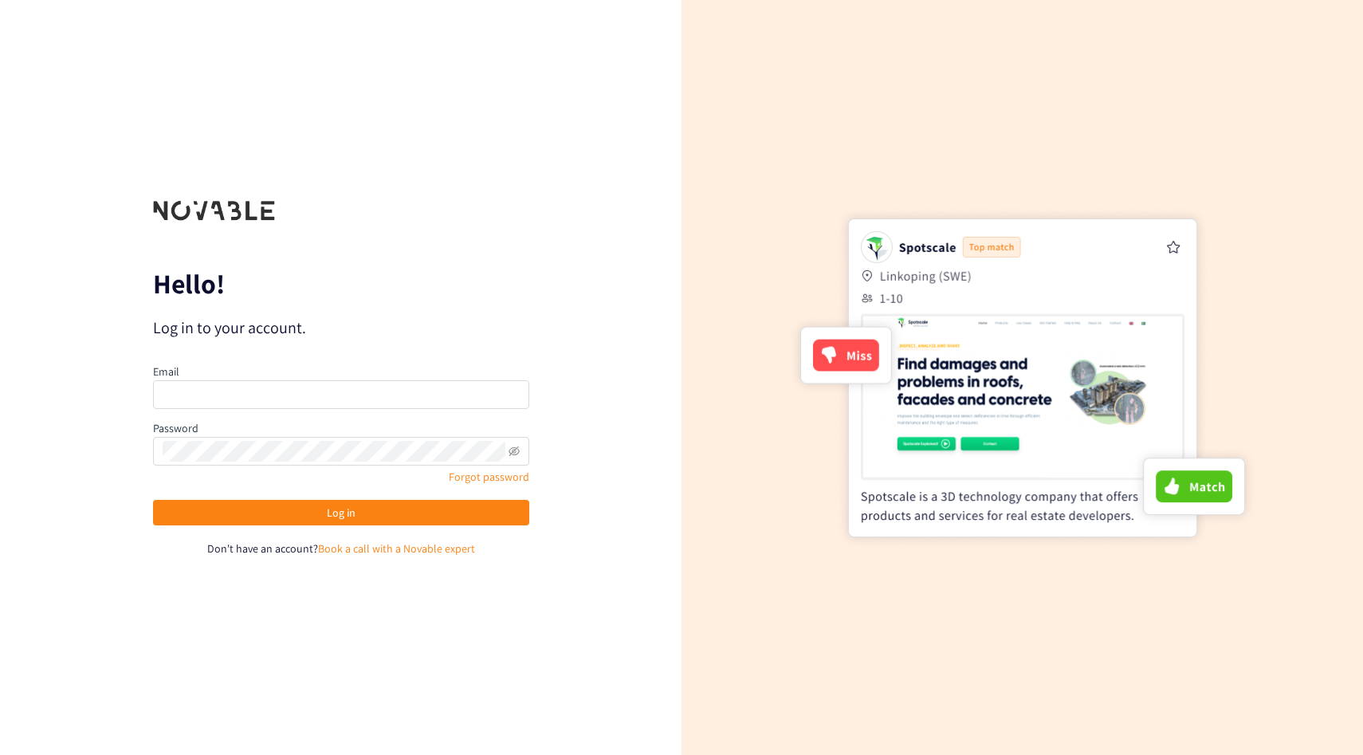
click at [607, 538] on div "Hello! Log in to your account. Email Password Forgot password Log in Don't have…" at bounding box center [340, 377] width 681 height 755
click at [604, 555] on div "Hello! Log in to your account. Email Password Forgot password Log in Don't have…" at bounding box center [340, 377] width 681 height 755
click at [216, 380] on input "email" at bounding box center [341, 394] width 376 height 29
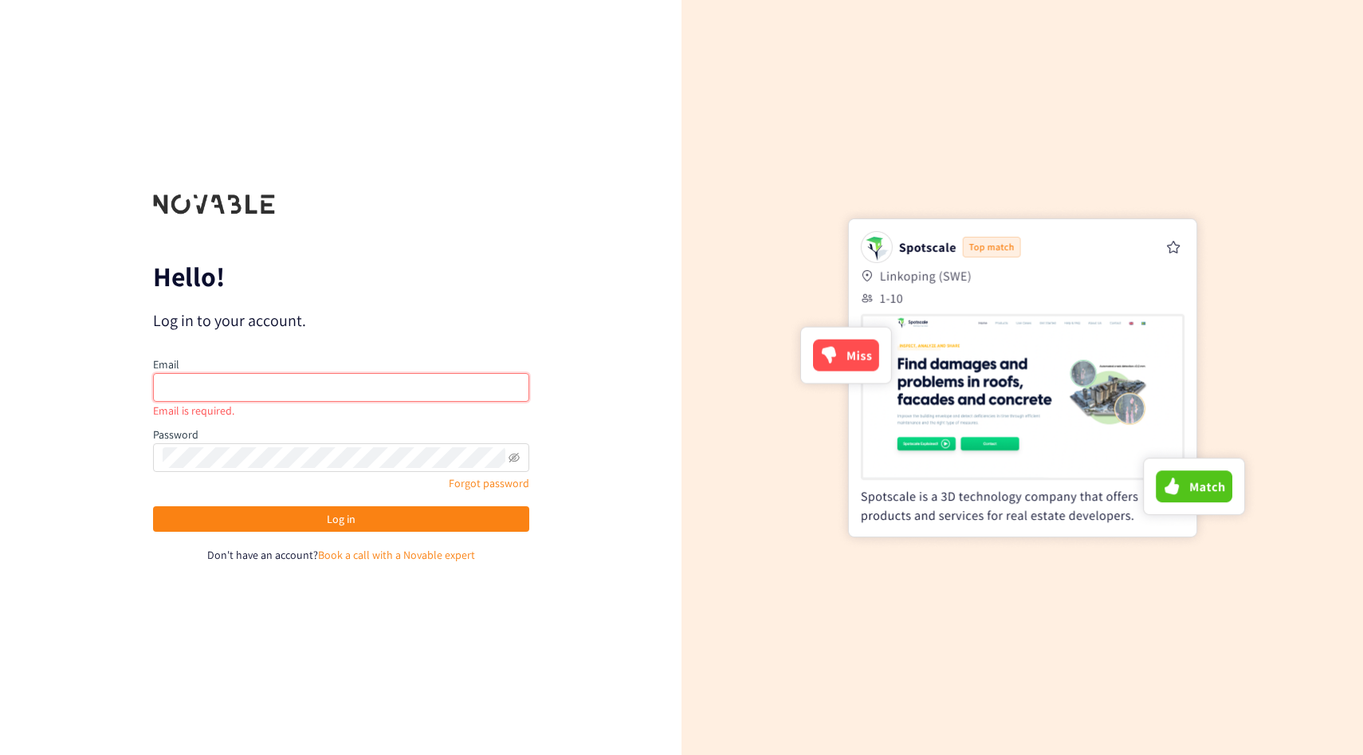
type input "[PERSON_NAME][EMAIL_ADDRESS][PERSON_NAME][DOMAIN_NAME]"
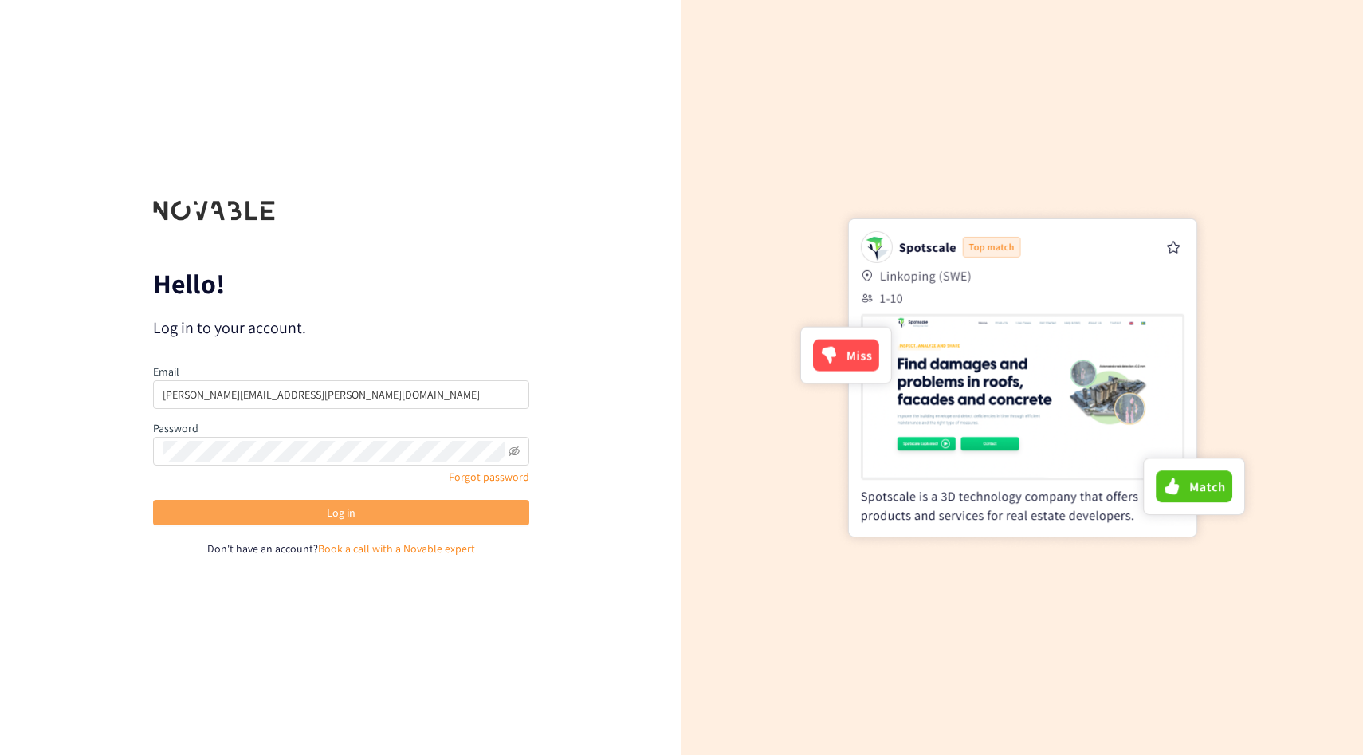
click at [349, 500] on button "Log in" at bounding box center [341, 513] width 376 height 26
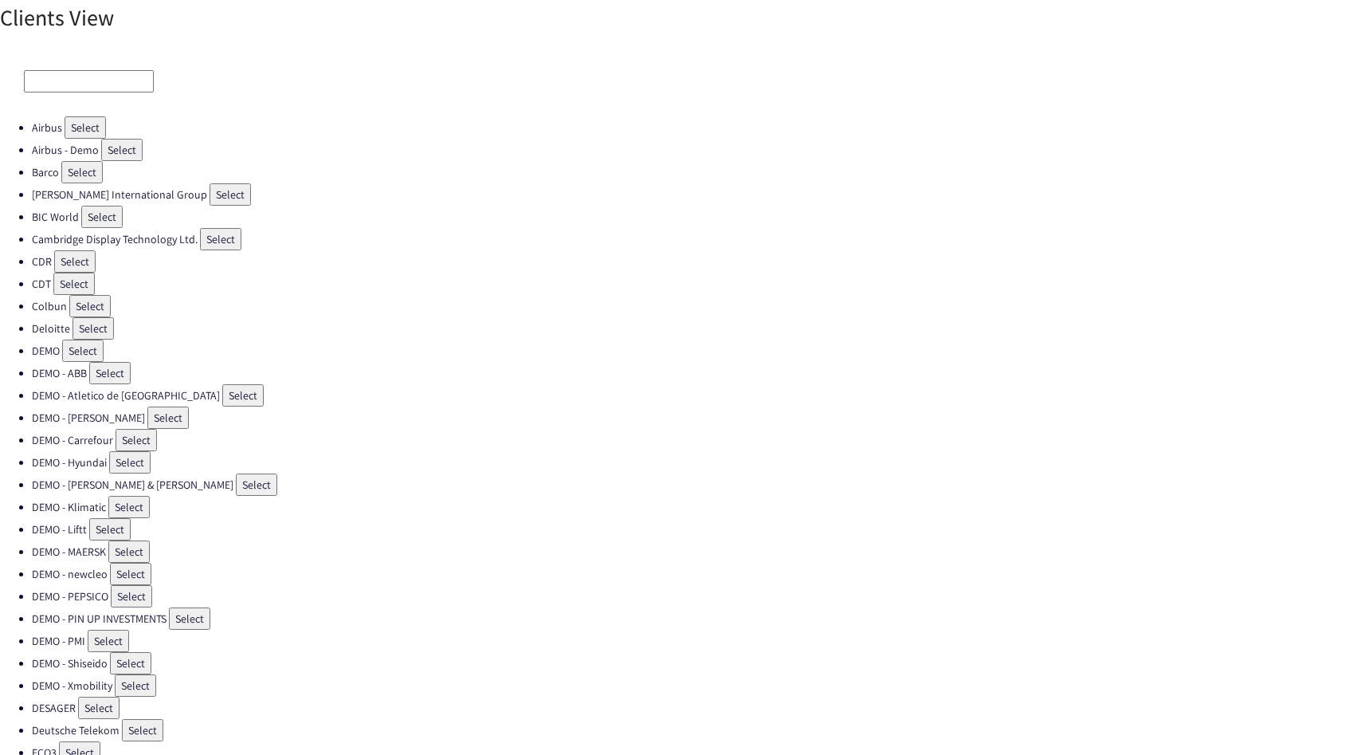
click at [124, 77] on input at bounding box center [89, 81] width 130 height 22
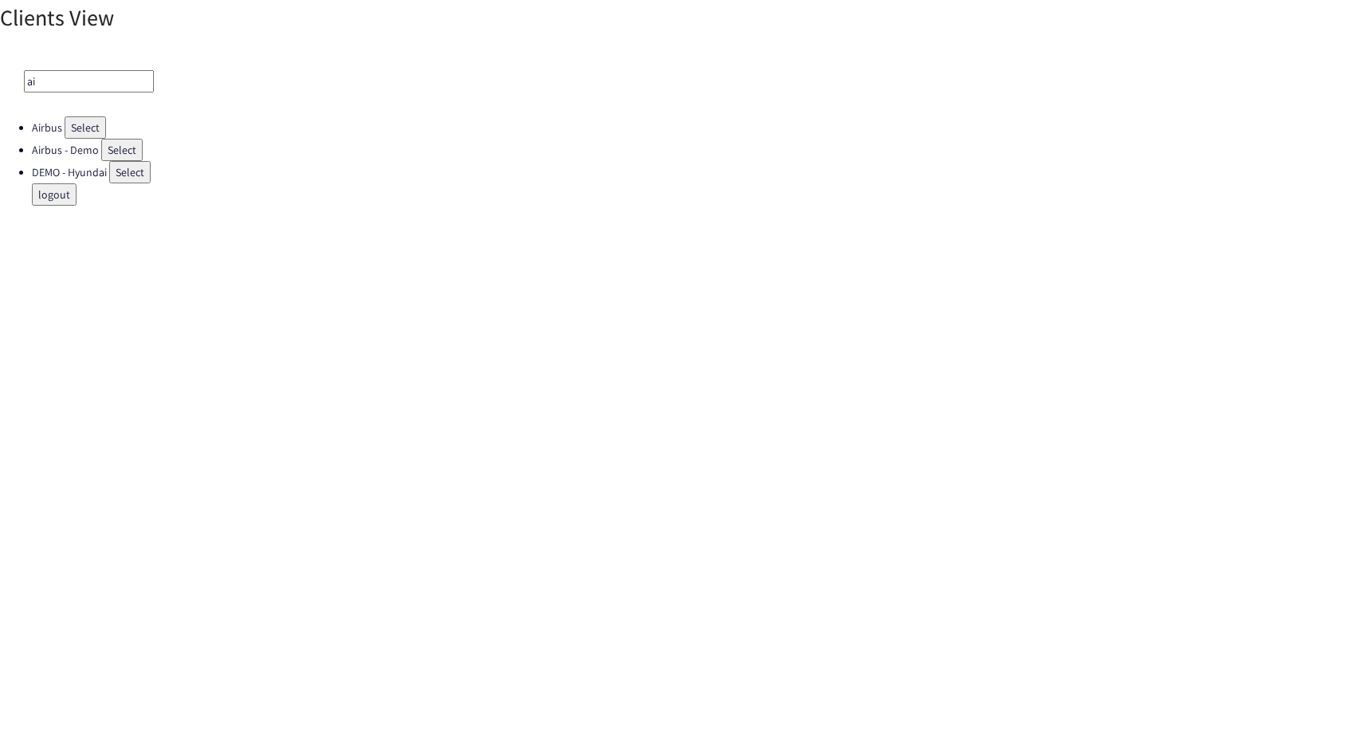
type input "a"
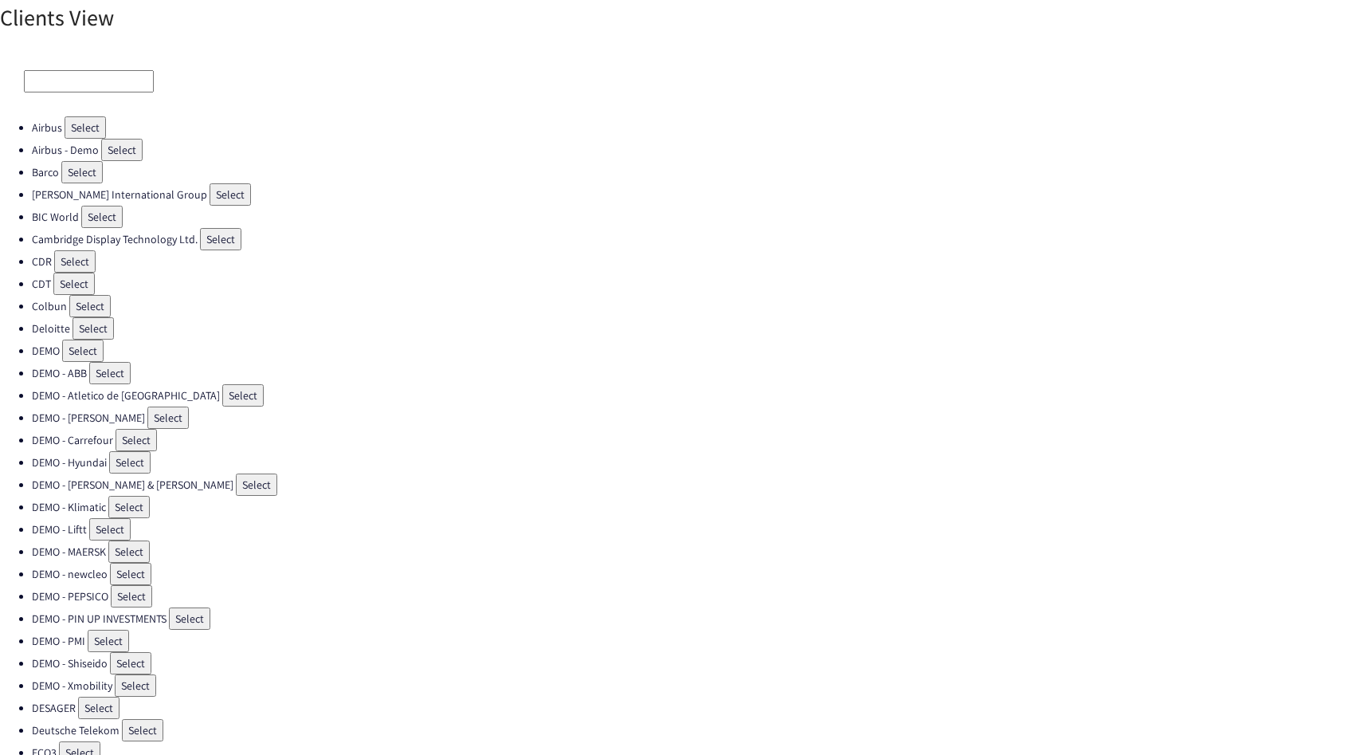
type input "b"
type input "a"
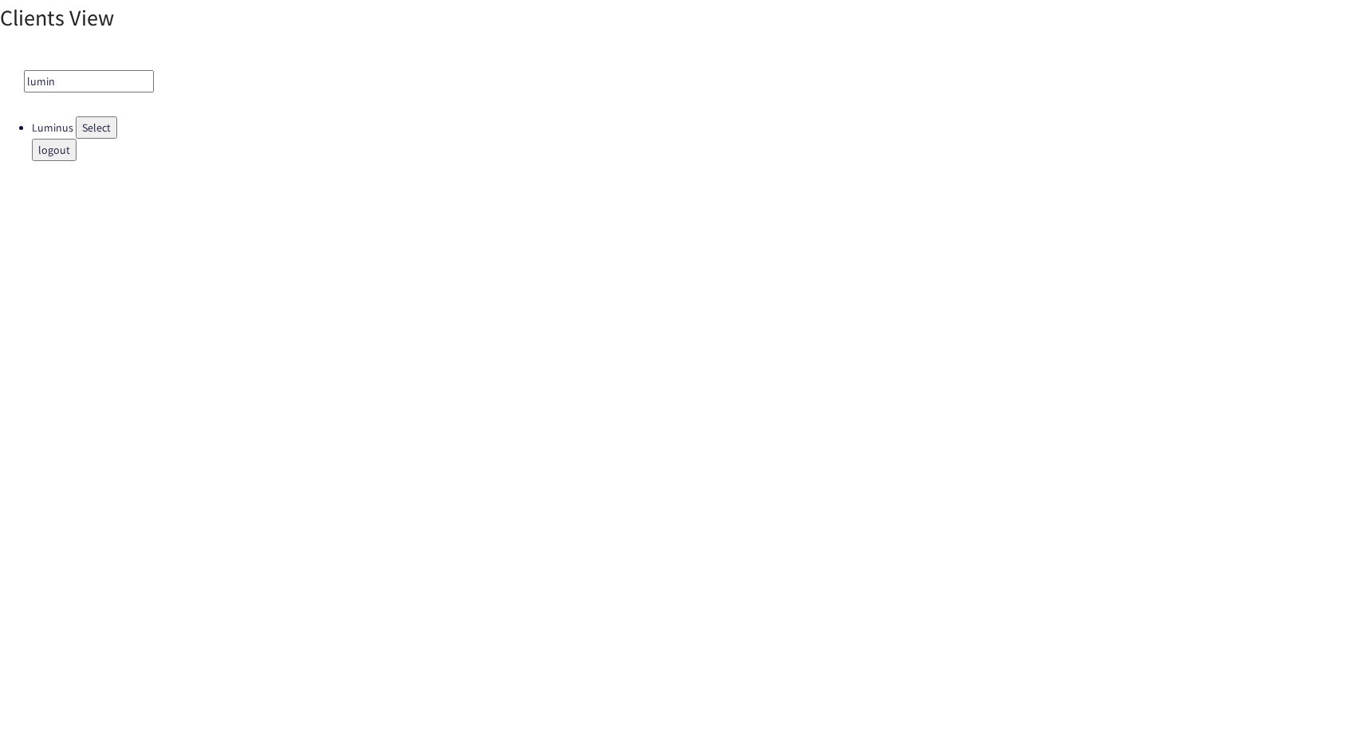
type input "lumin"
click at [96, 117] on button "Select" at bounding box center [96, 127] width 41 height 22
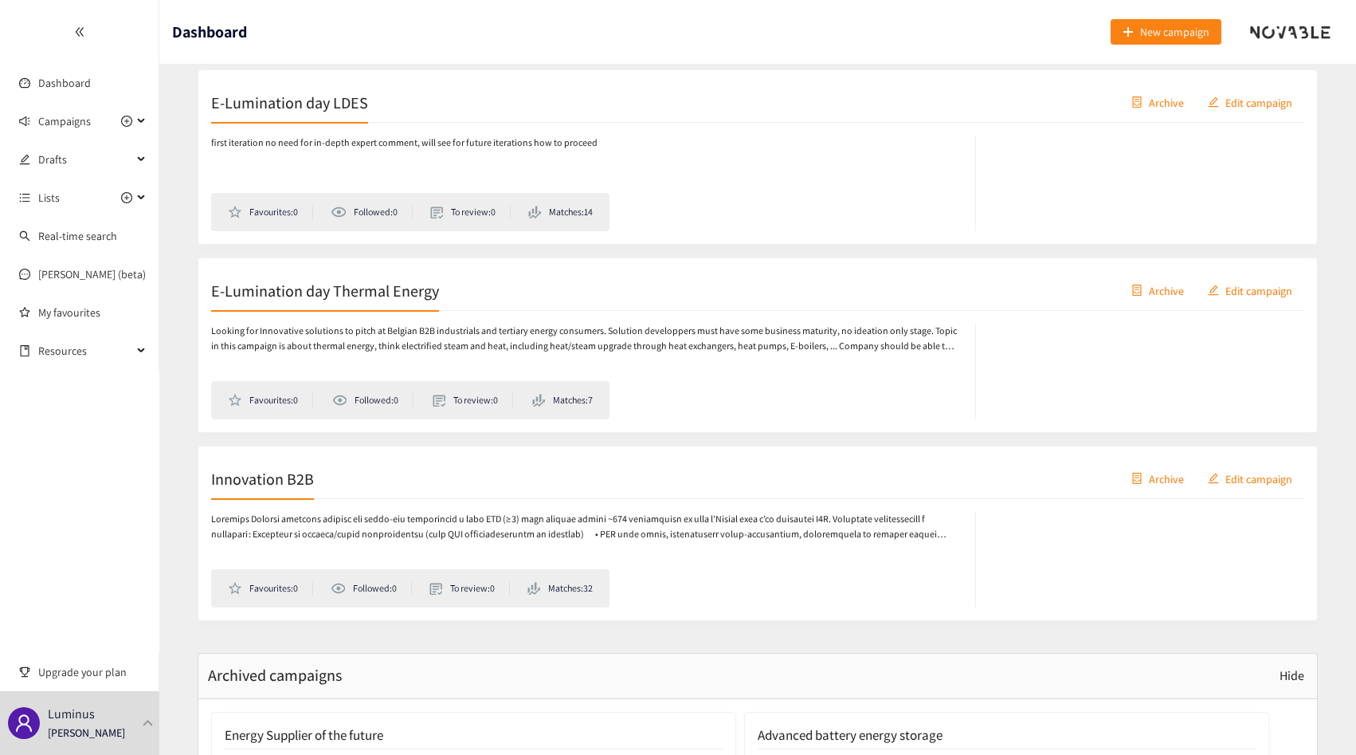
scroll to position [653, 0]
click at [729, 530] on p at bounding box center [585, 526] width 748 height 30
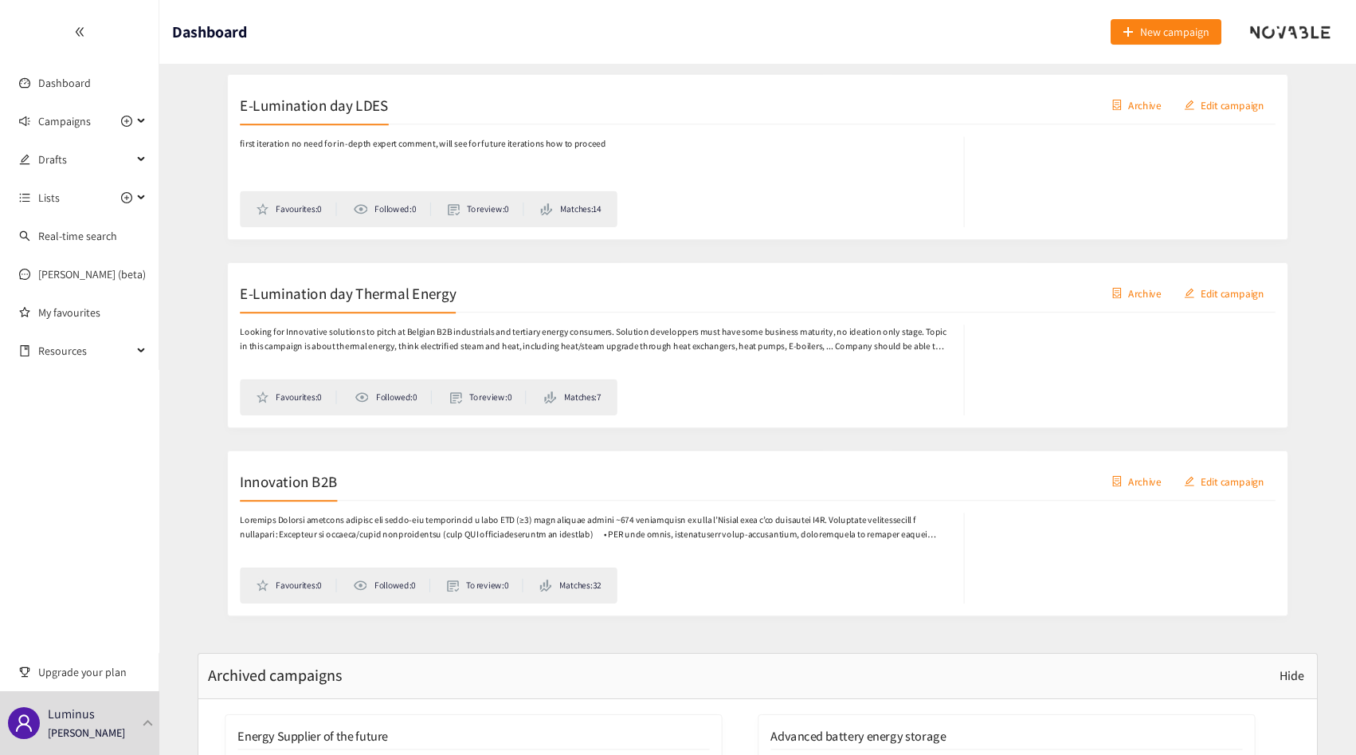
scroll to position [645, 0]
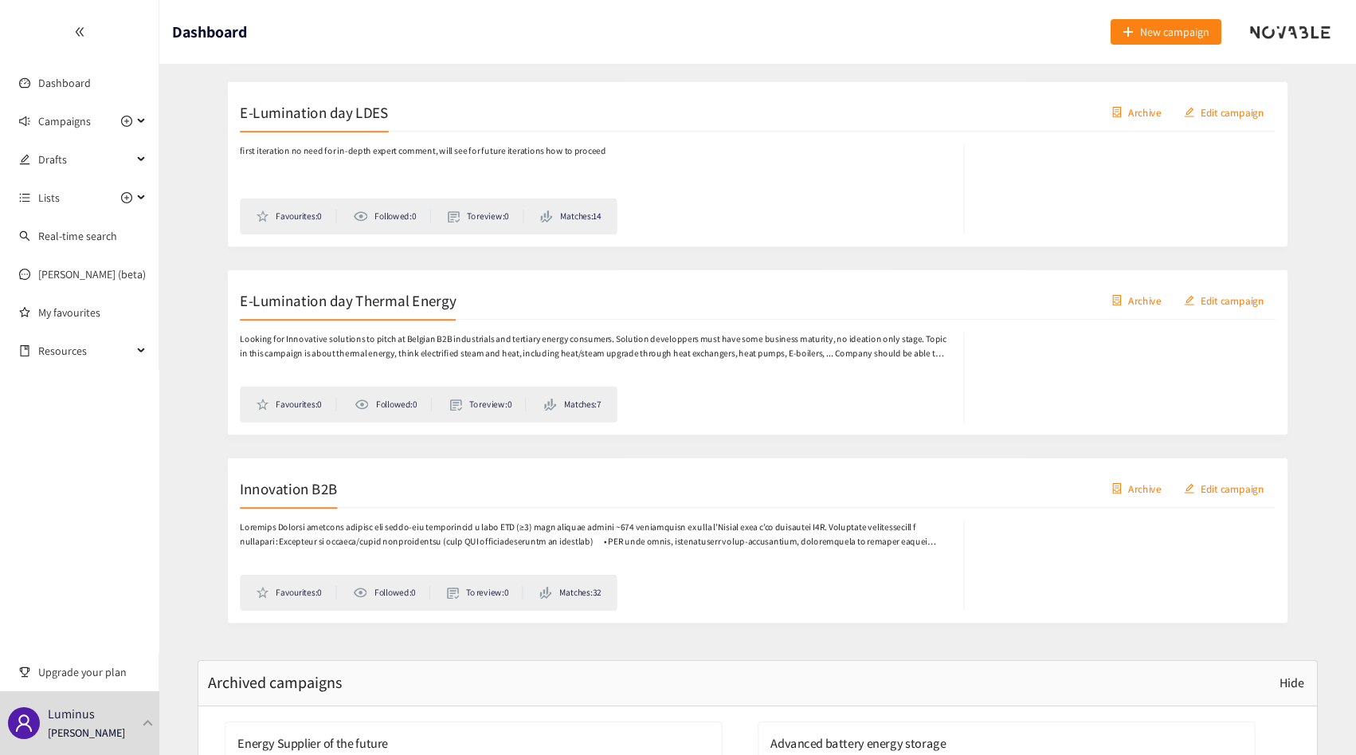
click at [451, 308] on div "E-Lumination day Thermal Energy Archive Edit campaign" at bounding box center [757, 298] width 1093 height 40
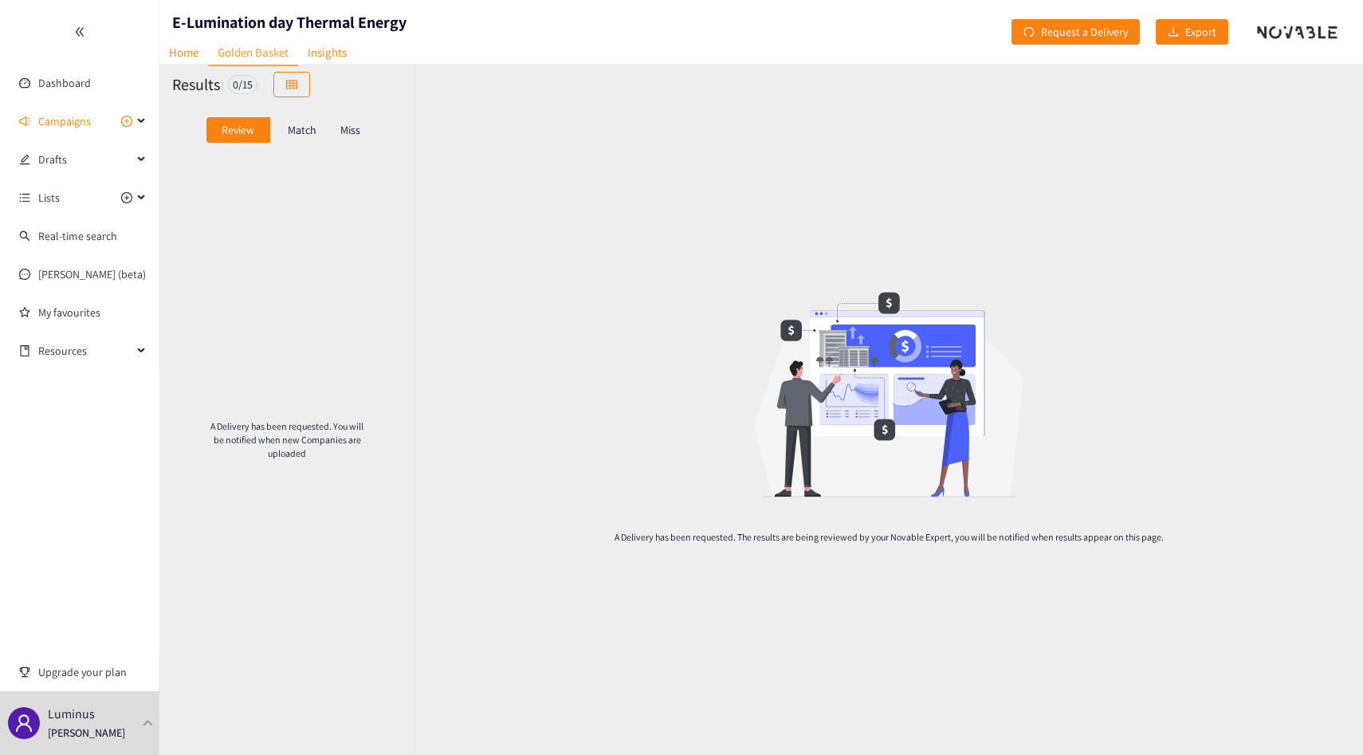
click at [300, 138] on div "Match" at bounding box center [302, 130] width 64 height 26
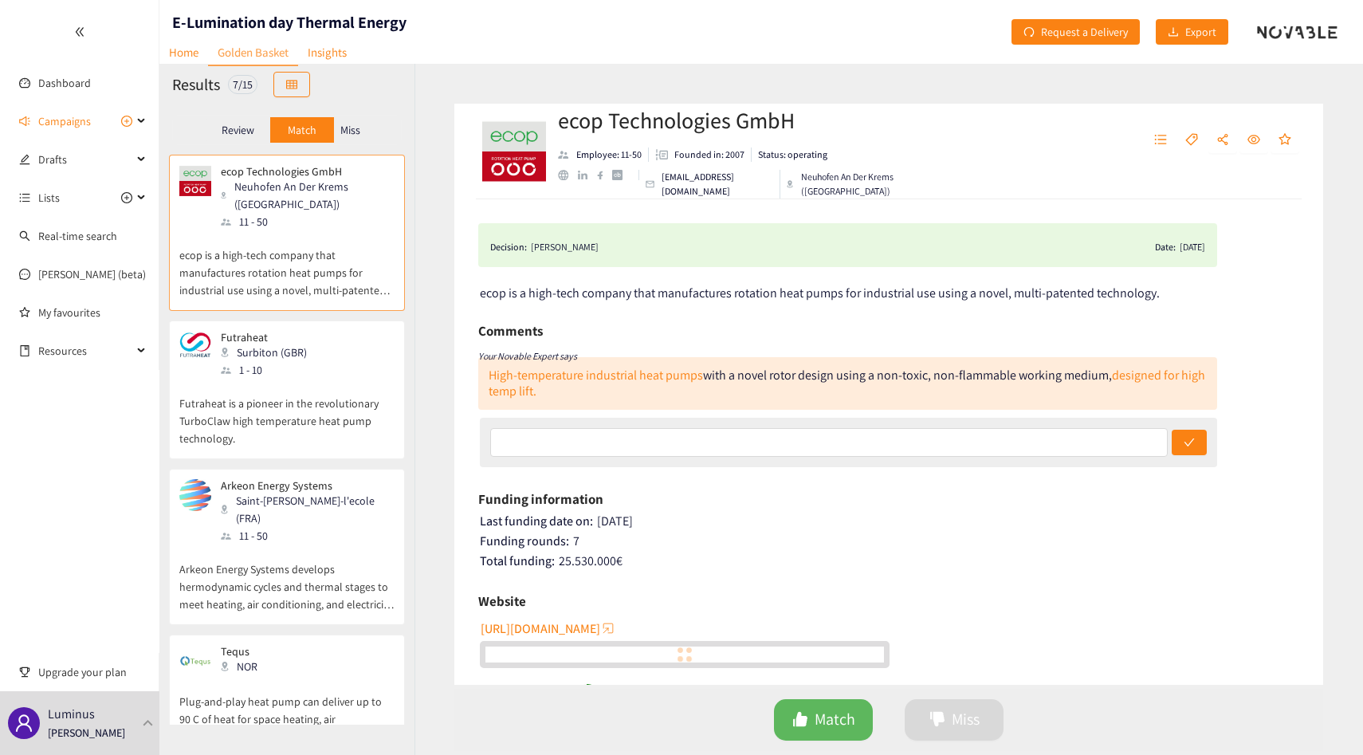
click at [347, 129] on p "Miss" at bounding box center [350, 130] width 20 height 13
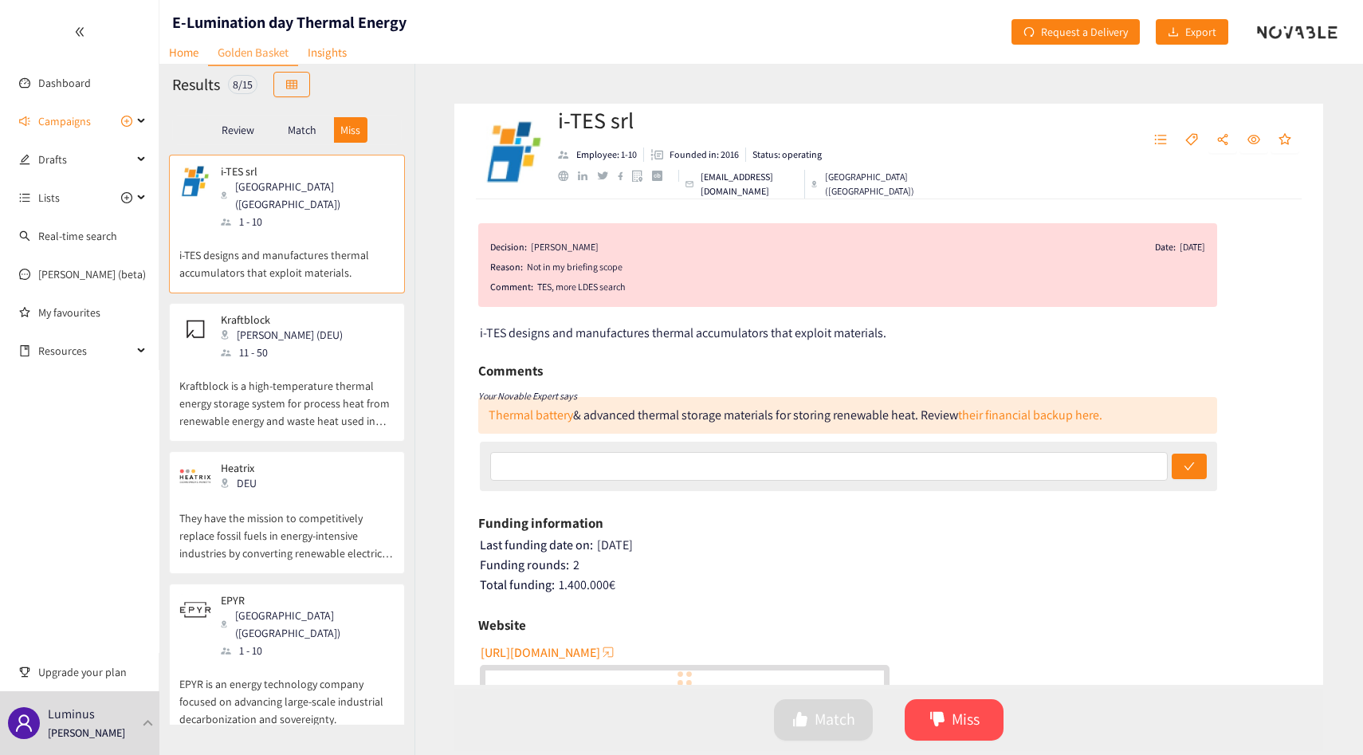
click at [265, 370] on p "Kraftblock is a high-temperature thermal energy storage system for process heat…" at bounding box center [286, 395] width 215 height 69
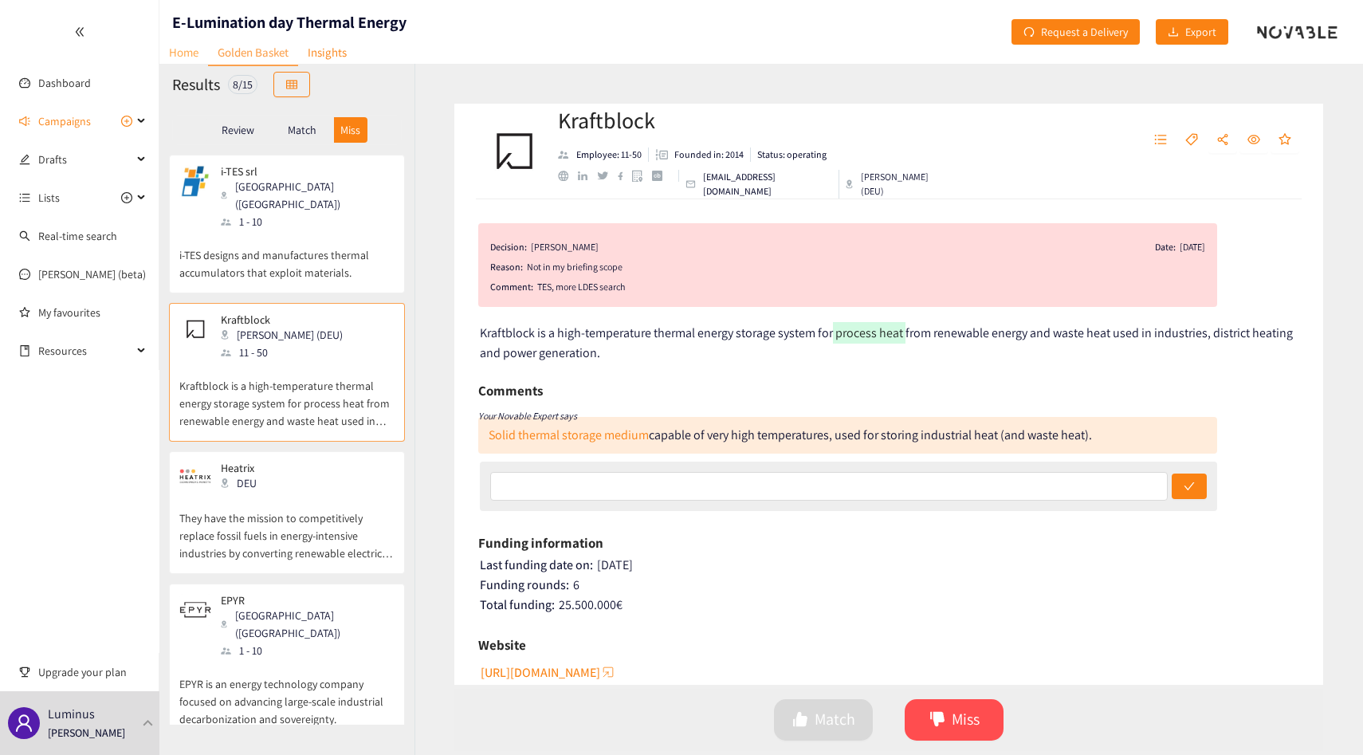
click at [159, 43] on link "Home" at bounding box center [183, 52] width 49 height 25
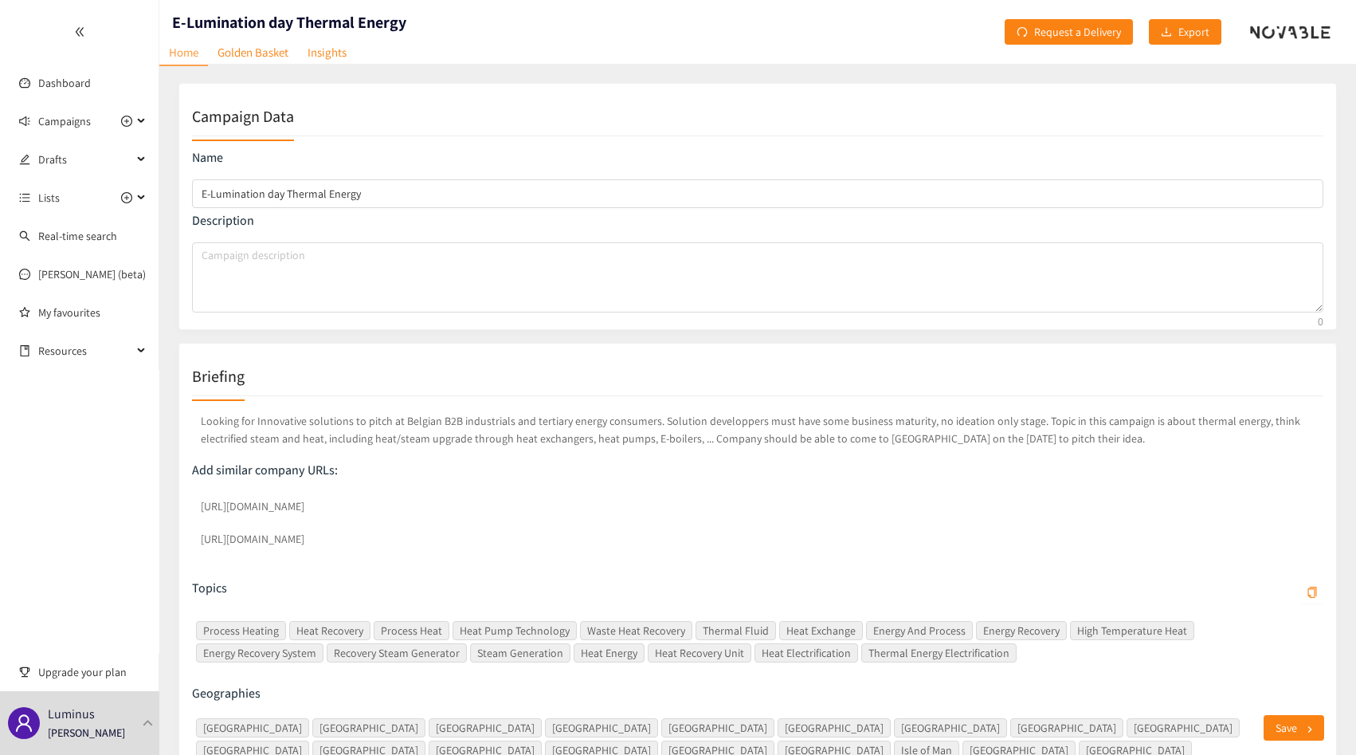
click at [561, 435] on p "Looking for Innovative solutions to pitch at Belgian B2B industrials and tertia…" at bounding box center [758, 429] width 1132 height 41
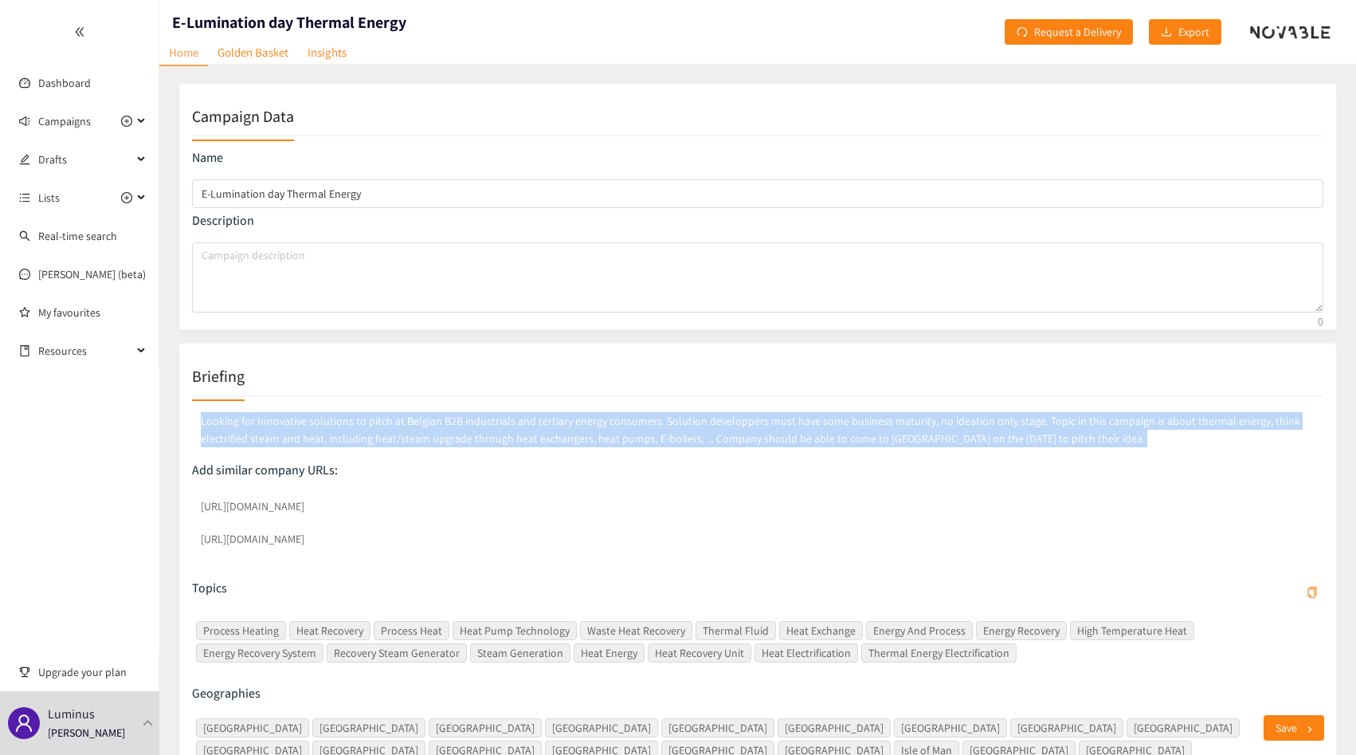
click at [561, 435] on p "Looking for Innovative solutions to pitch at Belgian B2B industrials and tertia…" at bounding box center [758, 429] width 1132 height 41
click at [597, 435] on p "Looking for Innovative solutions to pitch at Belgian B2B industrials and tertia…" at bounding box center [758, 429] width 1132 height 41
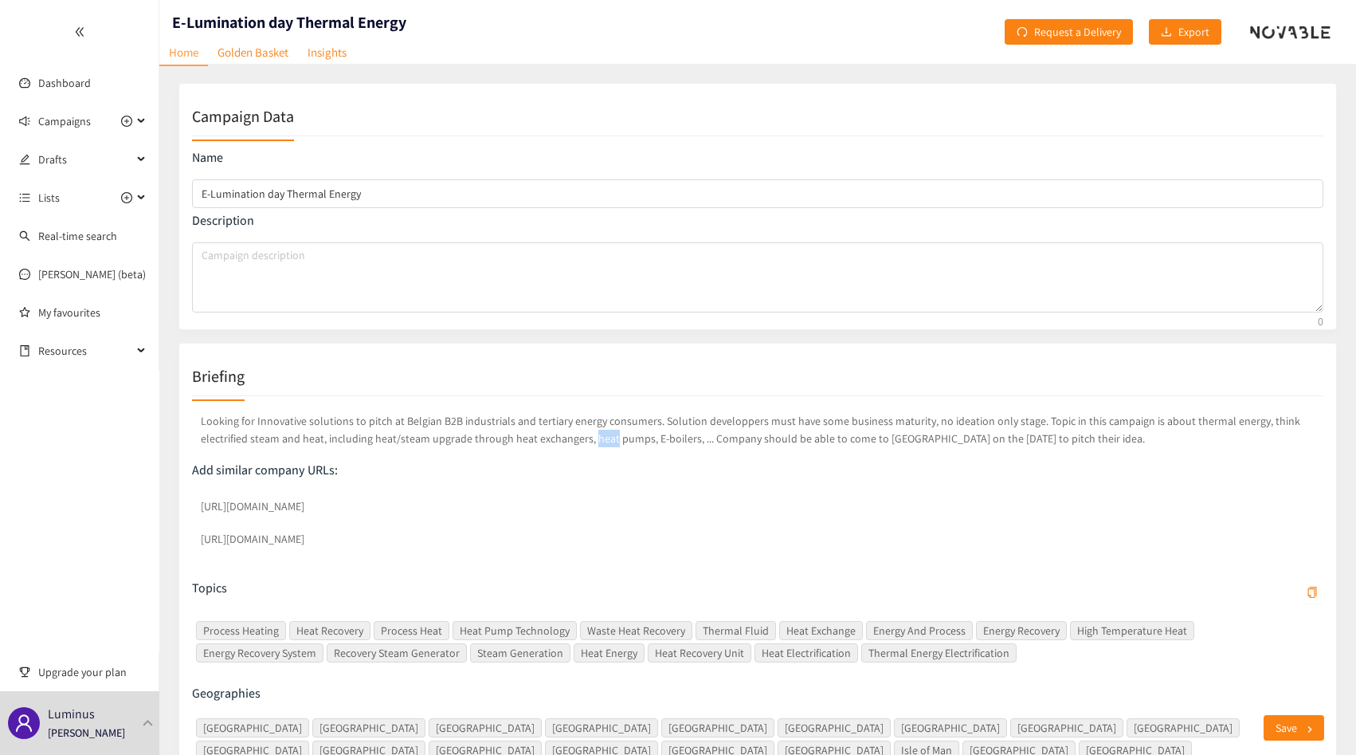
click at [597, 435] on p "Looking for Innovative solutions to pitch at Belgian B2B industrials and tertia…" at bounding box center [758, 429] width 1132 height 41
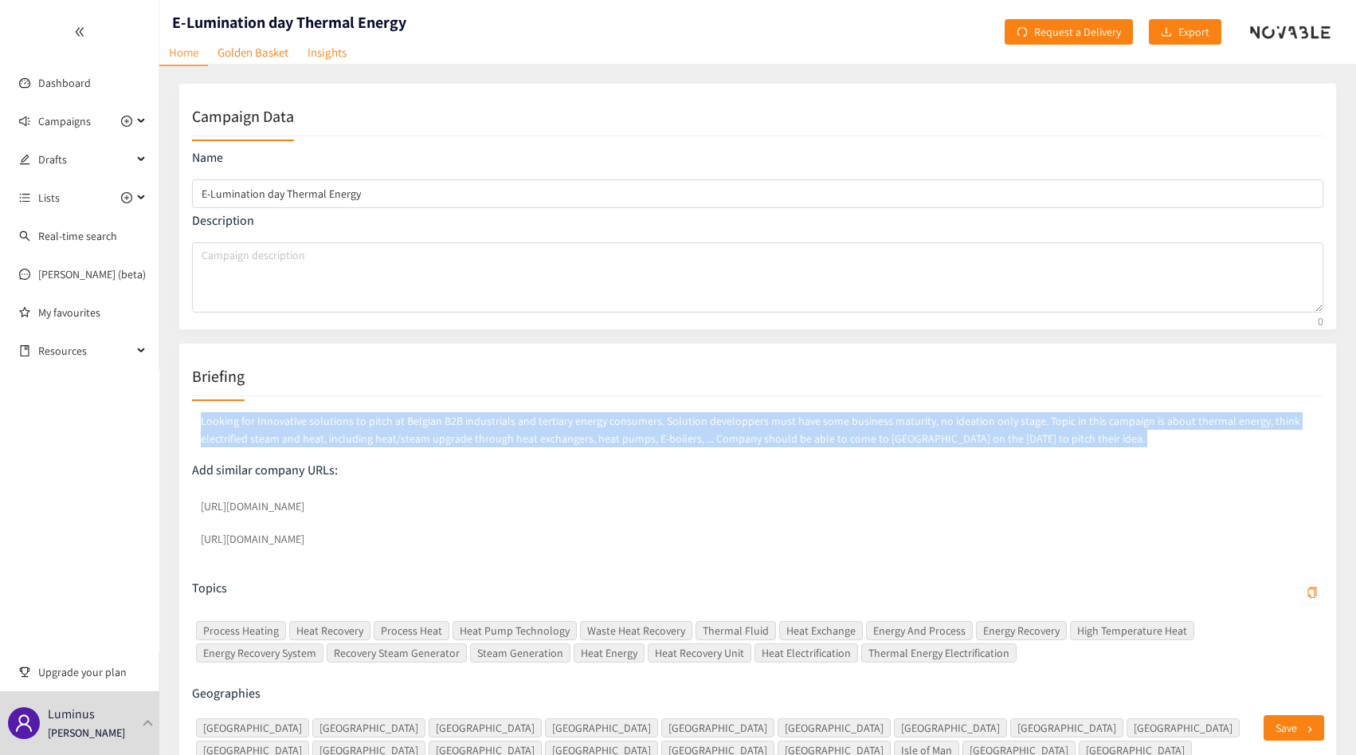
click at [597, 435] on p "Looking for Innovative solutions to pitch at Belgian B2B industrials and tertia…" at bounding box center [758, 429] width 1132 height 41
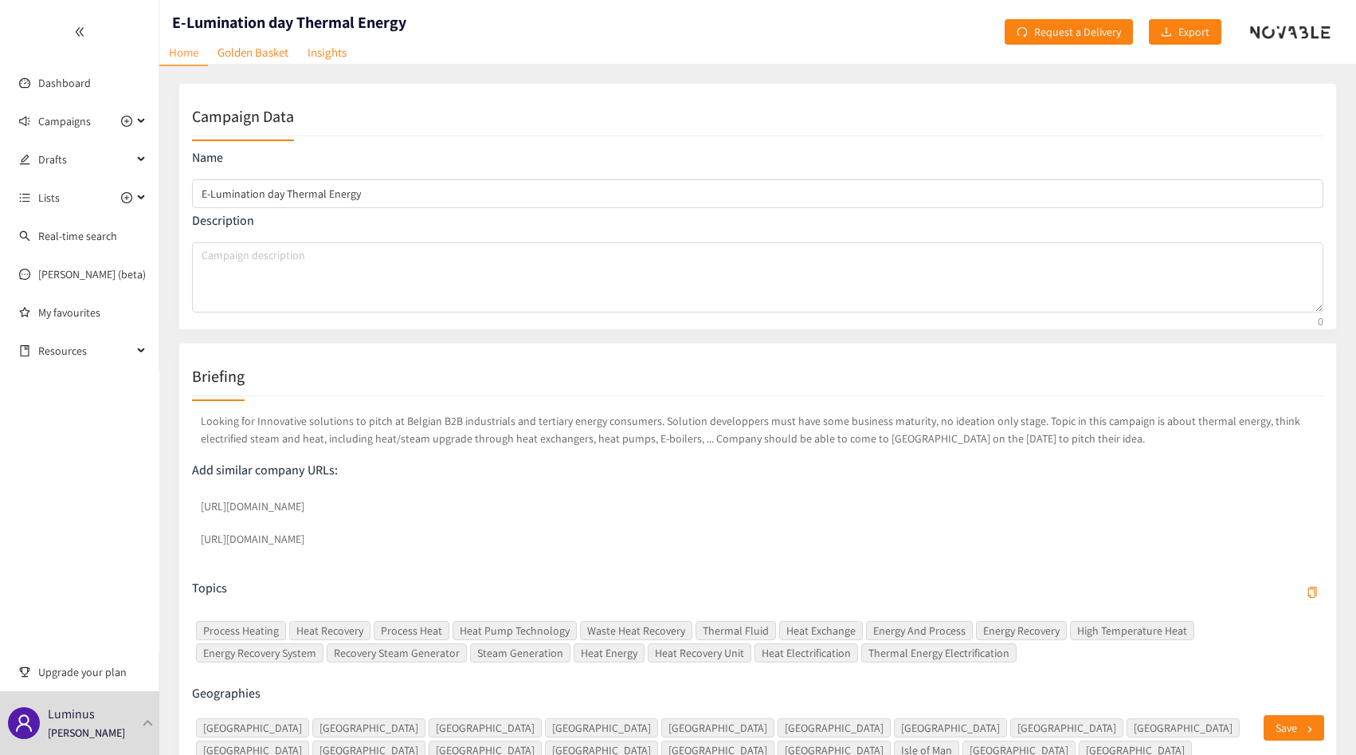
click at [620, 449] on p "Looking for Innovative solutions to pitch at Belgian B2B industrials and tertia…" at bounding box center [758, 429] width 1132 height 41
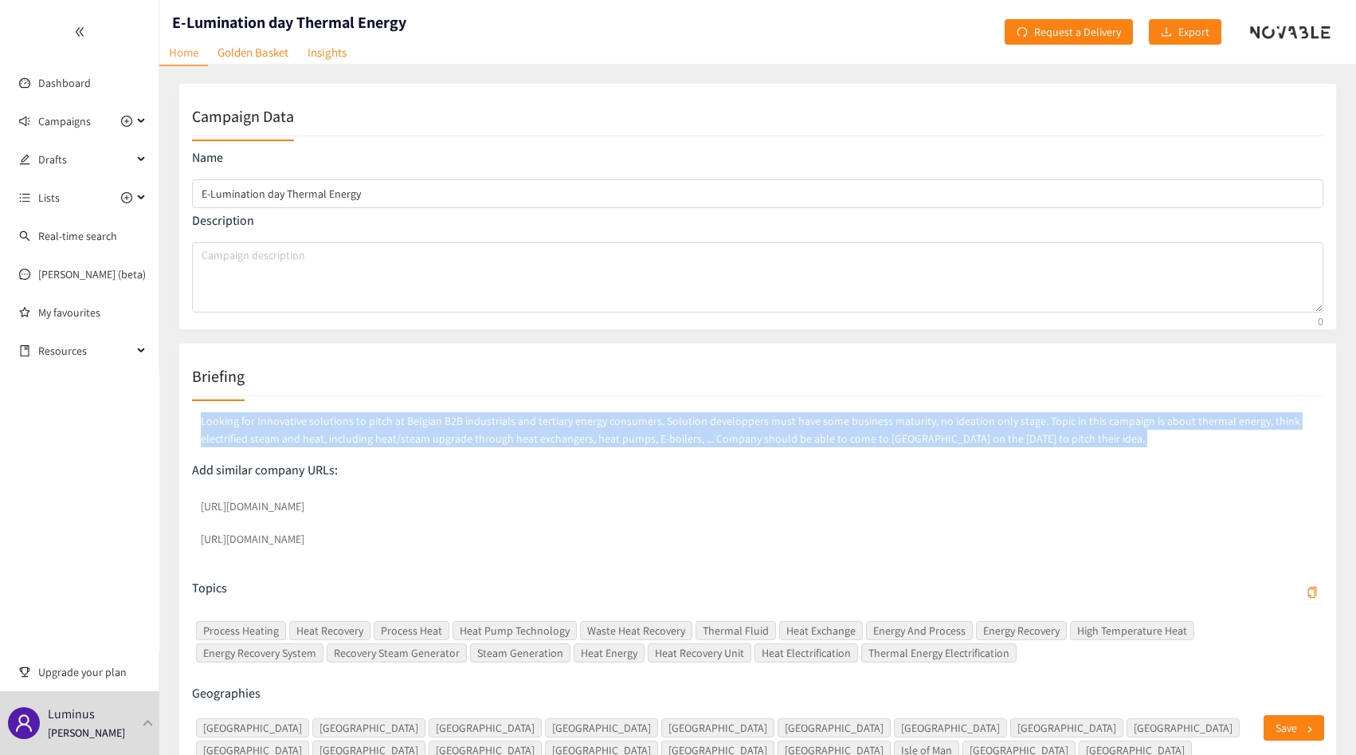
click at [620, 449] on p "Looking for Innovative solutions to pitch at Belgian B2B industrials and tertia…" at bounding box center [758, 429] width 1132 height 41
click at [614, 438] on p "Looking for Innovative solutions to pitch at Belgian B2B industrials and tertia…" at bounding box center [758, 429] width 1132 height 41
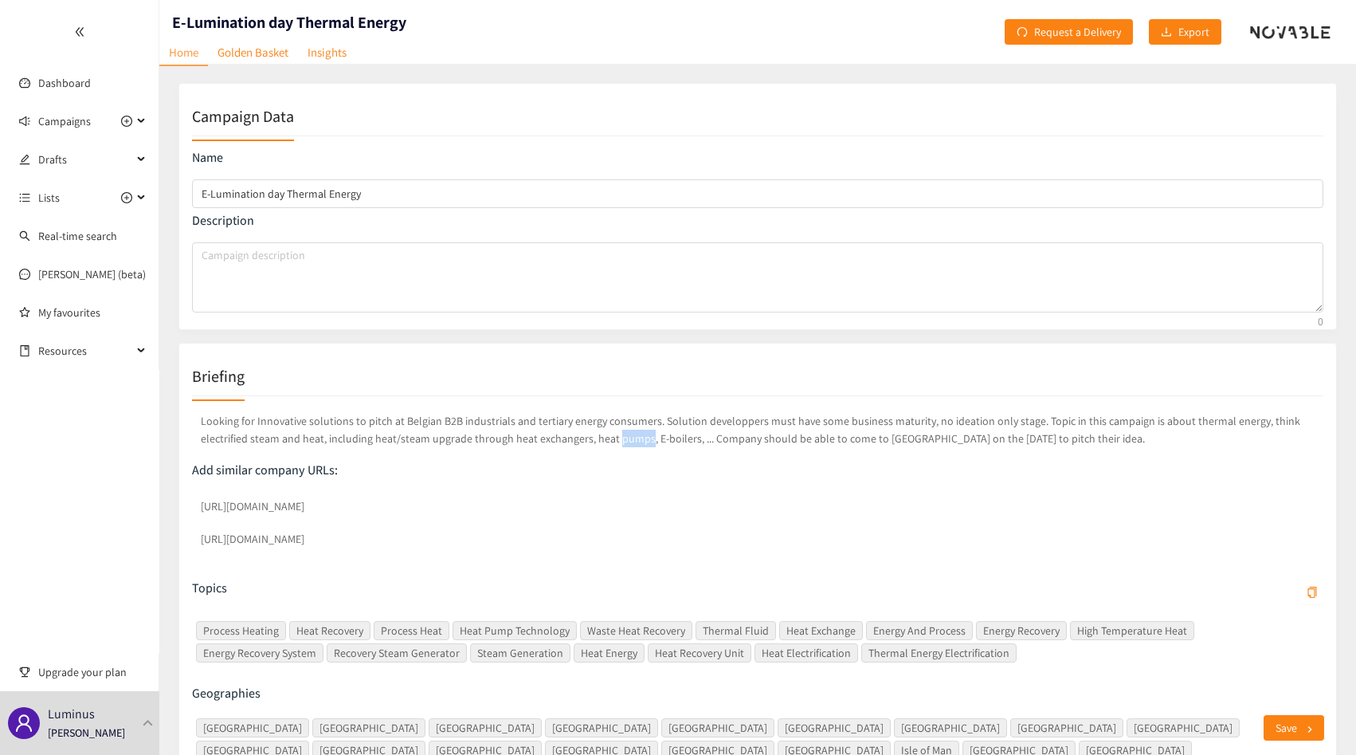
click at [614, 438] on p "Looking for Innovative solutions to pitch at Belgian B2B industrials and tertia…" at bounding box center [758, 429] width 1132 height 41
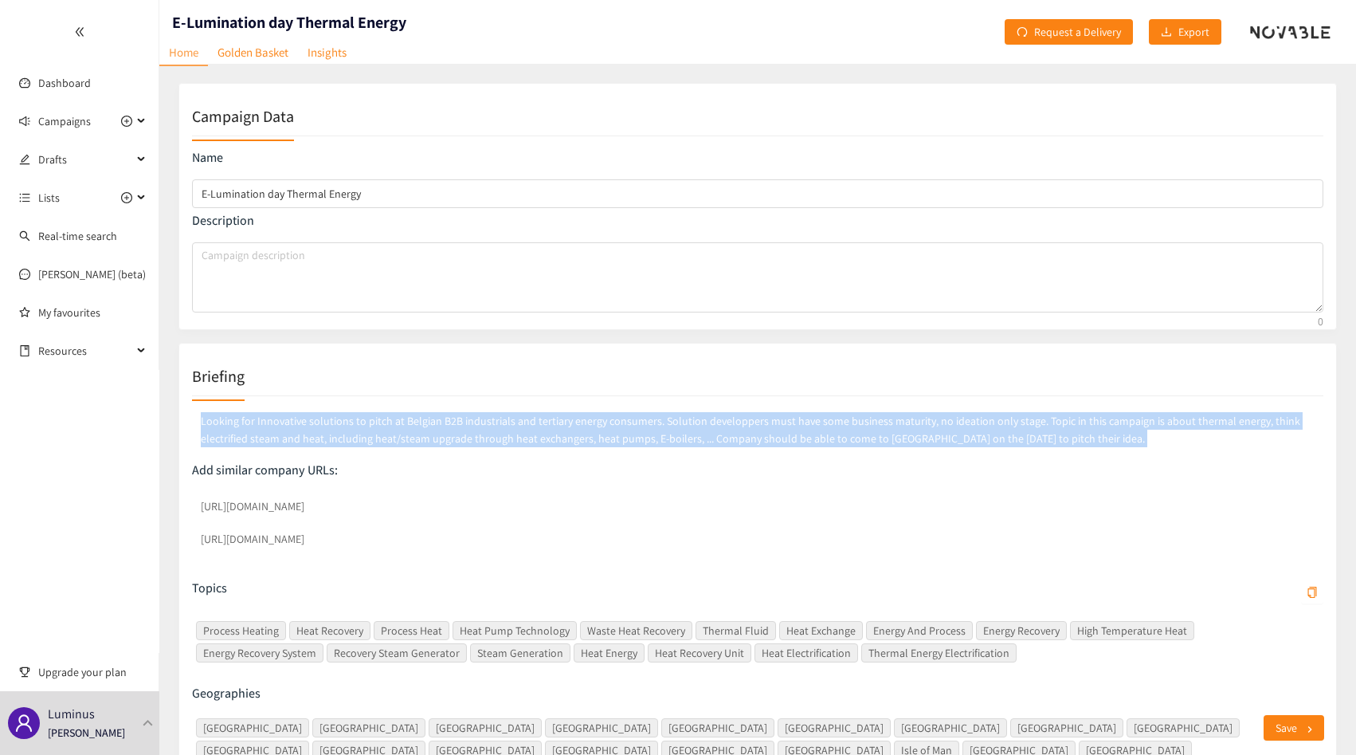
click at [614, 438] on p "Looking for Innovative solutions to pitch at Belgian B2B industrials and tertia…" at bounding box center [758, 429] width 1132 height 41
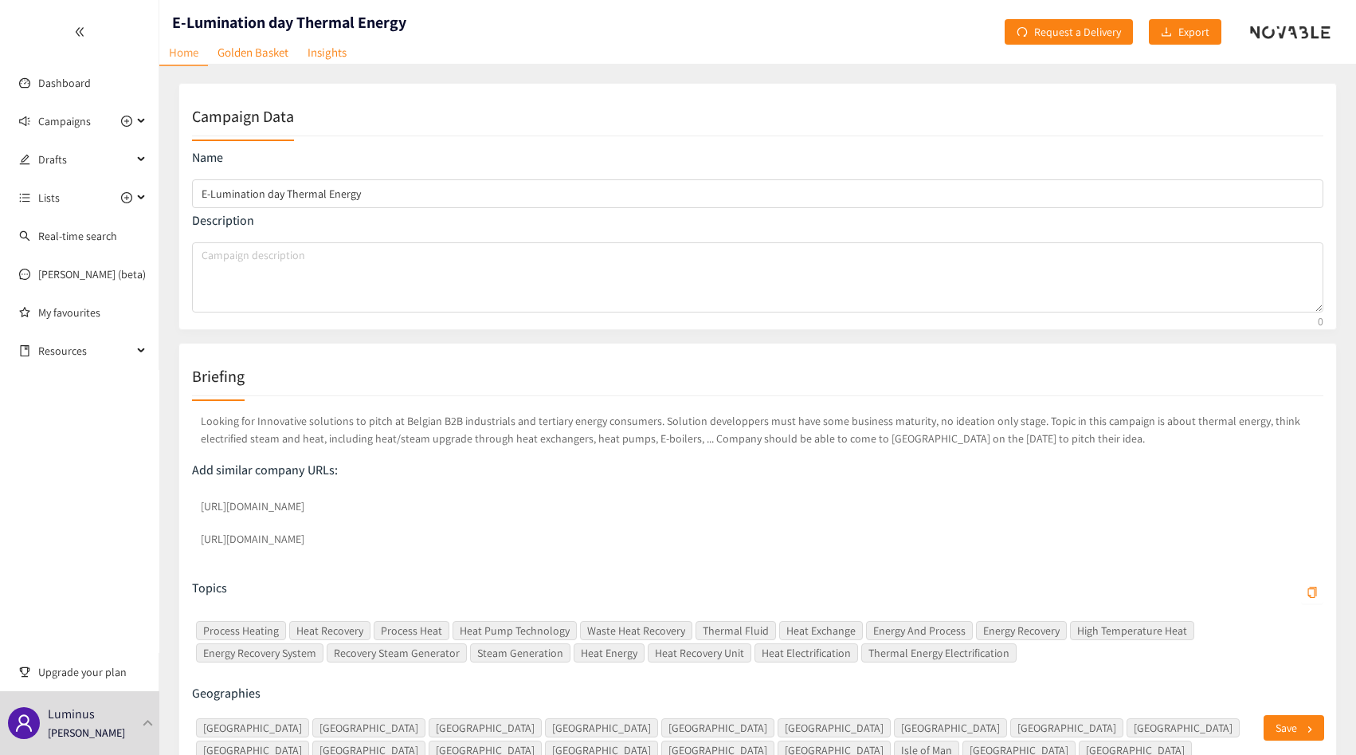
click at [631, 450] on div "Looking for Innovative solutions to pitch at Belgian B2B industrials and tertia…" at bounding box center [758, 435] width 1132 height 53
click at [244, 63] on link "Golden Basket" at bounding box center [253, 52] width 90 height 25
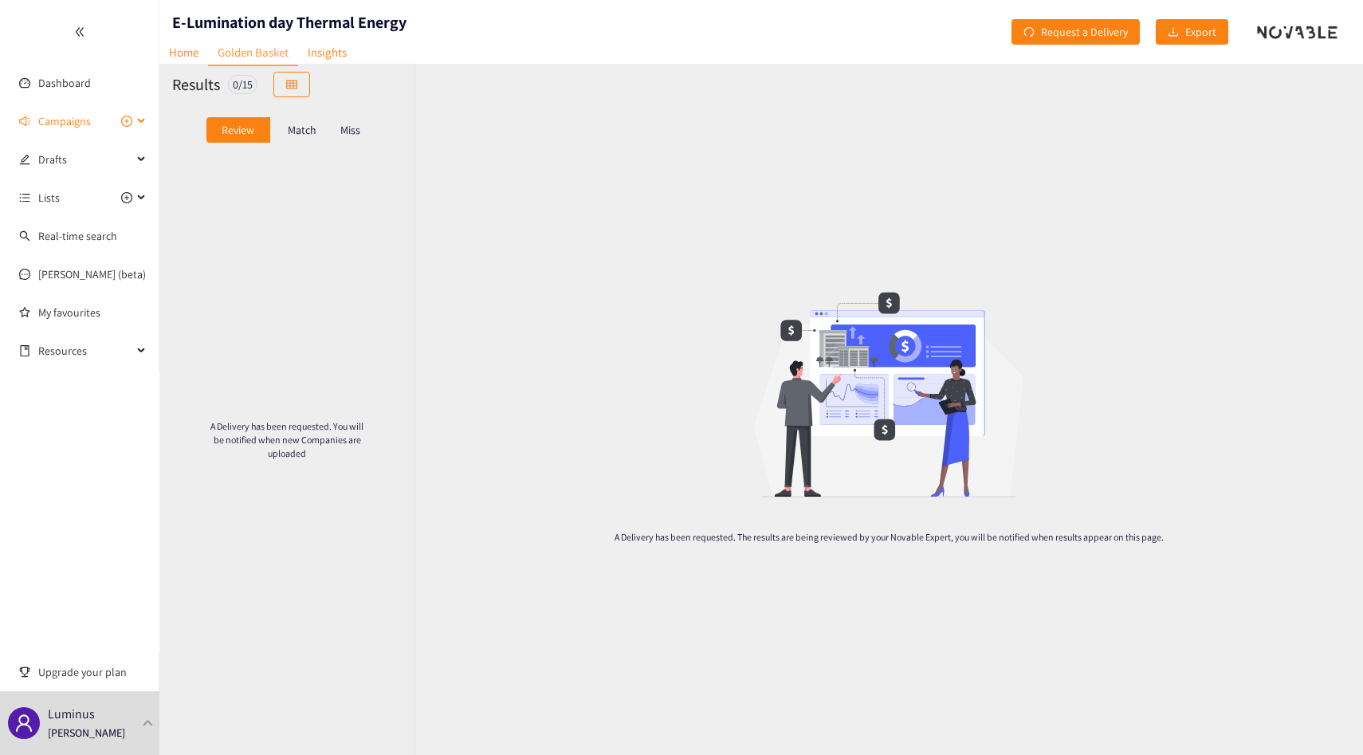
click at [83, 123] on span "Campaigns" at bounding box center [64, 121] width 53 height 32
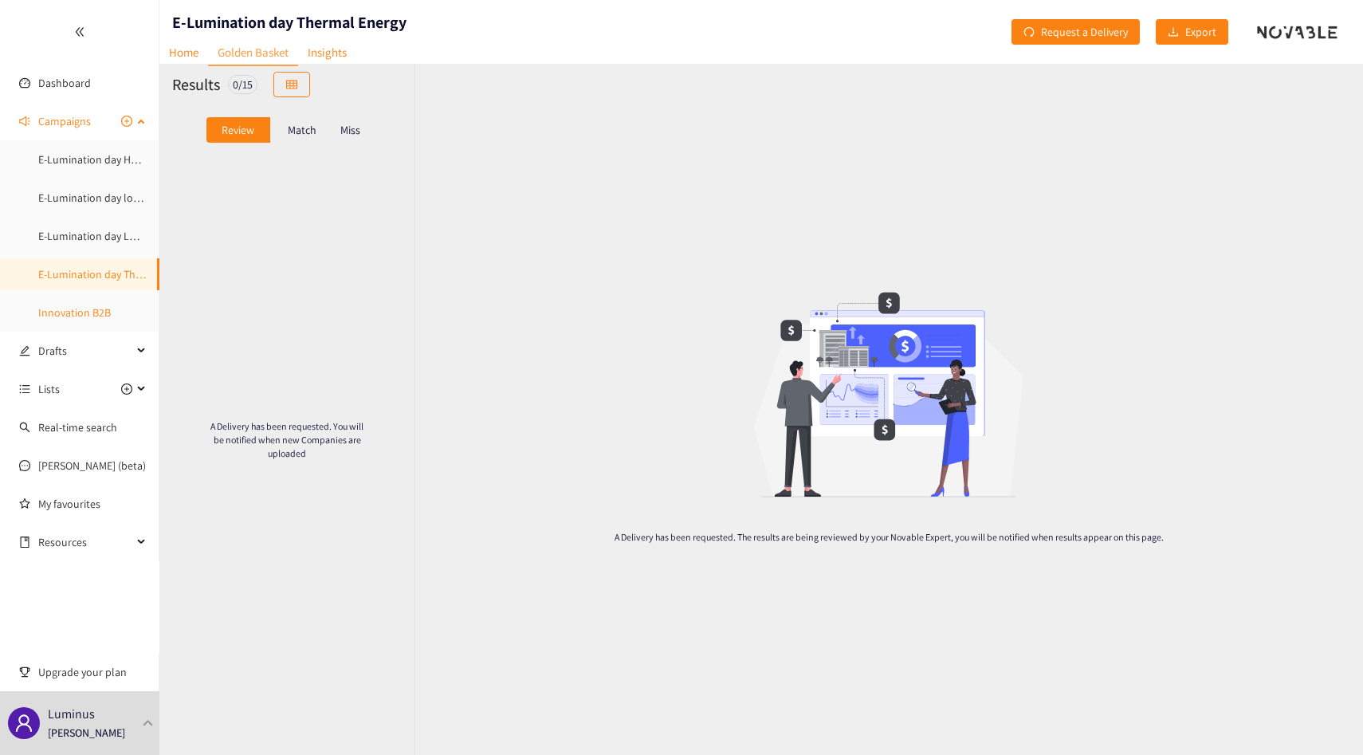
click at [98, 313] on link "Innovation B2B" at bounding box center [74, 312] width 73 height 14
click at [171, 55] on link "Home" at bounding box center [183, 52] width 49 height 25
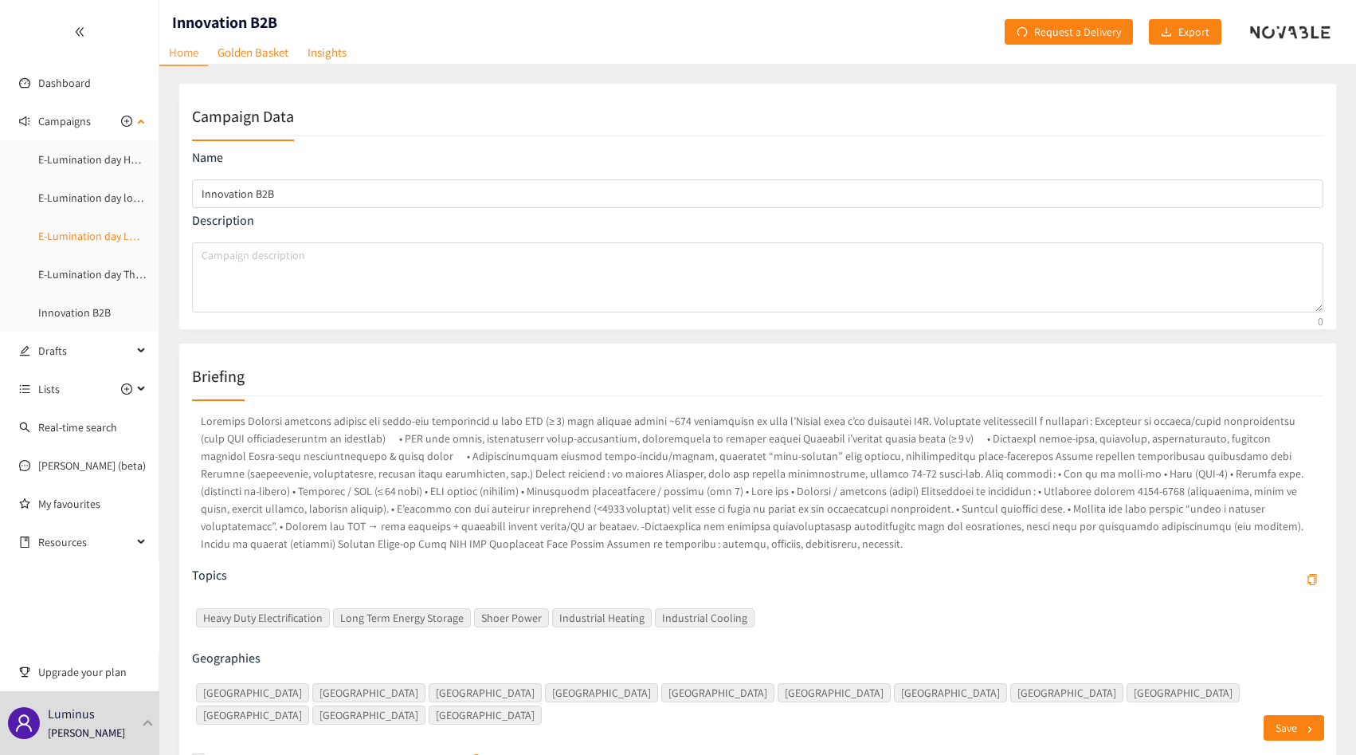
click at [72, 236] on link "E-Lumination day LDES" at bounding box center [92, 236] width 109 height 14
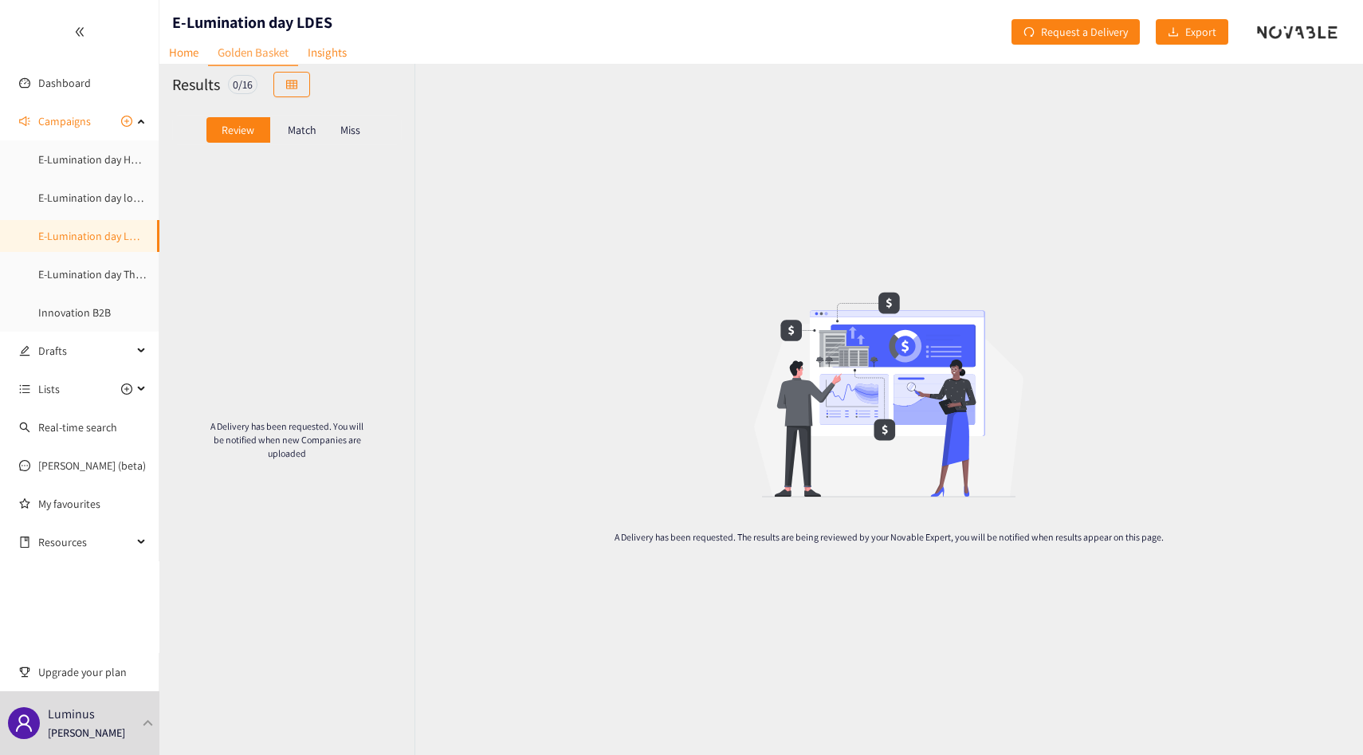
click at [355, 139] on div "Miss" at bounding box center [350, 130] width 33 height 26
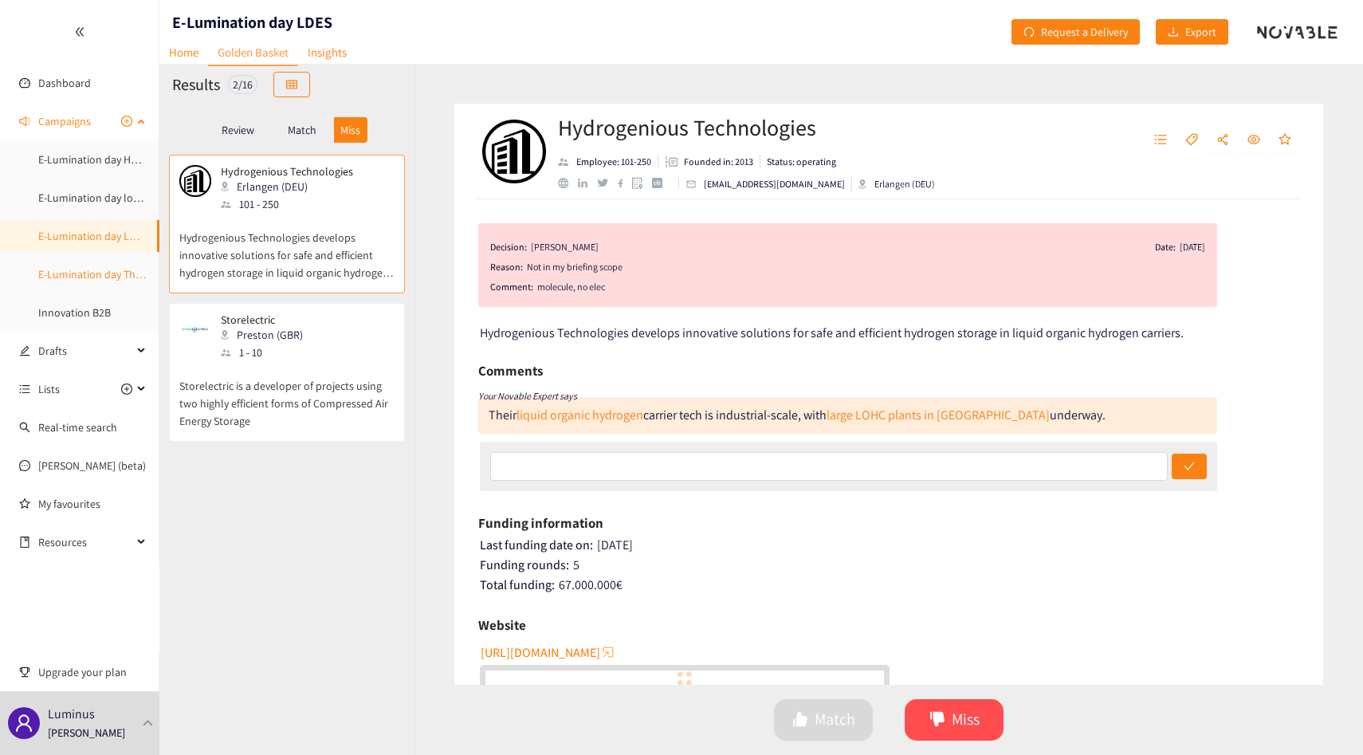
click at [128, 274] on link "E-Lumination day Thermal Energy" at bounding box center [117, 274] width 159 height 14
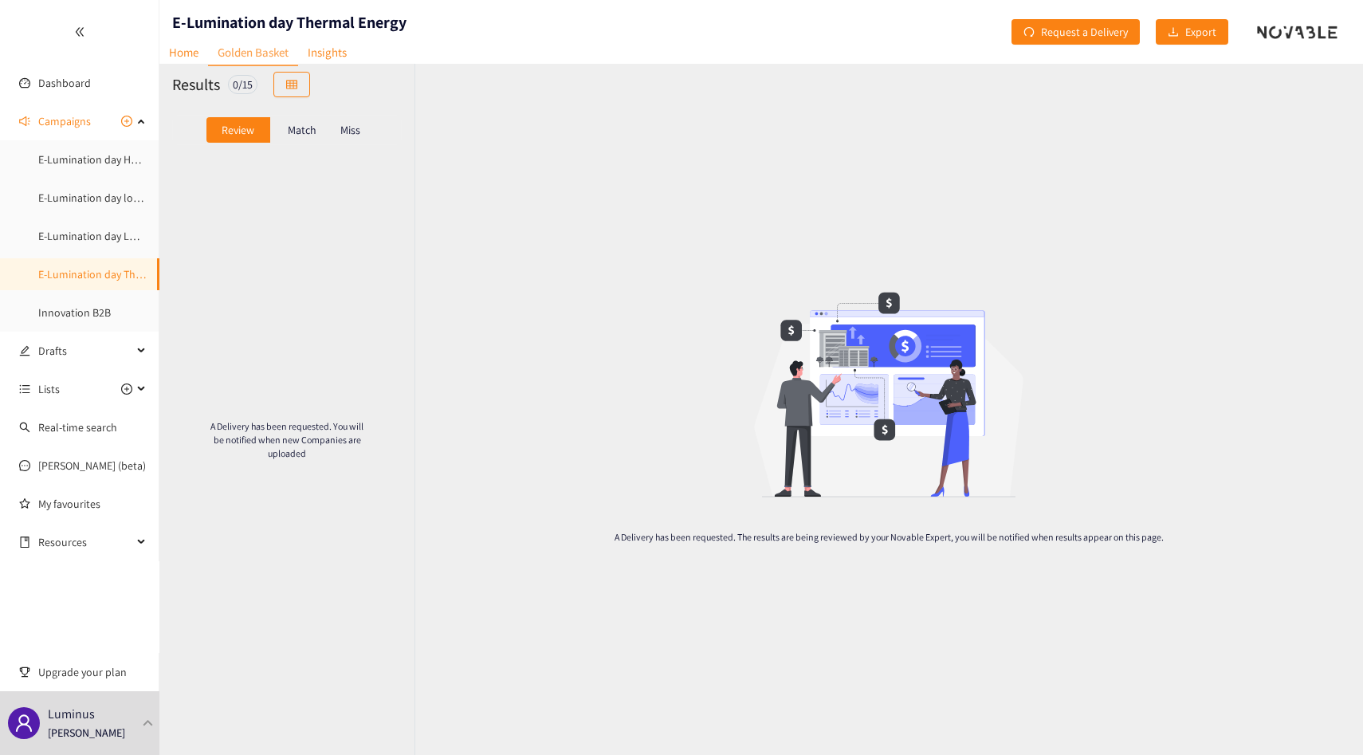
click at [359, 124] on p "Miss" at bounding box center [350, 130] width 20 height 13
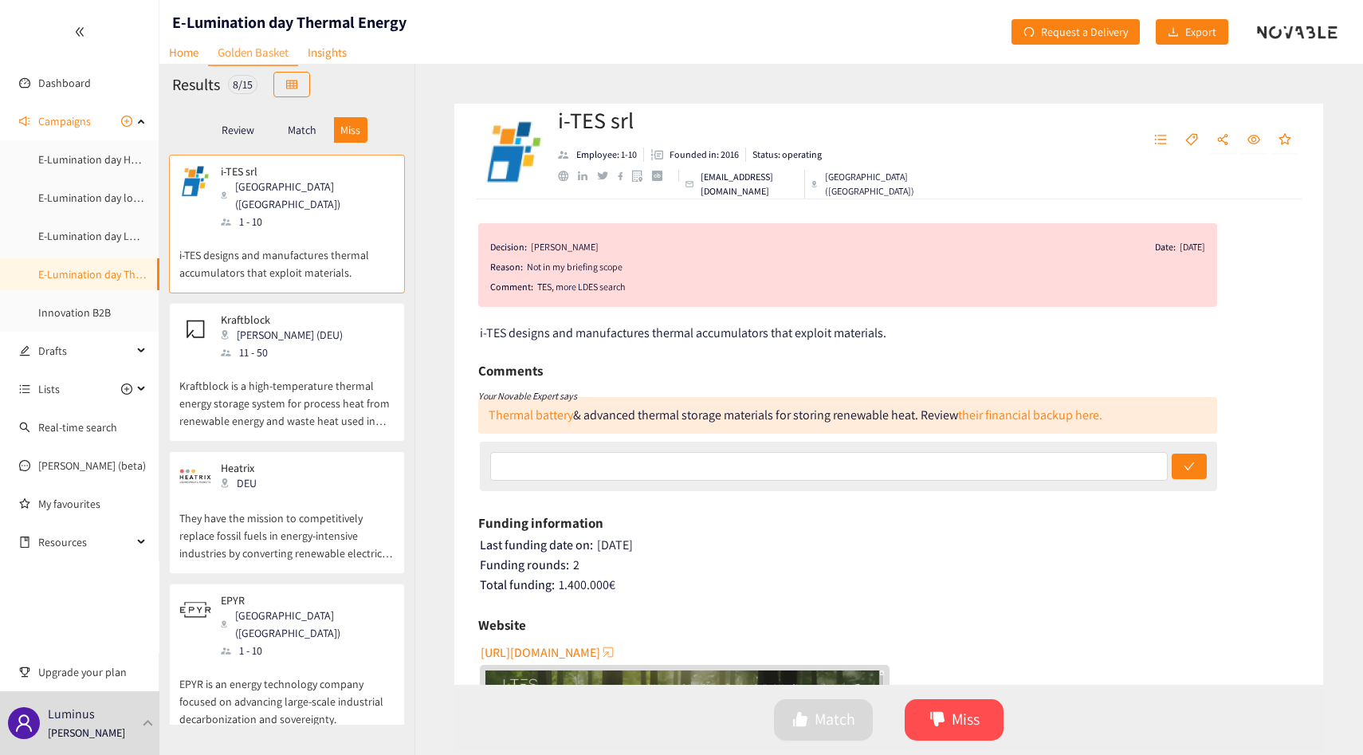
click at [357, 326] on div "Kraftblock Sulzbach (DEU) 11 - 50" at bounding box center [286, 337] width 215 height 48
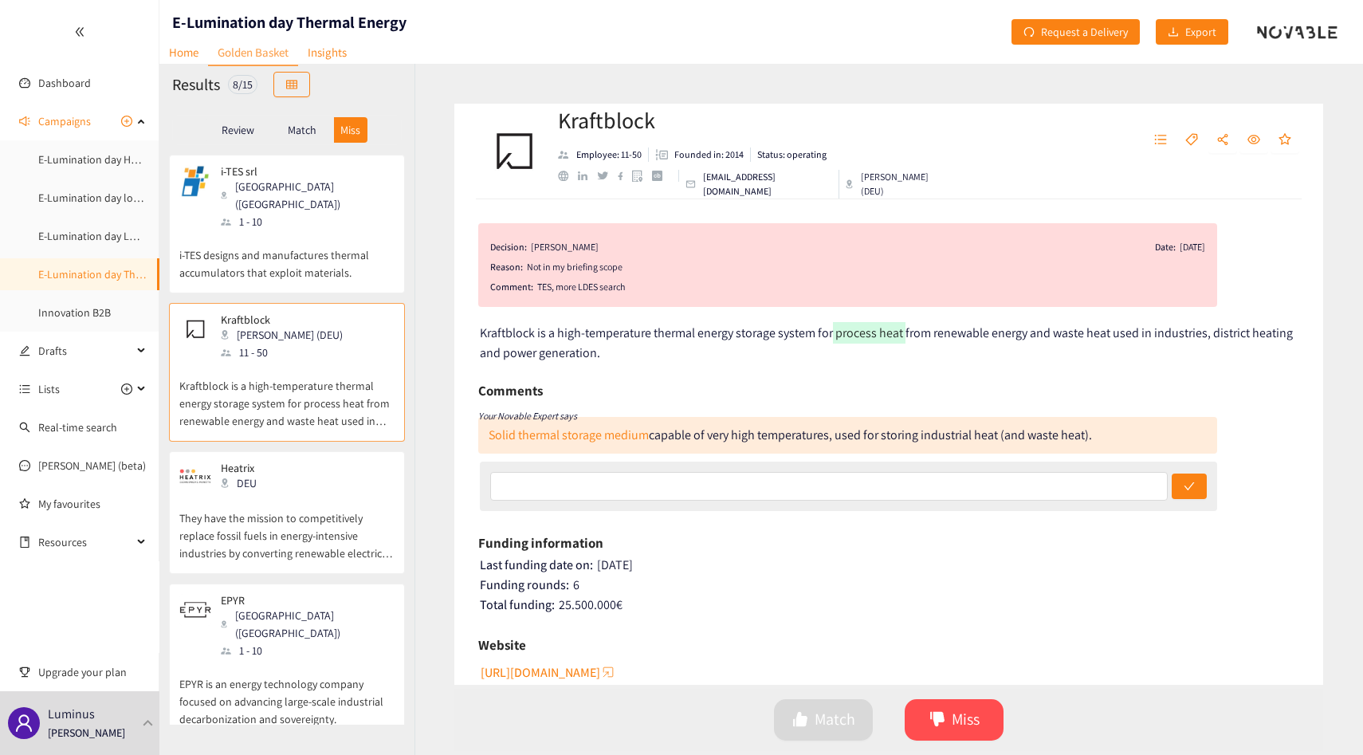
click at [261, 136] on div "Review" at bounding box center [238, 130] width 64 height 26
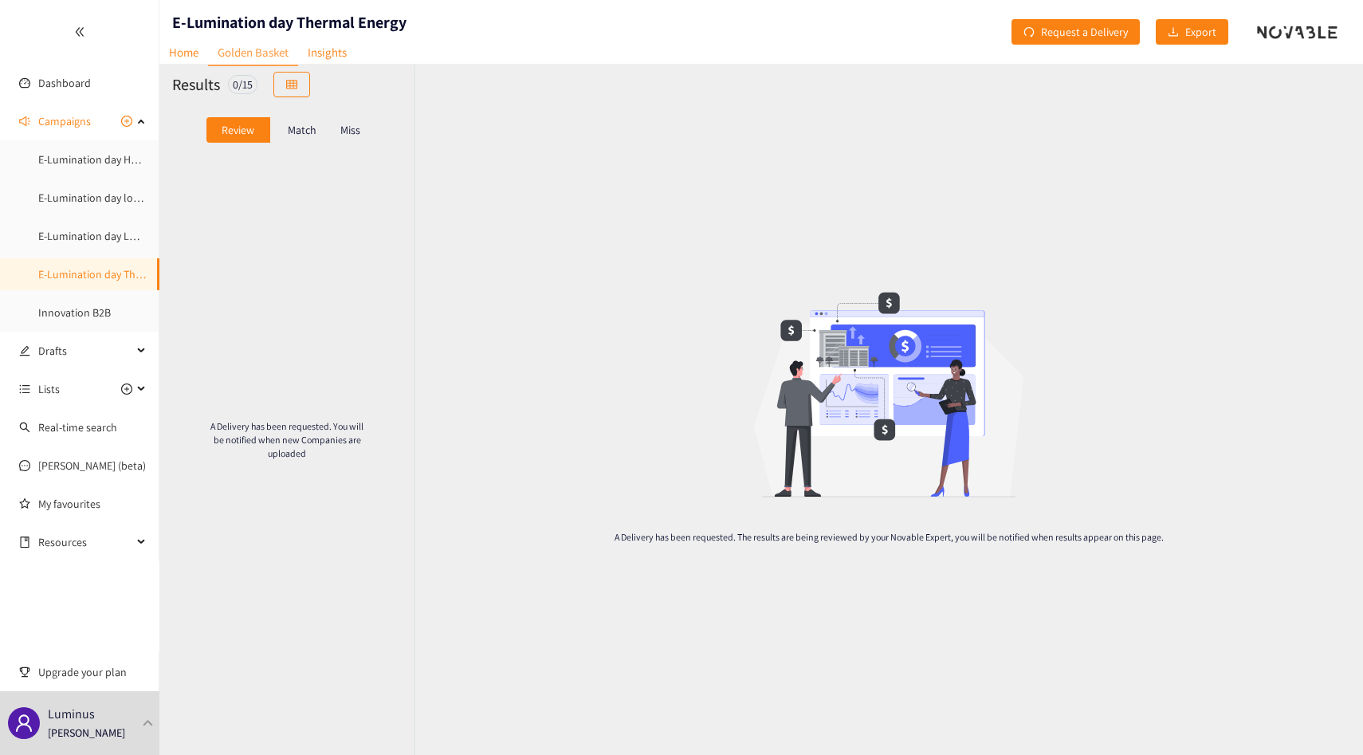
click at [273, 158] on div "A Delivery has been requested. You will be notified when new Companies are uplo…" at bounding box center [286, 440] width 255 height 570
click at [297, 136] on p "Match" at bounding box center [302, 130] width 29 height 13
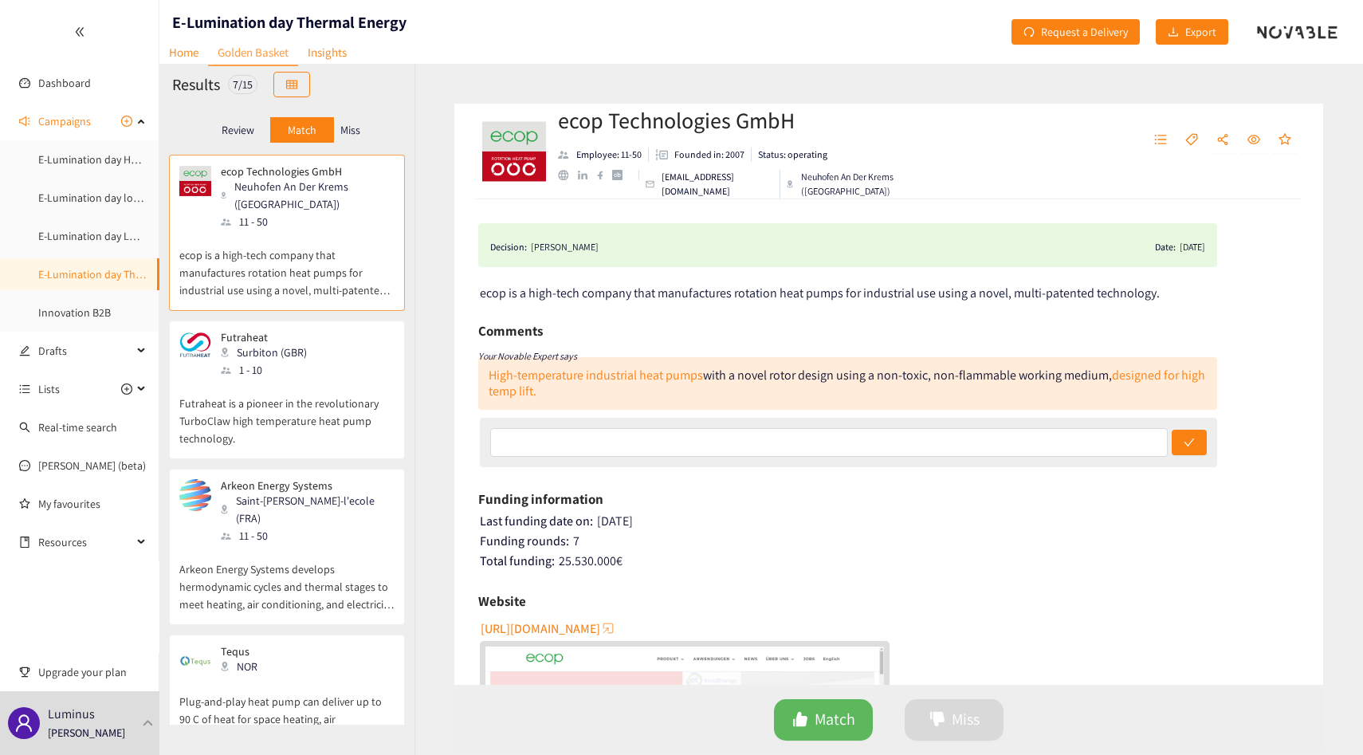
click at [310, 379] on p "Futraheat is a pioneer in the revolutionary TurboClaw high temperature heat pum…" at bounding box center [286, 413] width 215 height 69
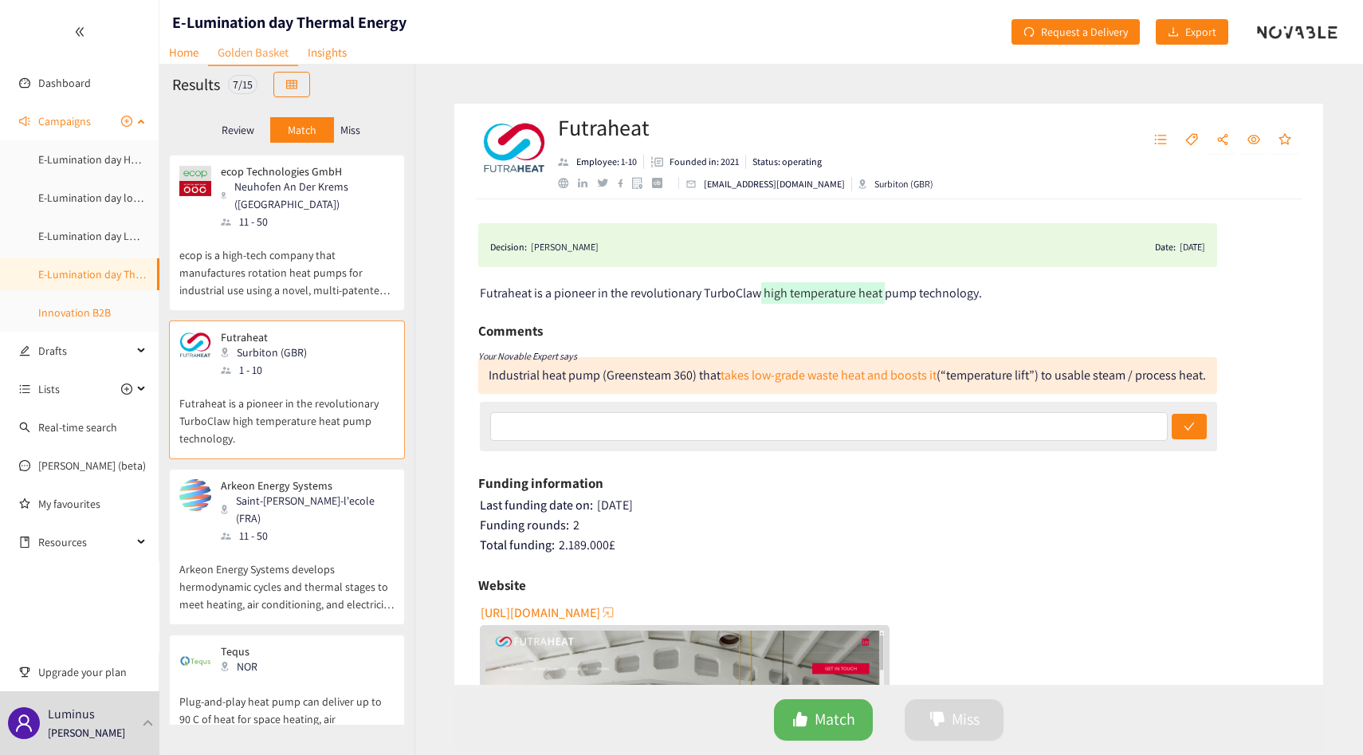
click at [96, 313] on link "Innovation B2B" at bounding box center [74, 312] width 73 height 14
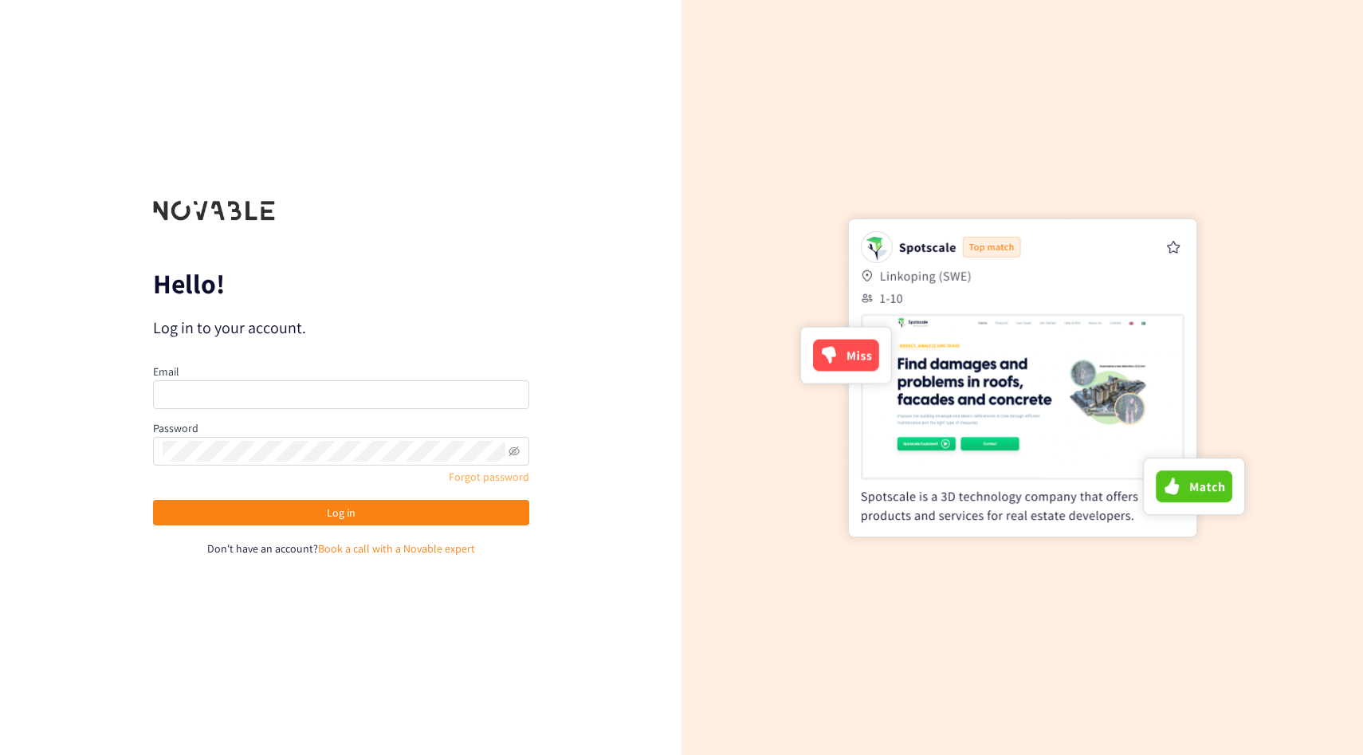
click at [457, 477] on link "Forgot password" at bounding box center [489, 476] width 80 height 14
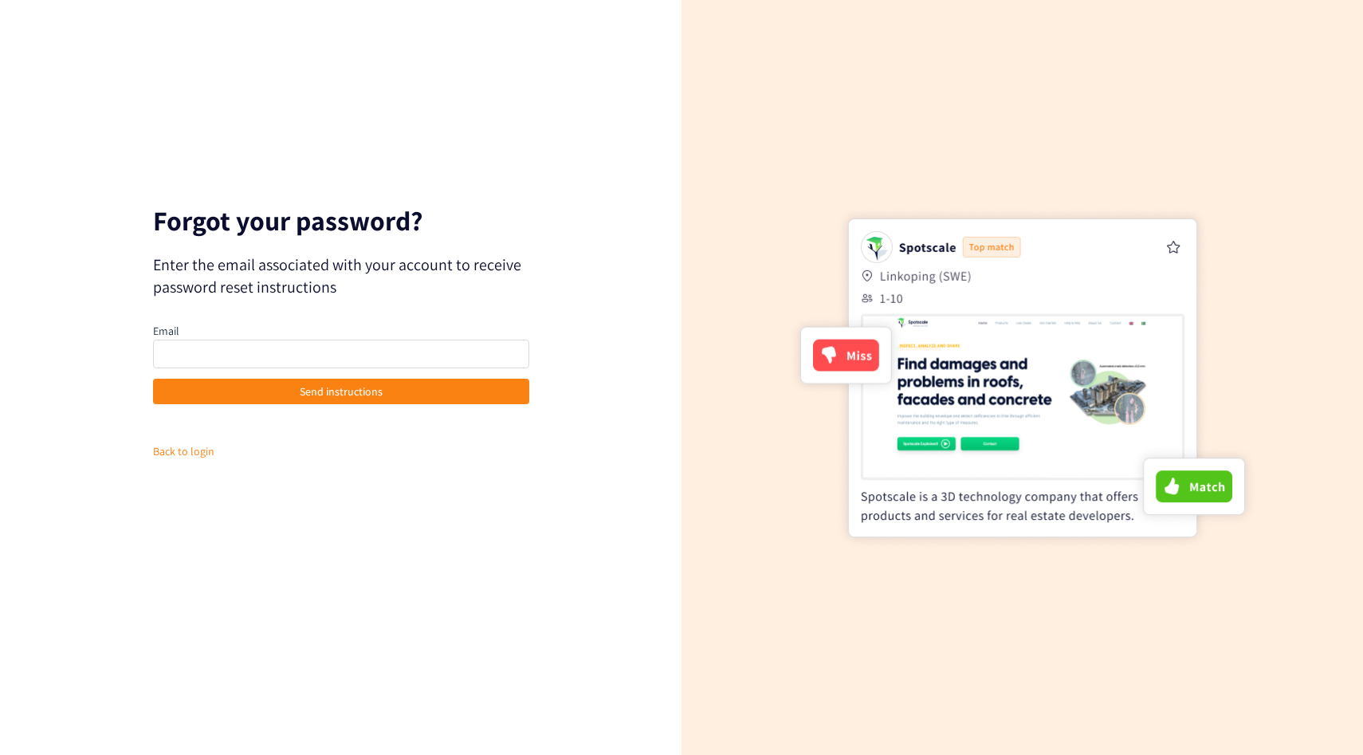
click at [249, 326] on div "Email" at bounding box center [341, 345] width 376 height 46
click at [303, 343] on input "email" at bounding box center [341, 353] width 376 height 29
paste input "[PERSON_NAME][DOMAIN_NAME][EMAIL_ADDRESS][DOMAIN_NAME]"
click at [308, 350] on input "[PERSON_NAME][DOMAIN_NAME][EMAIL_ADDRESS][DOMAIN_NAME]" at bounding box center [341, 353] width 376 height 29
click at [160, 355] on input "[PERSON_NAME][DOMAIN_NAME][EMAIL_ADDRESS][DOMAIN_NAME]" at bounding box center [341, 353] width 376 height 29
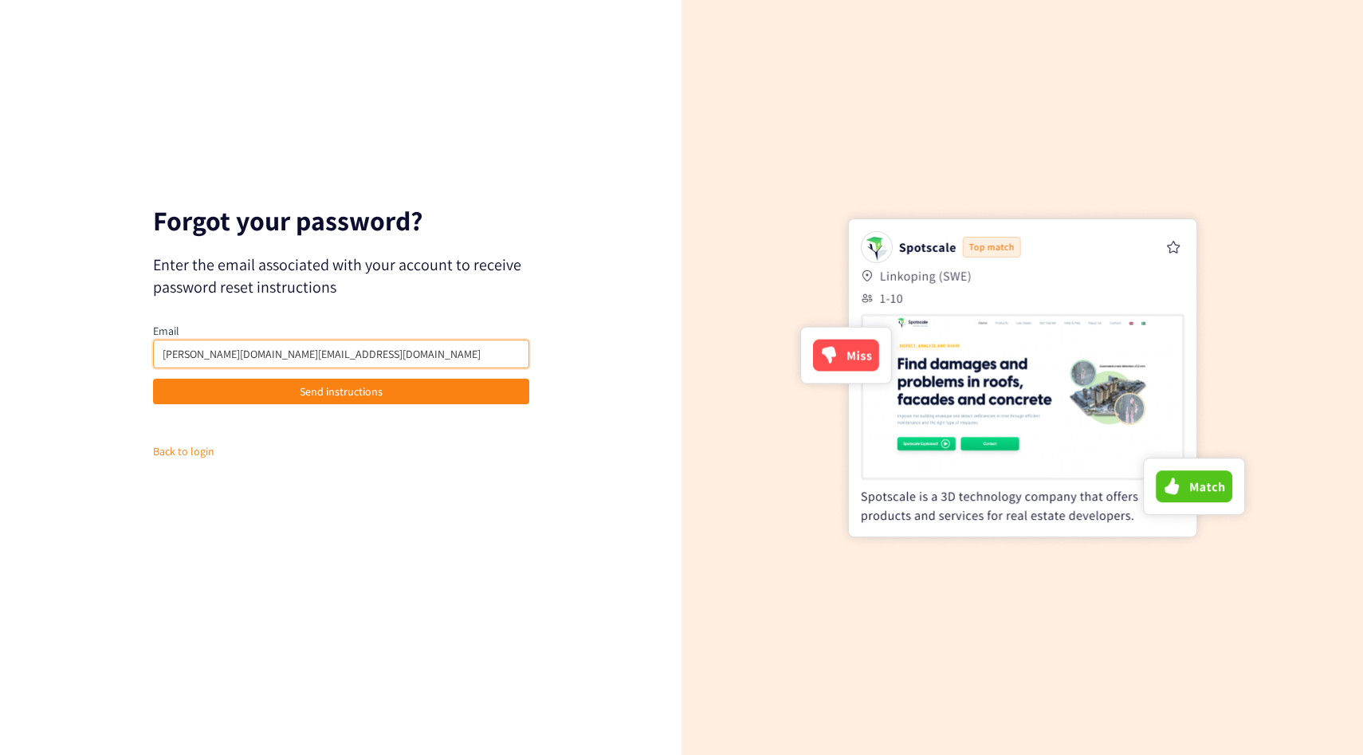
click at [333, 355] on input "[PERSON_NAME][DOMAIN_NAME][EMAIL_ADDRESS][DOMAIN_NAME]" at bounding box center [341, 353] width 376 height 29
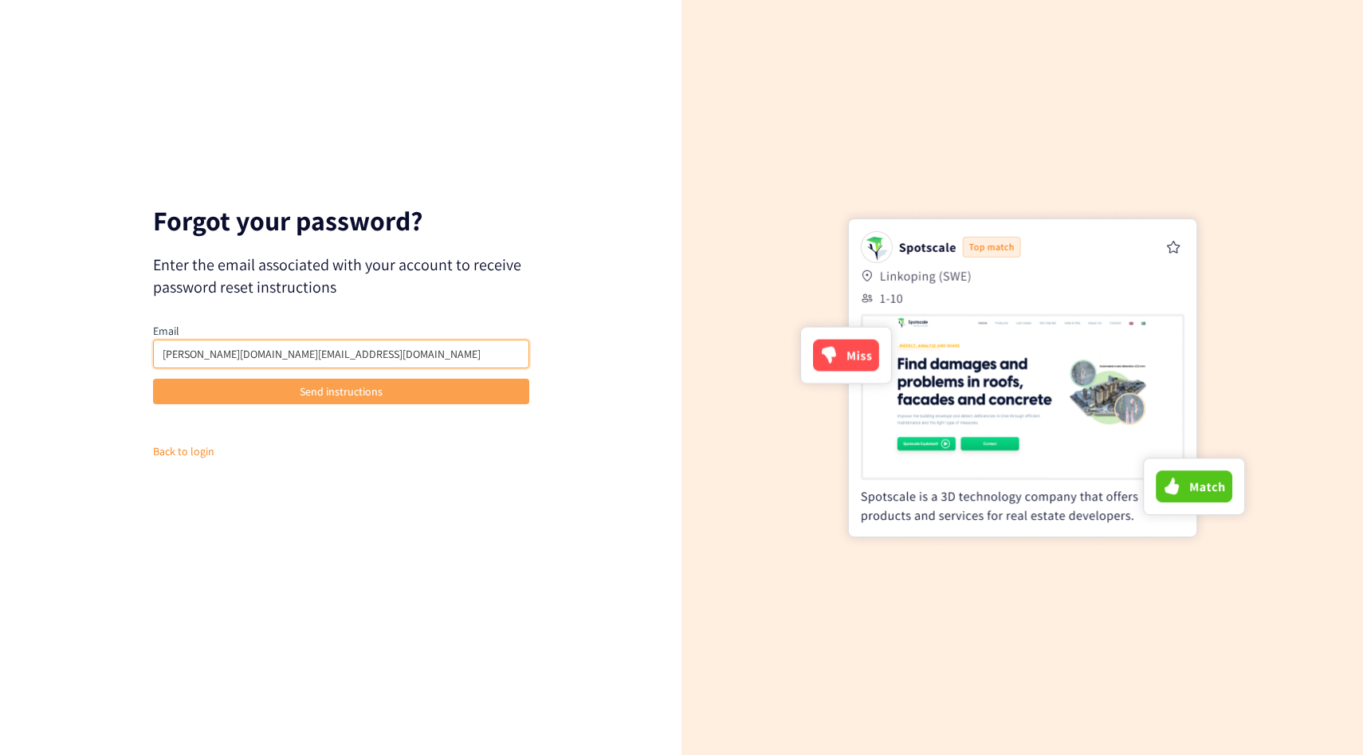
type input "mowen.li@airbus.com"
click at [332, 394] on span "Send instructions" at bounding box center [341, 392] width 83 height 18
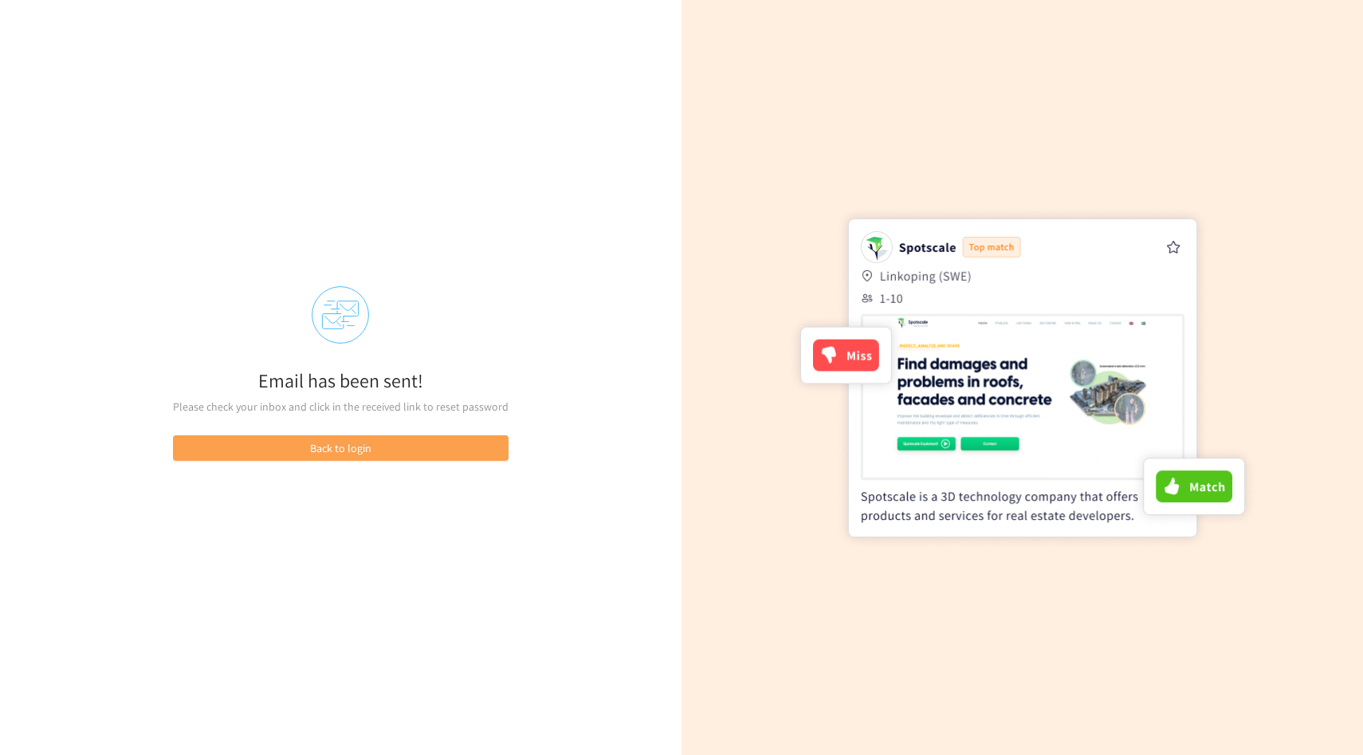
click at [297, 449] on button "Back to login" at bounding box center [341, 448] width 336 height 26
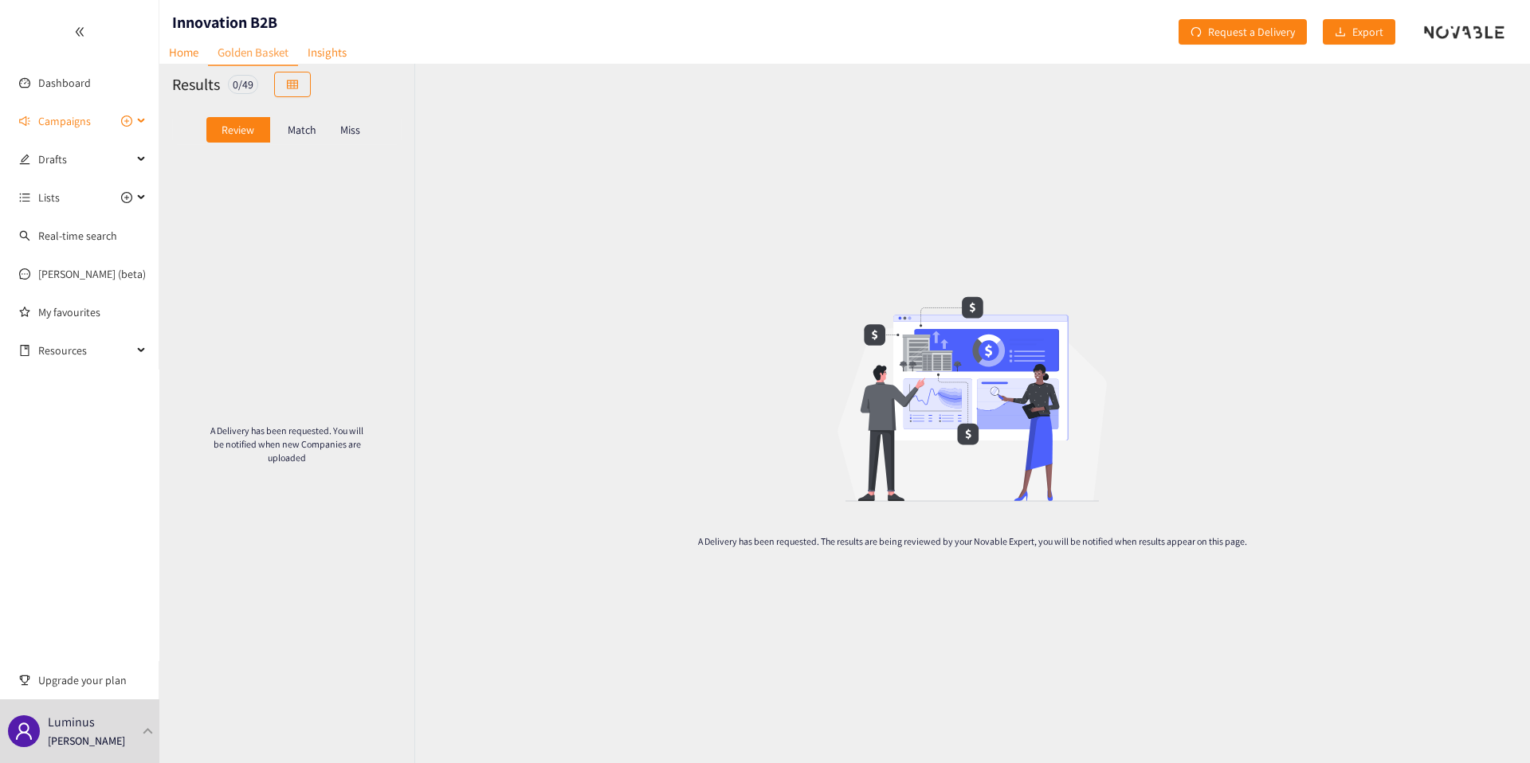
click at [88, 125] on span "Campaigns" at bounding box center [64, 121] width 53 height 32
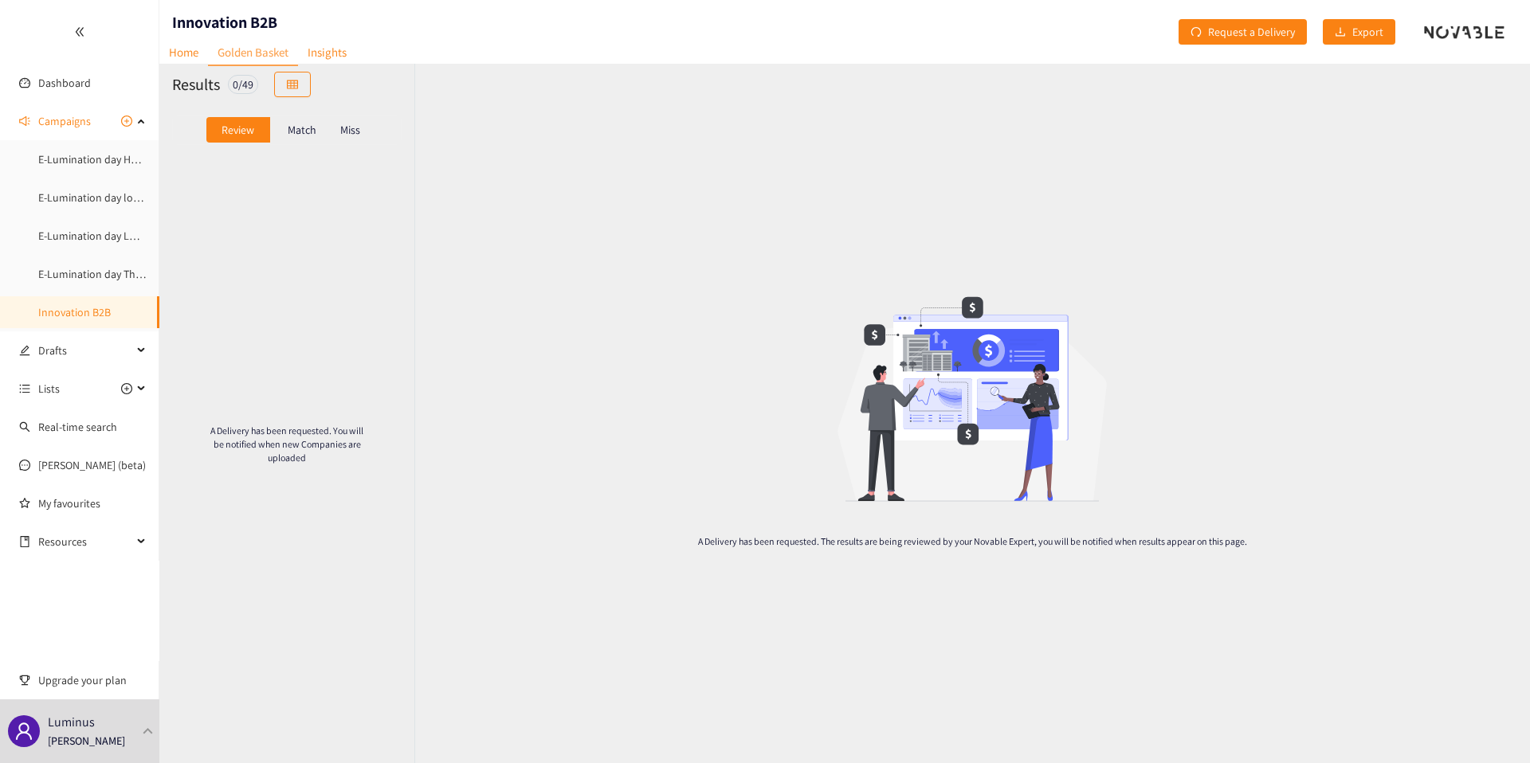
click at [234, 16] on h1 "Innovation B2B" at bounding box center [224, 22] width 105 height 22
copy h1 "Innovation B2B"
click at [80, 308] on link "Innovation B2B" at bounding box center [74, 312] width 73 height 14
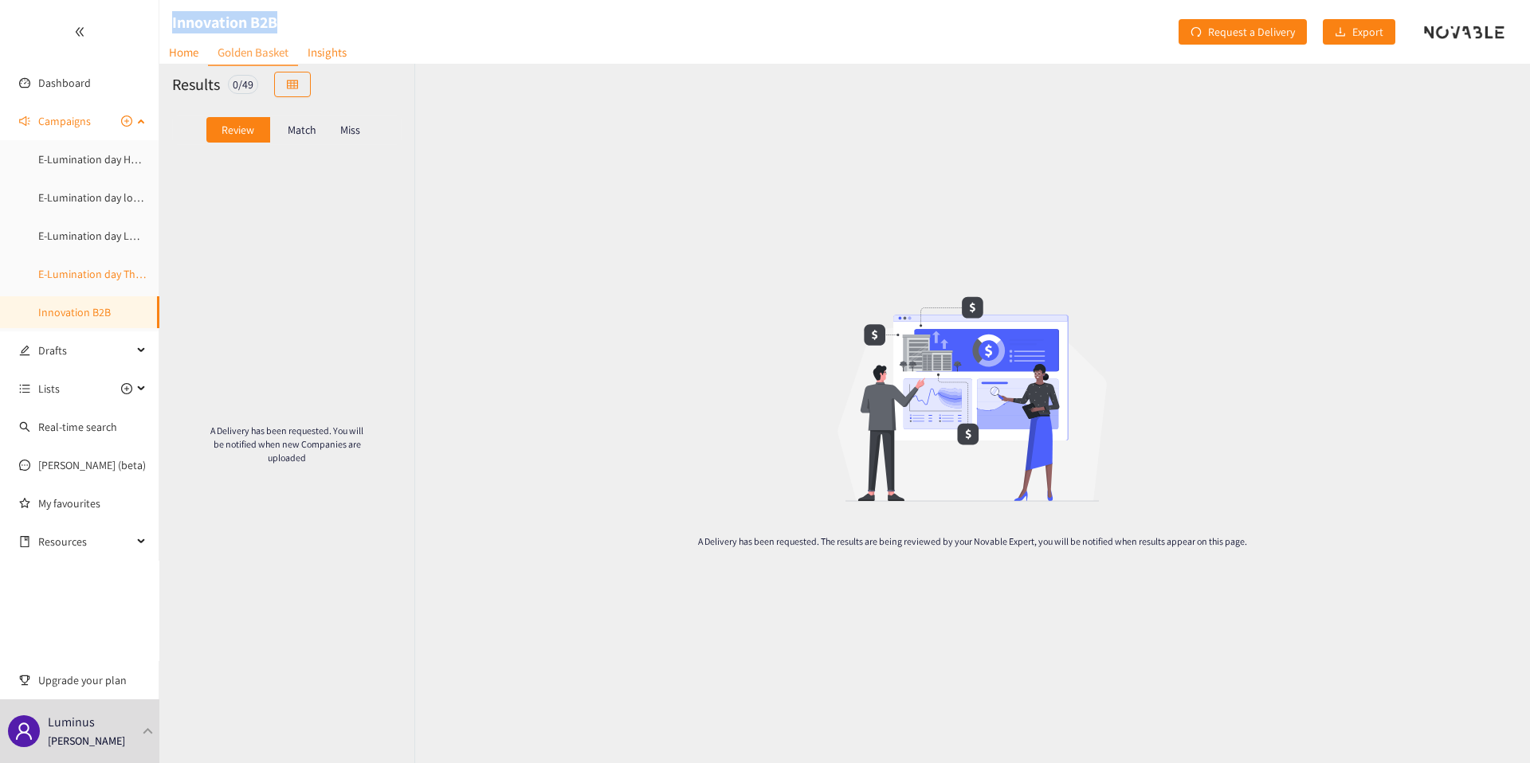
click at [92, 281] on link "E-Lumination day Thermal Energy" at bounding box center [117, 274] width 159 height 14
click at [391, 231] on div "A Delivery has been requested. You will be notified when new Companies are uplo…" at bounding box center [286, 444] width 255 height 579
